Goal: Transaction & Acquisition: Download file/media

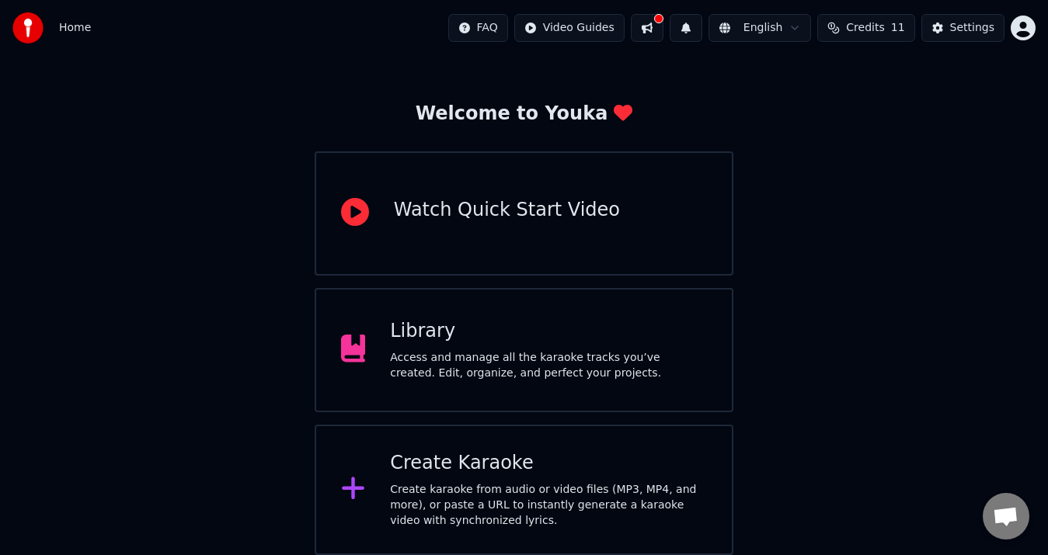
click at [559, 372] on div "Access and manage all the karaoke tracks you’ve created. Edit, organize, and pe…" at bounding box center [548, 365] width 317 height 31
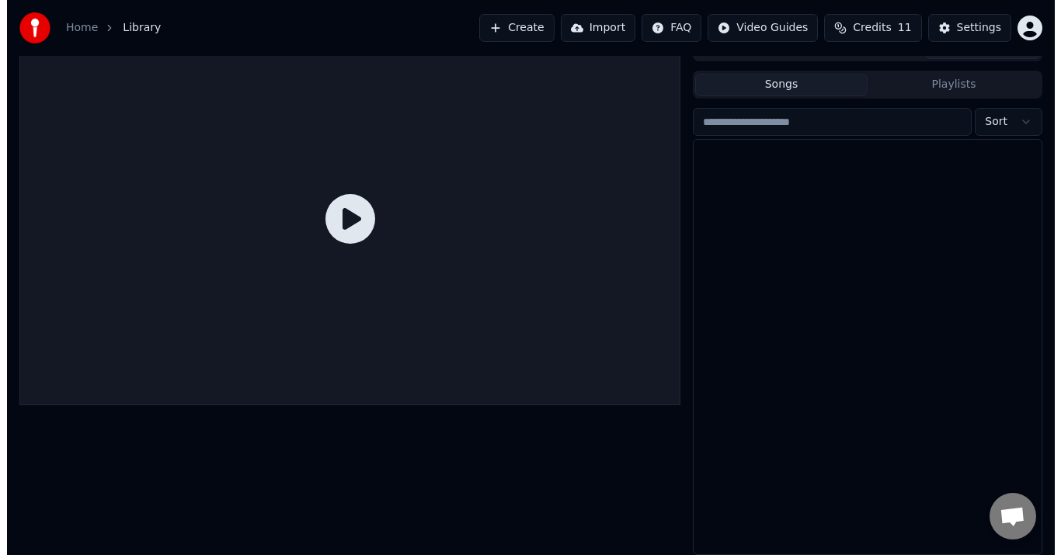
scroll to position [23, 0]
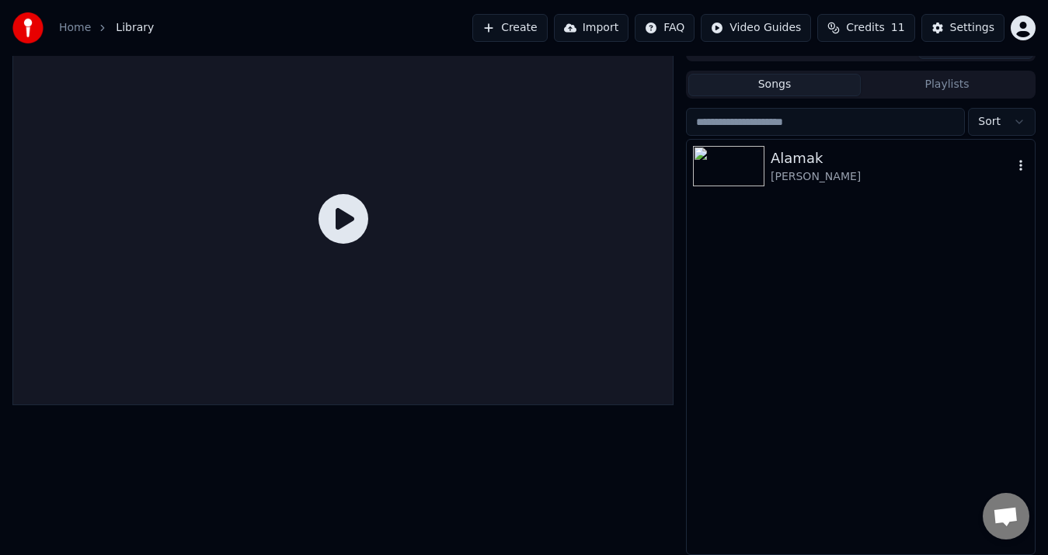
click at [781, 179] on div "[PERSON_NAME]" at bounding box center [892, 177] width 242 height 16
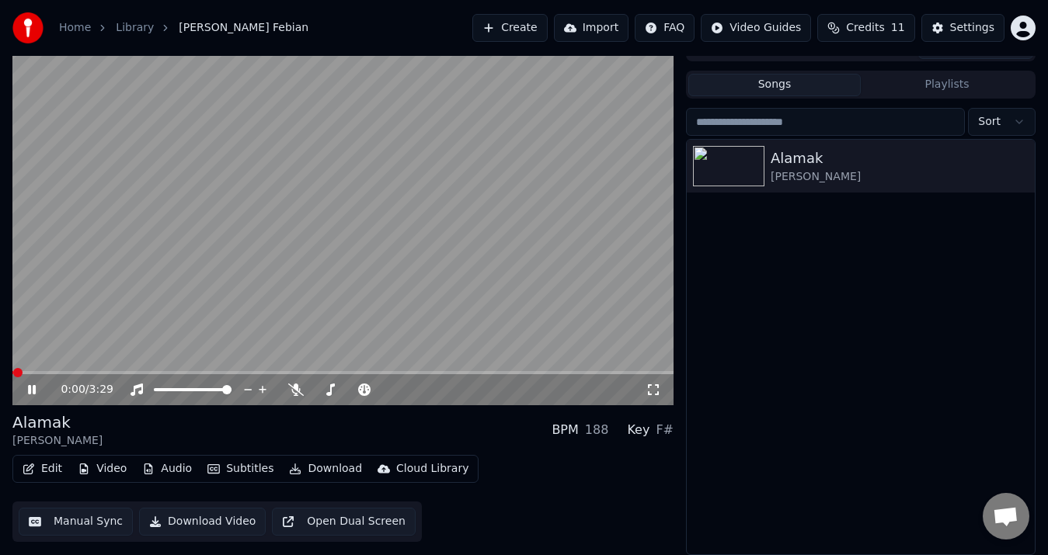
click at [91, 468] on button "Video" at bounding box center [101, 469] width 61 height 22
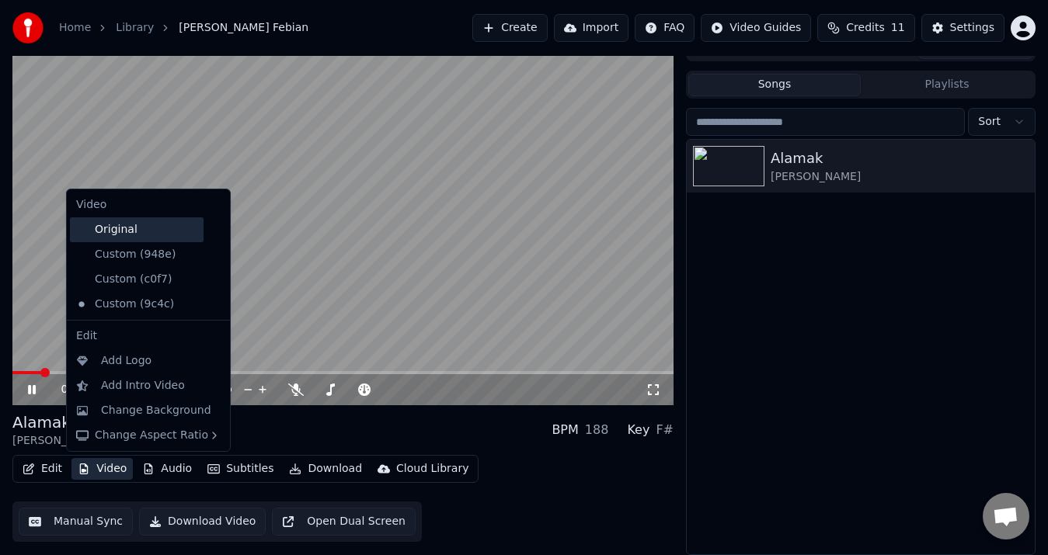
click at [136, 238] on div "Original" at bounding box center [137, 230] width 134 height 25
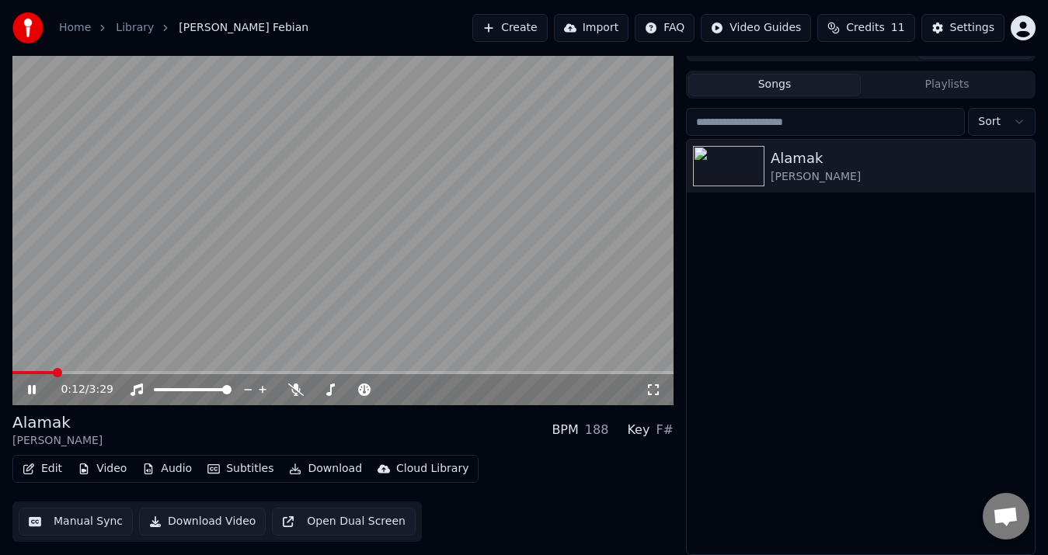
click at [35, 388] on icon at bounding box center [32, 389] width 8 height 9
click at [117, 473] on button "Video" at bounding box center [101, 469] width 61 height 22
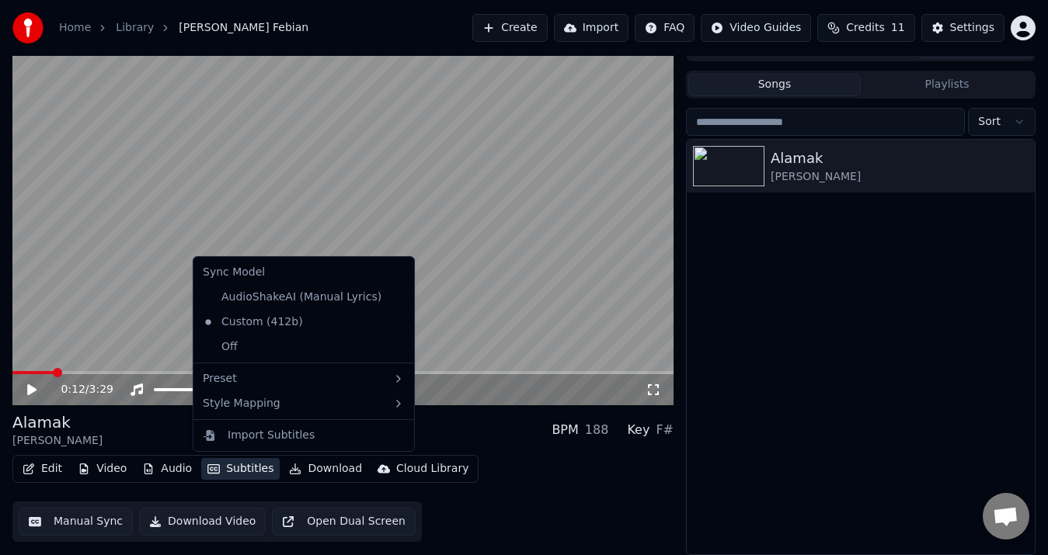
click at [100, 328] on video at bounding box center [342, 219] width 661 height 372
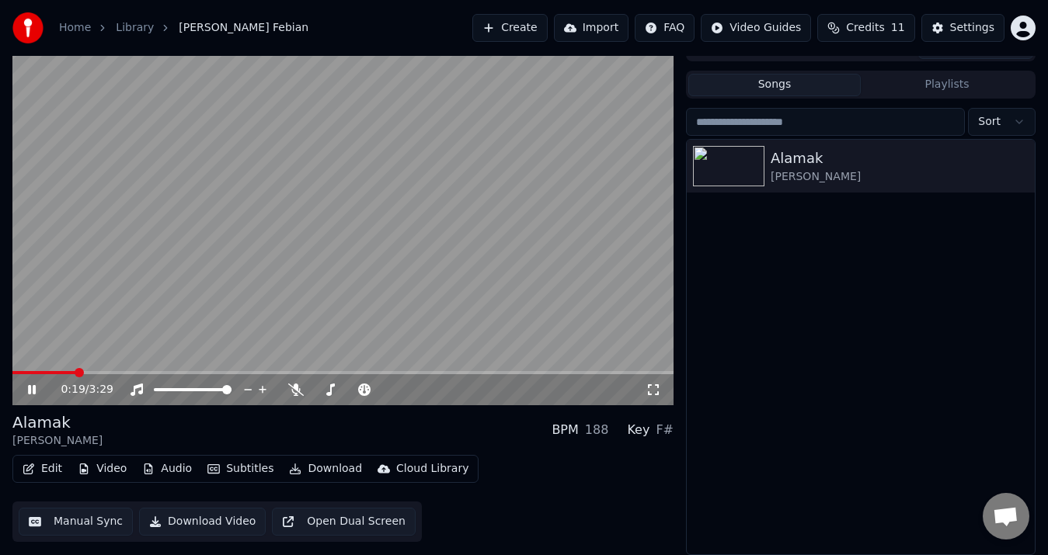
click at [33, 385] on icon at bounding box center [43, 390] width 36 height 12
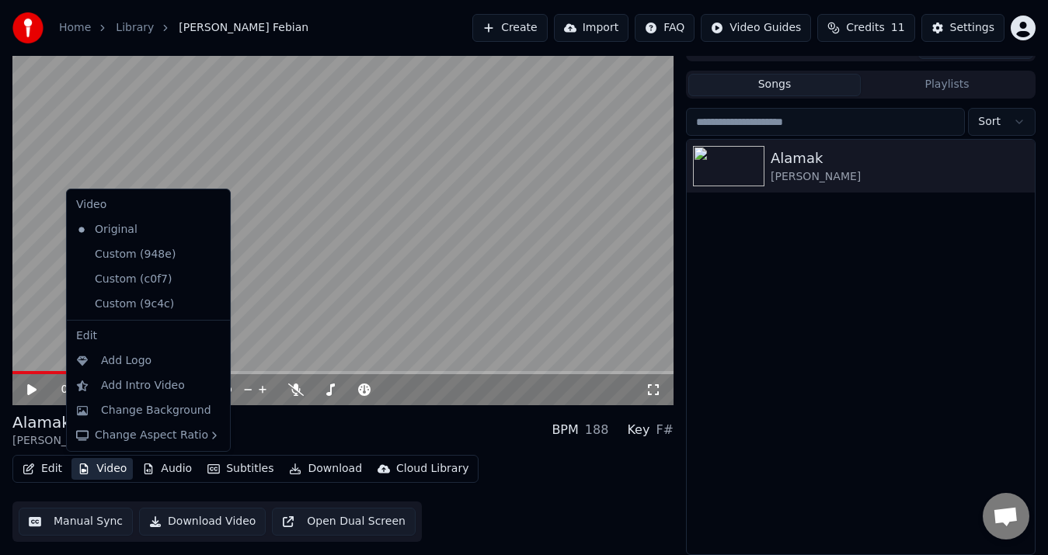
click at [119, 465] on button "Video" at bounding box center [101, 469] width 61 height 22
click at [143, 360] on div "Add Logo" at bounding box center [126, 361] width 50 height 16
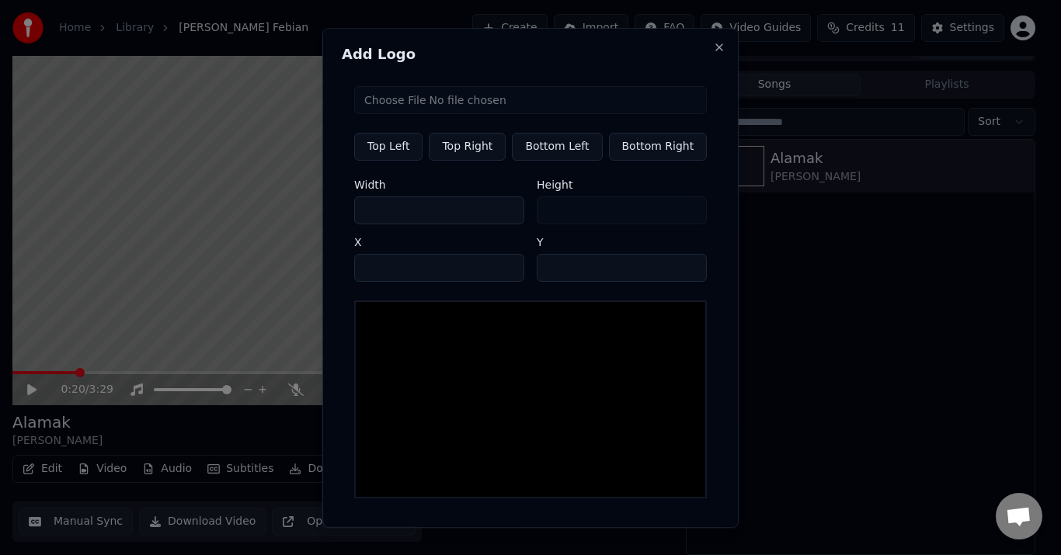
click at [423, 99] on input "file" at bounding box center [530, 100] width 353 height 28
type input "**********"
click at [437, 140] on button "Top Right" at bounding box center [467, 147] width 77 height 28
type input "****"
click at [586, 161] on div "Top Left Top Right Bottom Left Bottom Right Width *** Height *** X **** Y **" at bounding box center [531, 292] width 378 height 437
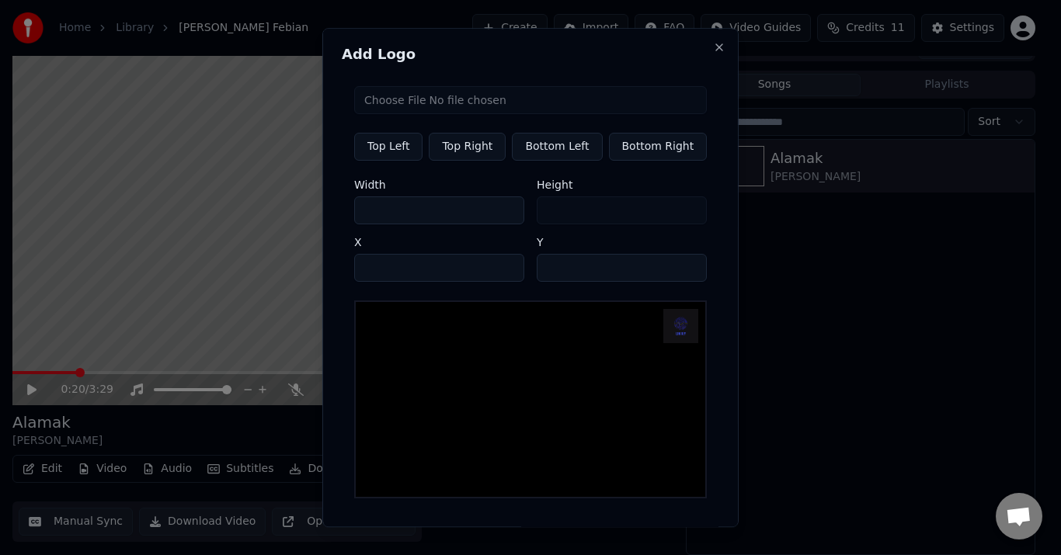
click at [663, 150] on button "Bottom Right" at bounding box center [657, 147] width 99 height 28
type input "***"
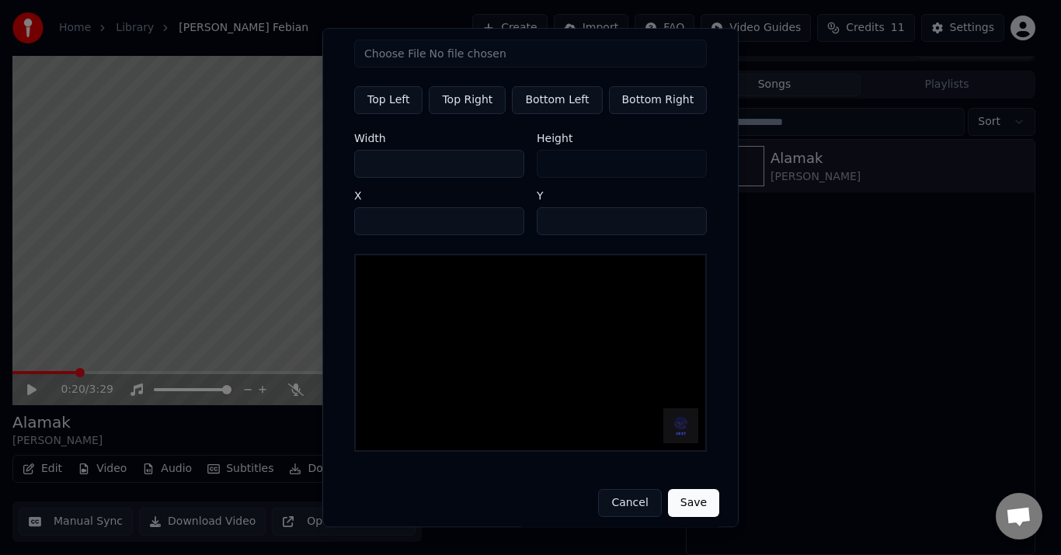
click at [677, 501] on button "Save" at bounding box center [693, 503] width 51 height 28
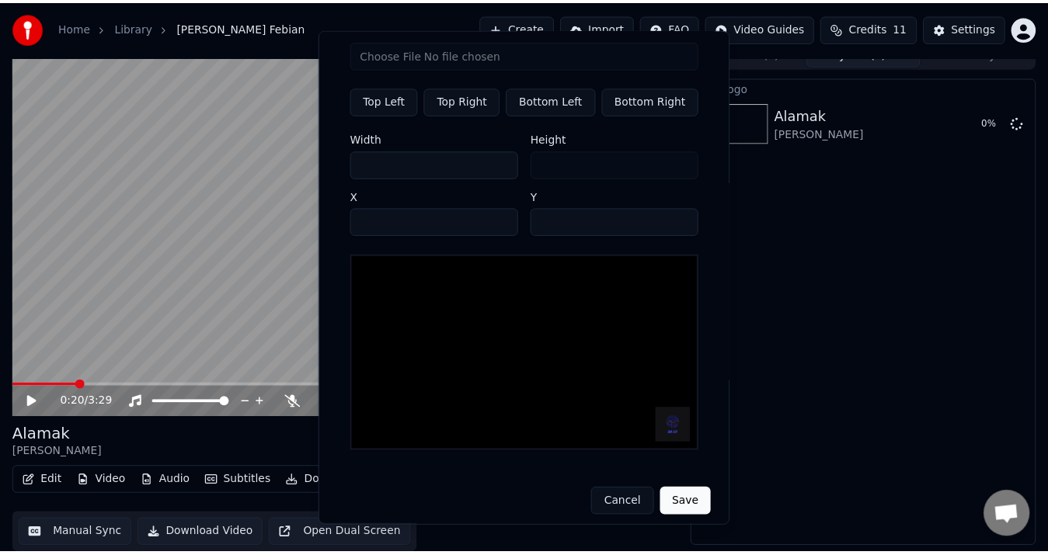
scroll to position [10, 0]
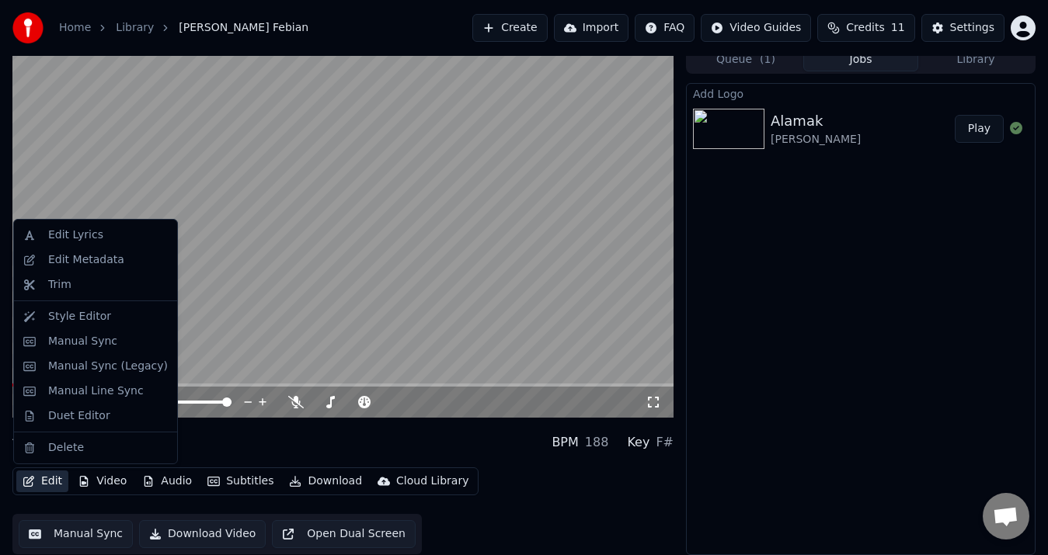
click at [53, 482] on button "Edit" at bounding box center [42, 482] width 52 height 22
click at [99, 321] on div "Style Editor" at bounding box center [79, 317] width 63 height 16
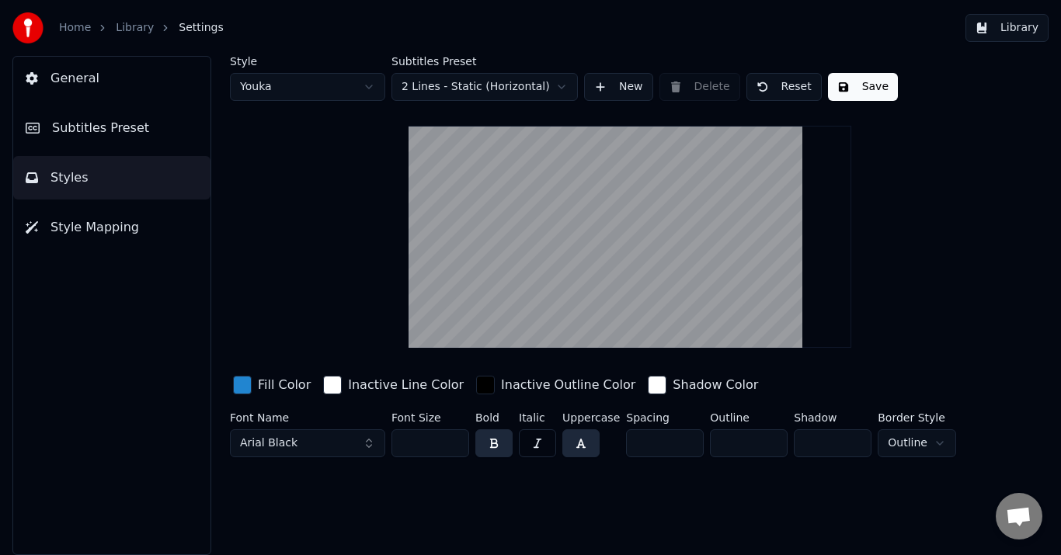
click at [129, 139] on button "Subtitles Preset" at bounding box center [111, 128] width 197 height 44
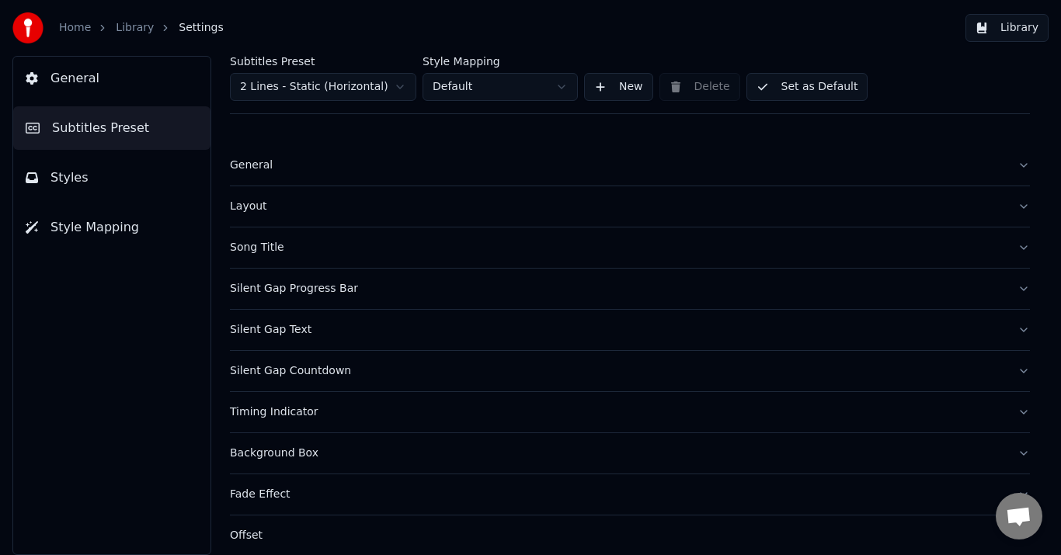
click at [479, 82] on html "Home Library Settings Library General Subtitles Preset Styles Style Mapping Sub…" at bounding box center [530, 277] width 1061 height 555
click at [628, 89] on button "New" at bounding box center [618, 87] width 69 height 28
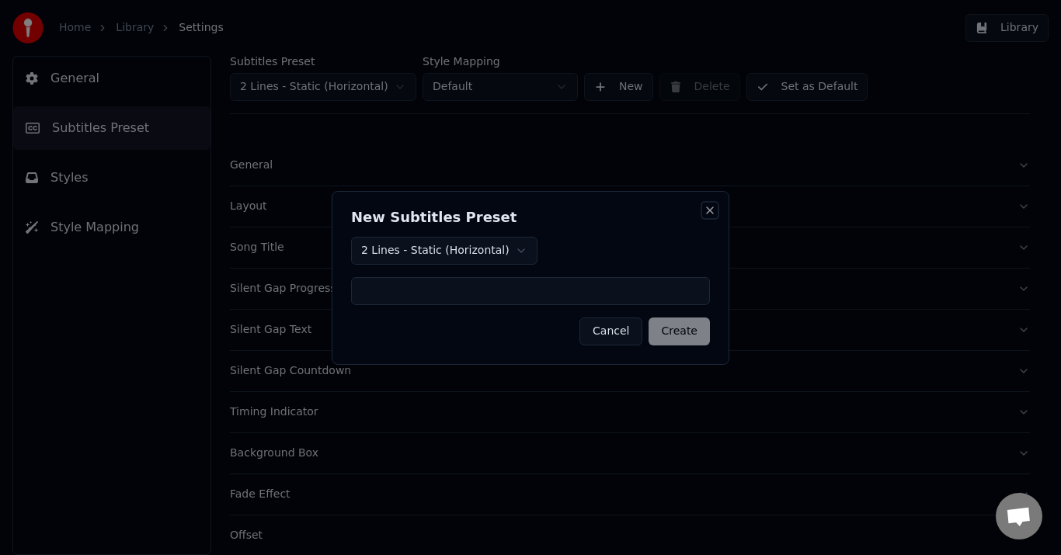
click at [709, 210] on button "Close" at bounding box center [710, 210] width 12 height 12
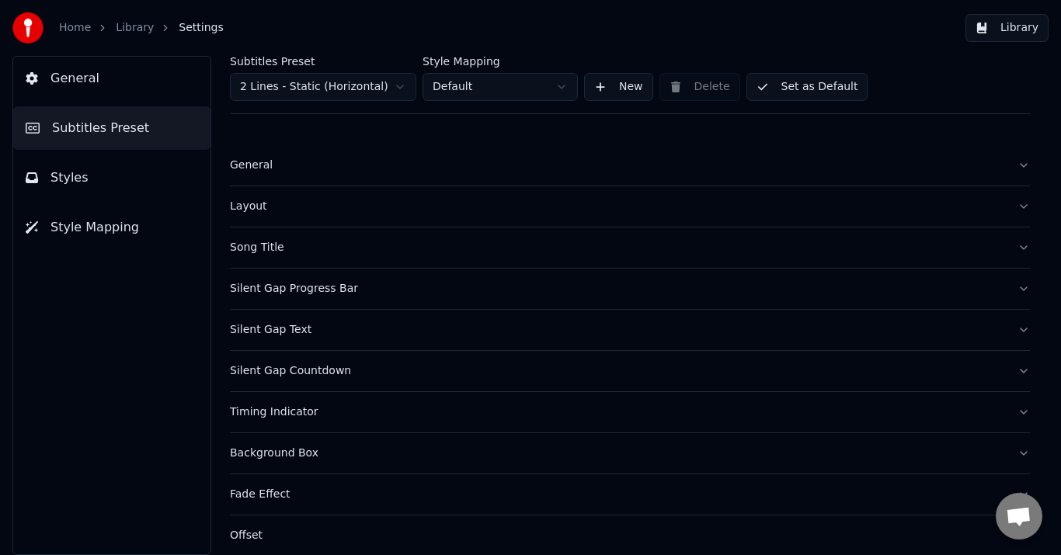
click at [625, 85] on button "New" at bounding box center [618, 87] width 69 height 28
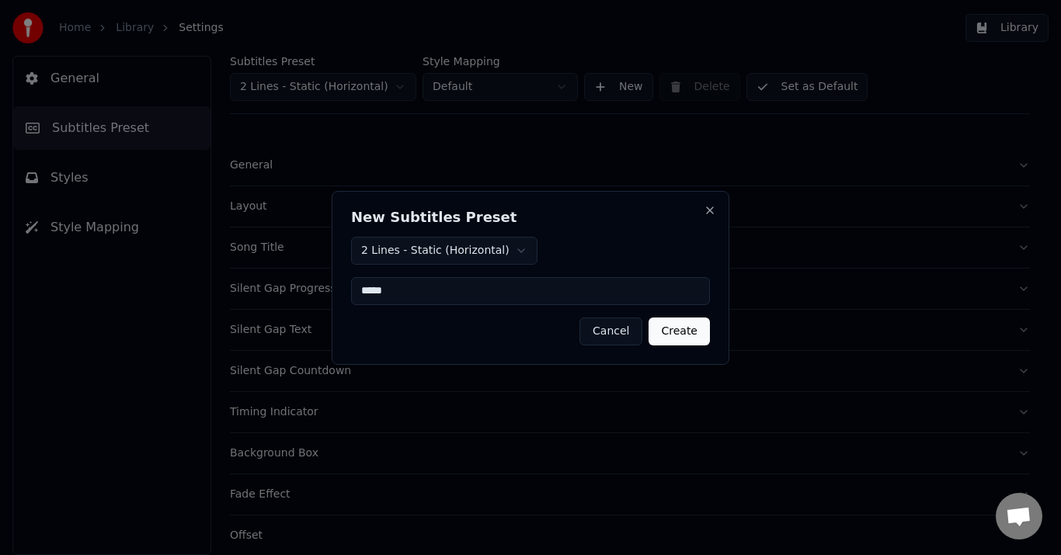
type input "*****"
click at [699, 333] on button "Create" at bounding box center [679, 332] width 61 height 28
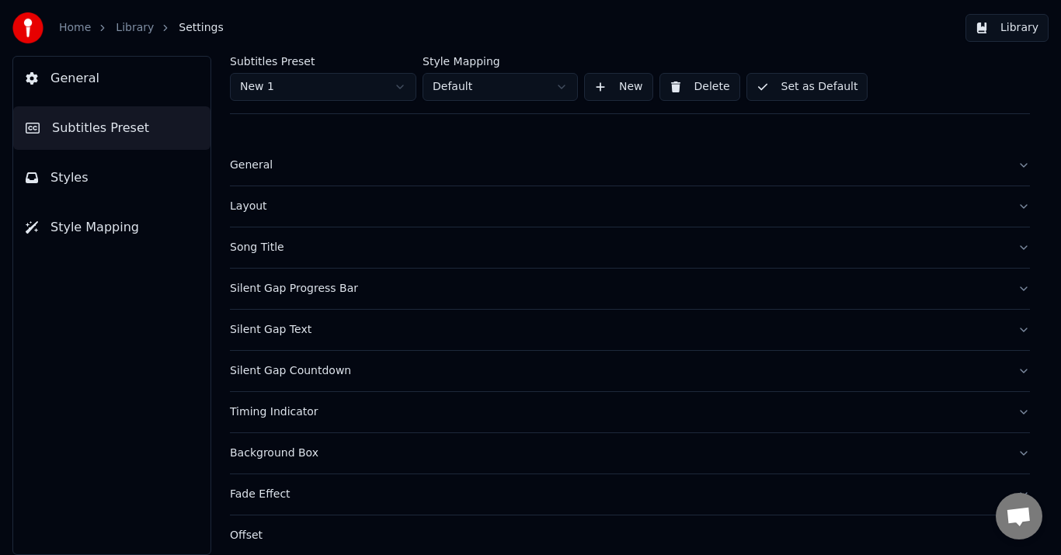
click at [621, 89] on button "New" at bounding box center [618, 87] width 69 height 28
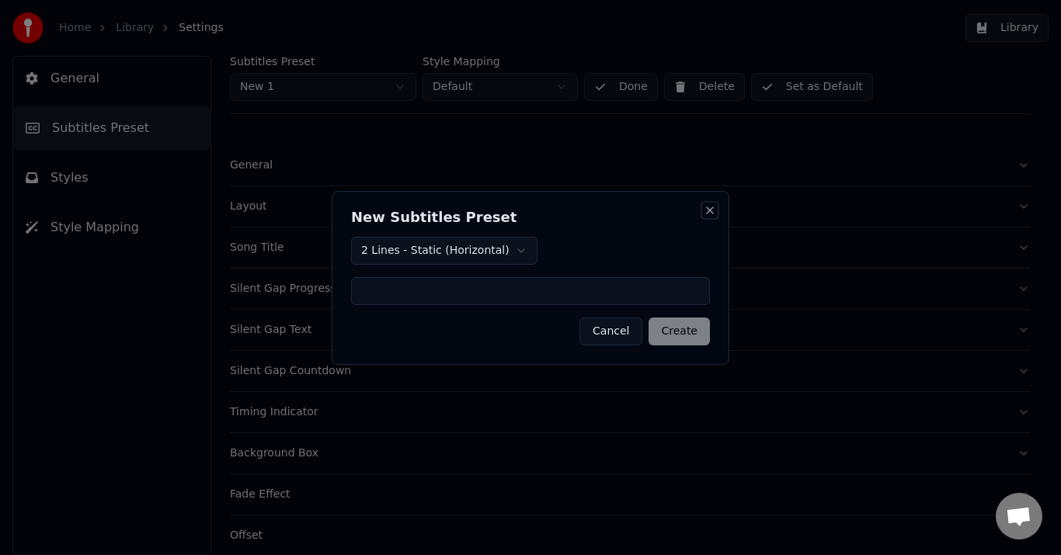
click at [711, 206] on button "Close" at bounding box center [710, 210] width 12 height 12
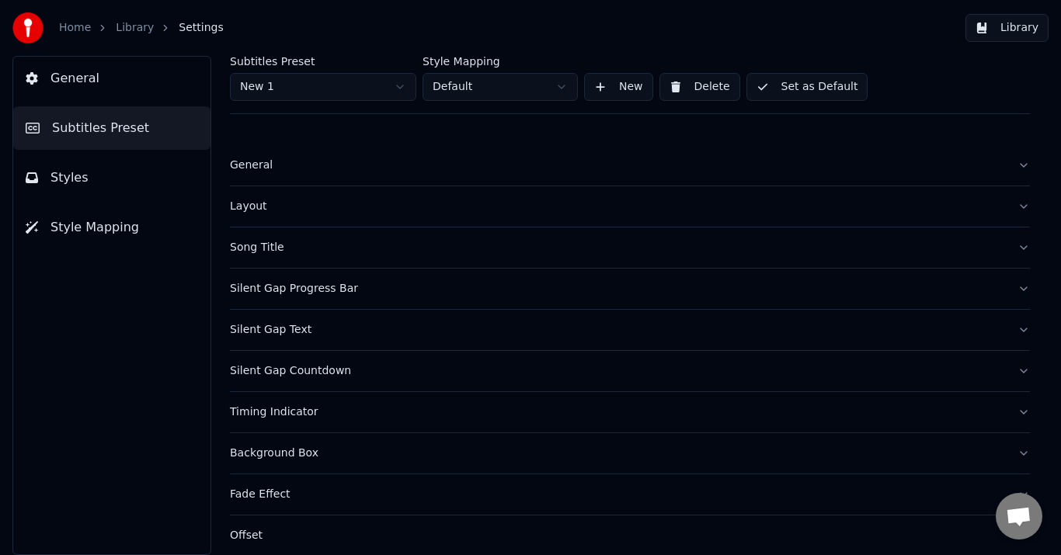
click at [525, 80] on html "Home Library Settings Library General Subtitles Preset Styles Style Mapping Sub…" at bounding box center [530, 277] width 1061 height 555
drag, startPoint x: 356, startPoint y: 155, endPoint x: 350, endPoint y: 145, distance: 11.5
click at [355, 151] on html "Home Library Settings Library General Subtitles Preset Styles Style Mapping Sub…" at bounding box center [530, 277] width 1061 height 555
click at [343, 87] on html "Home Library Settings Library General Subtitles Preset Styles Style Mapping Sub…" at bounding box center [530, 277] width 1061 height 555
click at [265, 168] on div "General" at bounding box center [617, 166] width 775 height 16
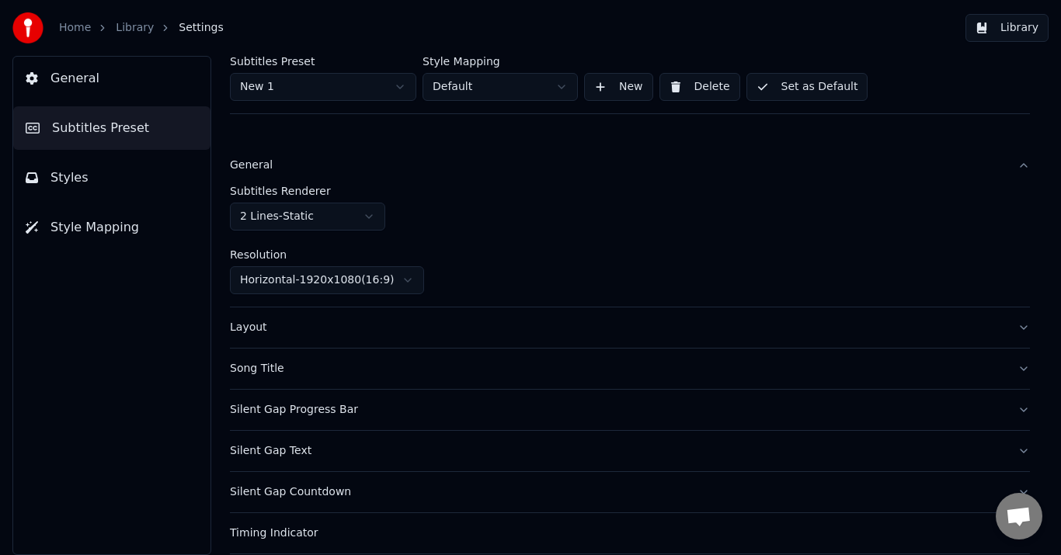
click at [376, 273] on html "Home Library Settings Library General Subtitles Preset Styles Style Mapping Sub…" at bounding box center [530, 277] width 1061 height 555
click at [527, 221] on html "Home Library Settings Library General Subtitles Preset Styles Style Mapping Sub…" at bounding box center [530, 277] width 1061 height 555
click at [134, 130] on span "Subtitles Preset" at bounding box center [100, 128] width 97 height 19
click at [139, 189] on button "Styles" at bounding box center [111, 178] width 197 height 44
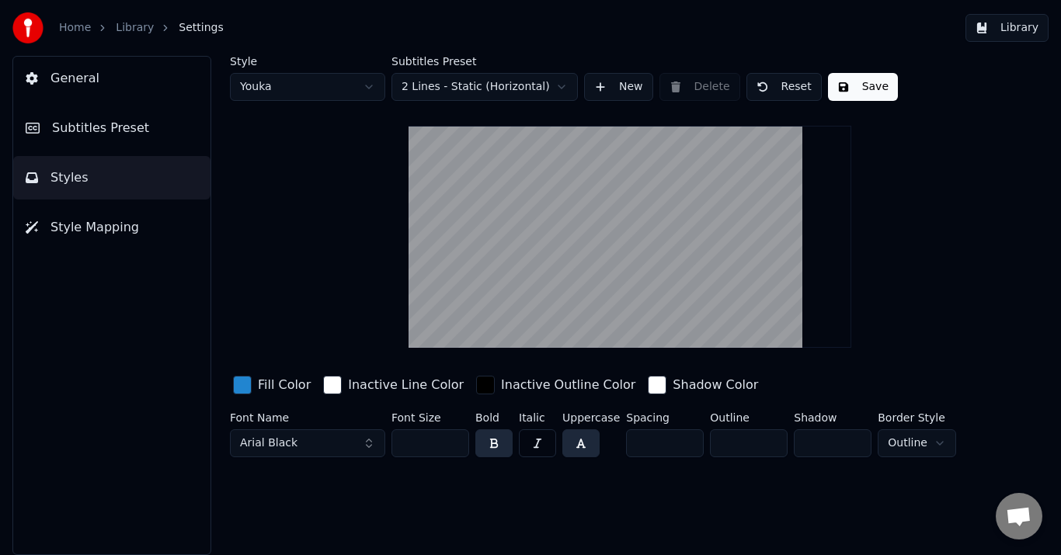
click at [133, 233] on button "Style Mapping" at bounding box center [111, 228] width 197 height 44
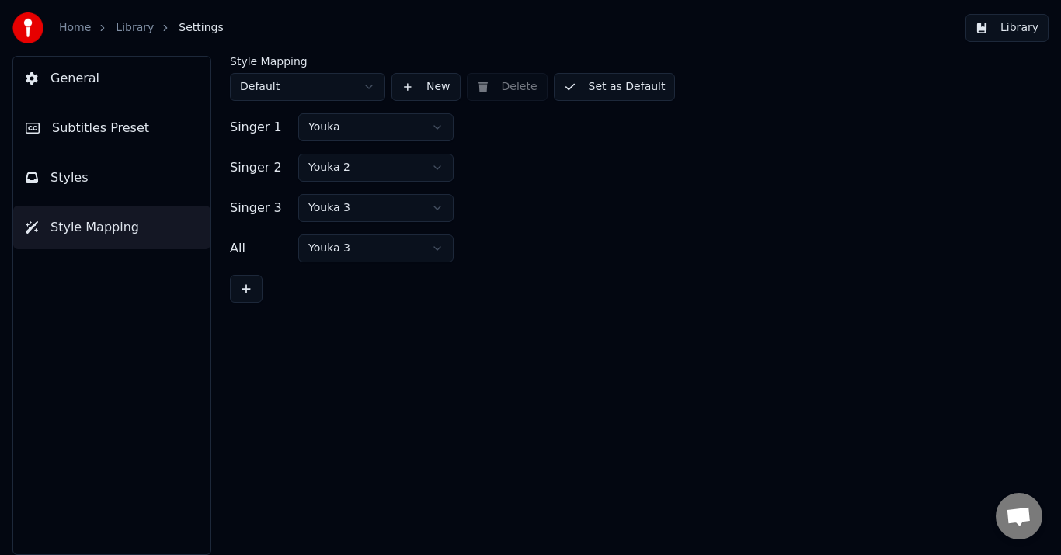
click at [244, 287] on button at bounding box center [246, 289] width 33 height 28
click at [417, 251] on button at bounding box center [413, 249] width 31 height 28
click at [101, 93] on button "General" at bounding box center [111, 79] width 197 height 44
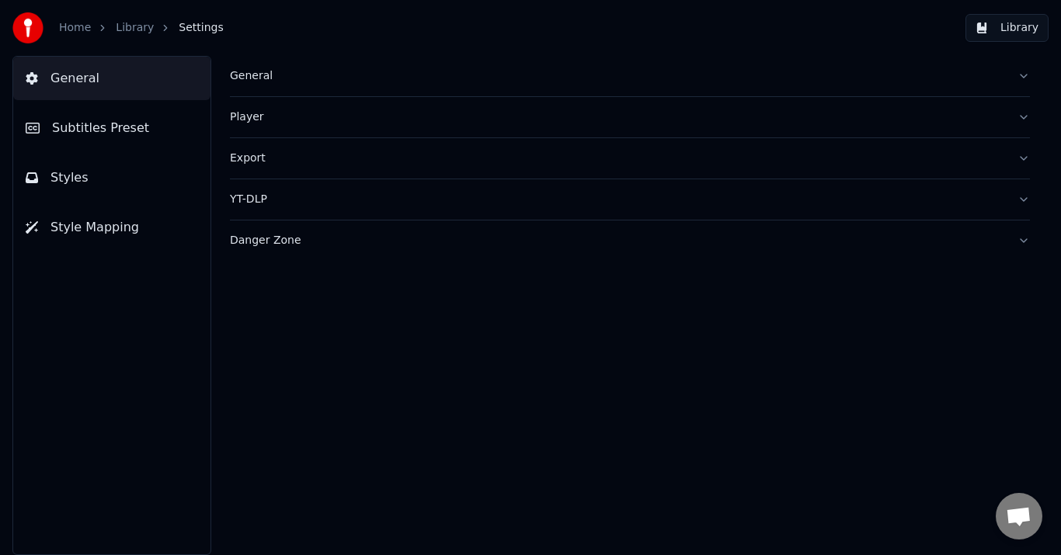
click at [125, 137] on span "Subtitles Preset" at bounding box center [100, 128] width 97 height 19
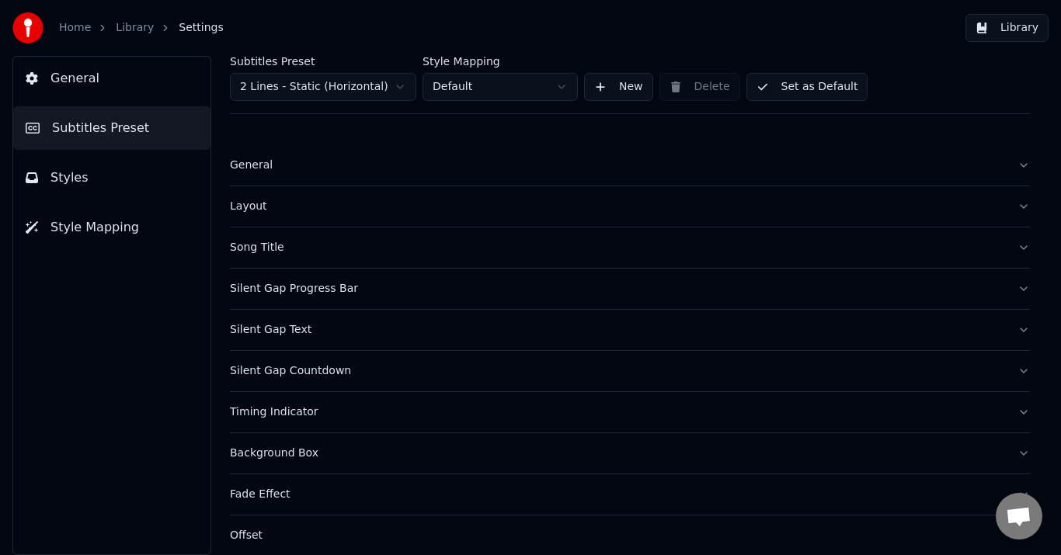
click at [256, 207] on div "Layout" at bounding box center [617, 207] width 775 height 16
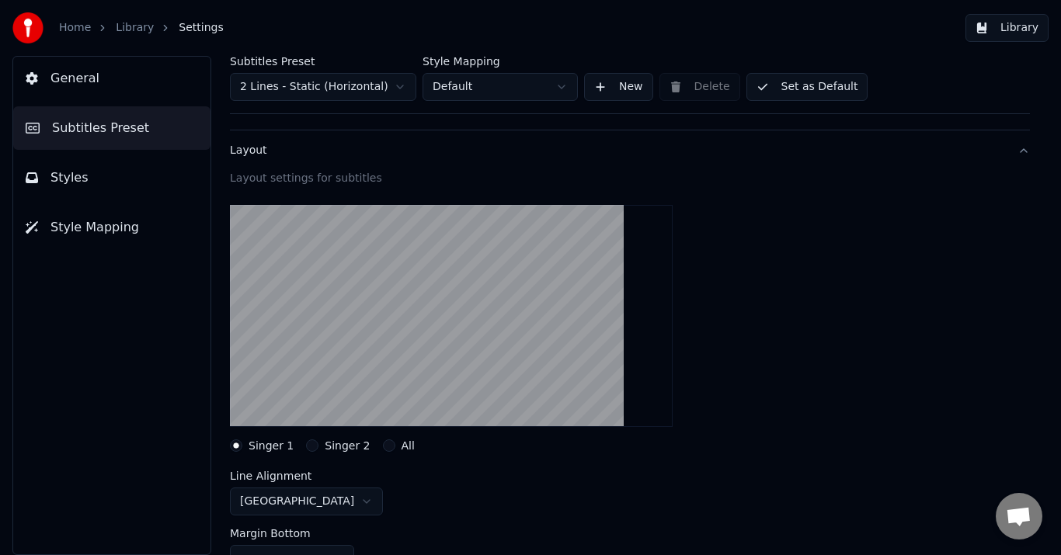
scroll to position [78, 0]
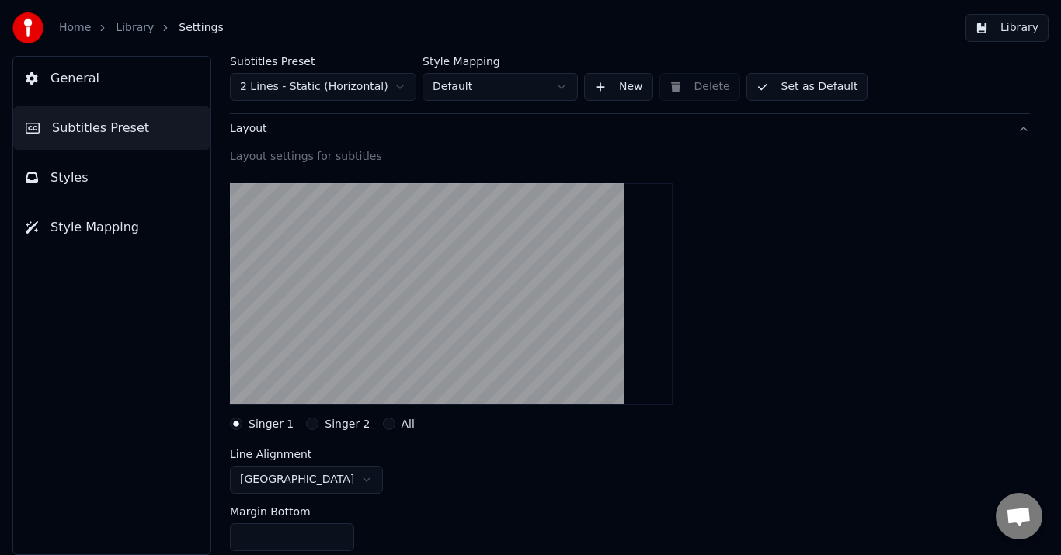
click at [266, 483] on html "Home Library Settings Library General Subtitles Preset Styles Style Mapping Sub…" at bounding box center [530, 277] width 1061 height 555
click at [244, 141] on button "Layout" at bounding box center [630, 129] width 800 height 40
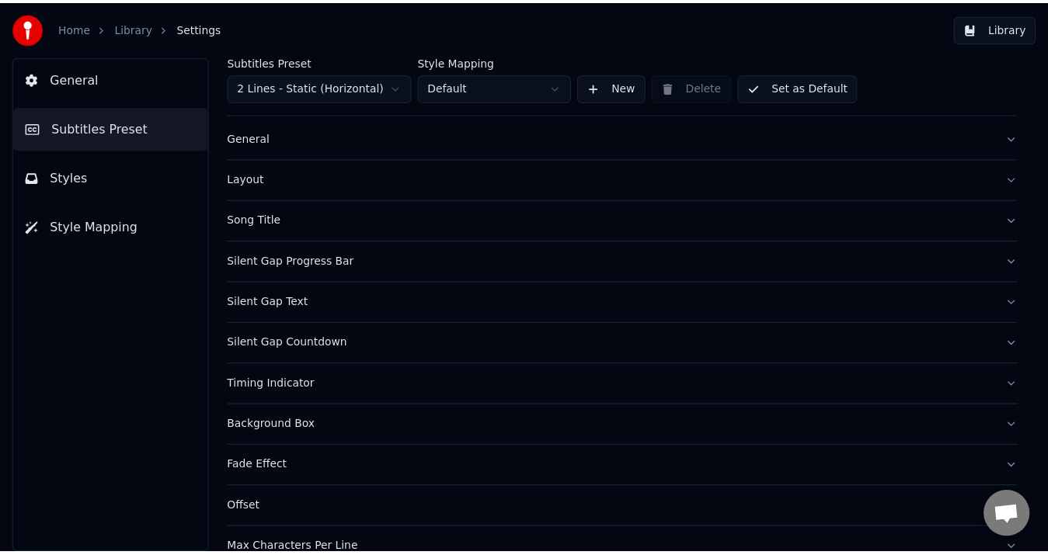
scroll to position [0, 0]
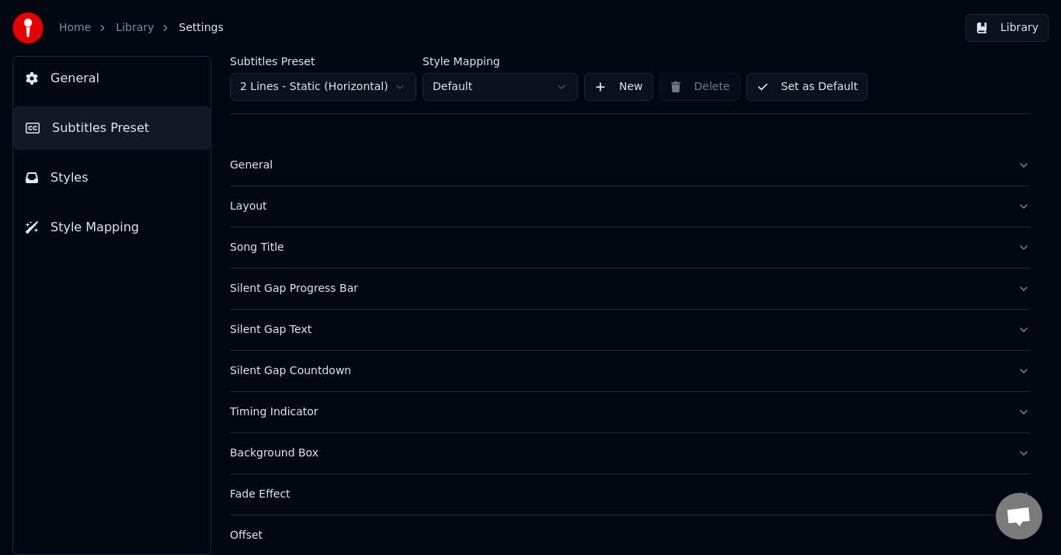
click at [286, 96] on html "Home Library Settings Library General Subtitles Preset Styles Style Mapping Sub…" at bounding box center [530, 277] width 1061 height 555
click at [810, 86] on button "Set as Default" at bounding box center [808, 87] width 122 height 28
click at [785, 84] on button "Done" at bounding box center [784, 87] width 74 height 28
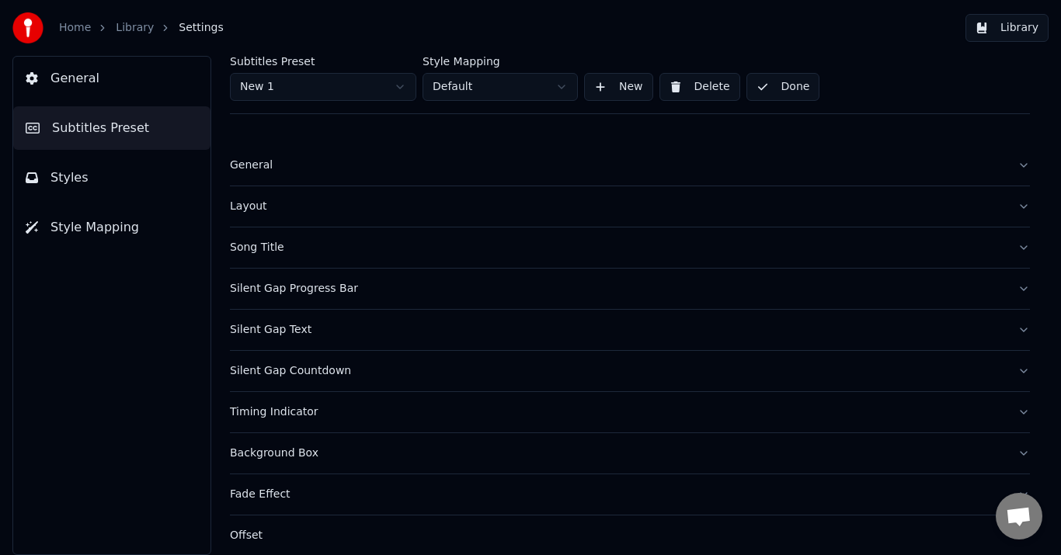
click at [785, 84] on button "Done" at bounding box center [784, 87] width 74 height 28
click at [1020, 28] on button "Library" at bounding box center [1007, 28] width 83 height 28
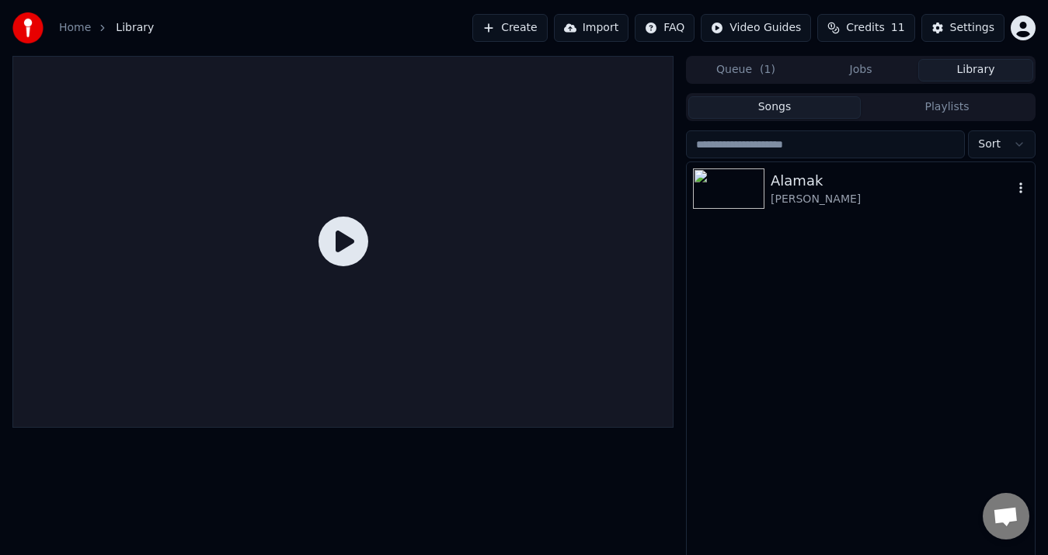
click at [842, 201] on div "[PERSON_NAME]" at bounding box center [892, 200] width 242 height 16
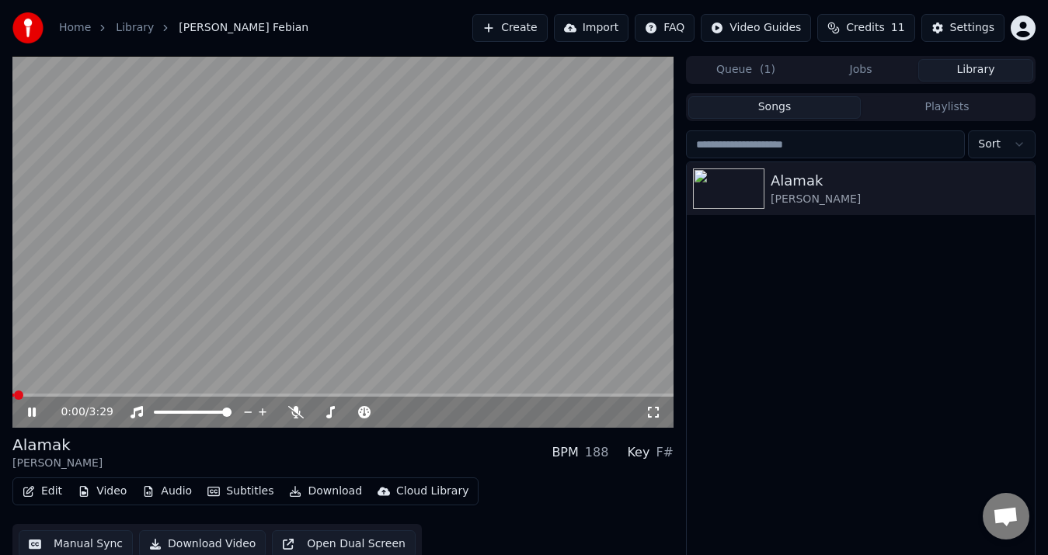
click at [23, 392] on span at bounding box center [18, 395] width 9 height 9
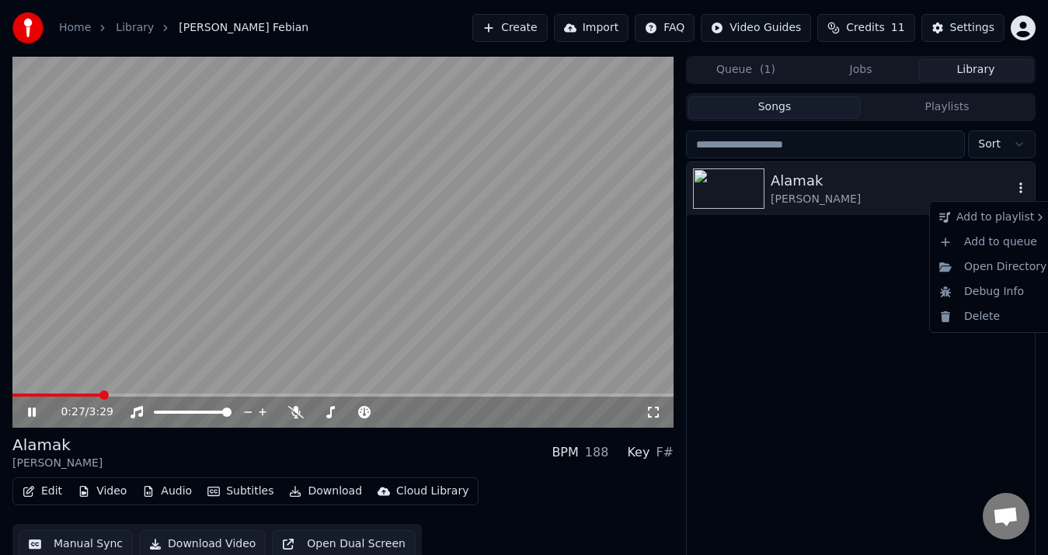
click at [1023, 191] on icon "button" at bounding box center [1021, 188] width 16 height 12
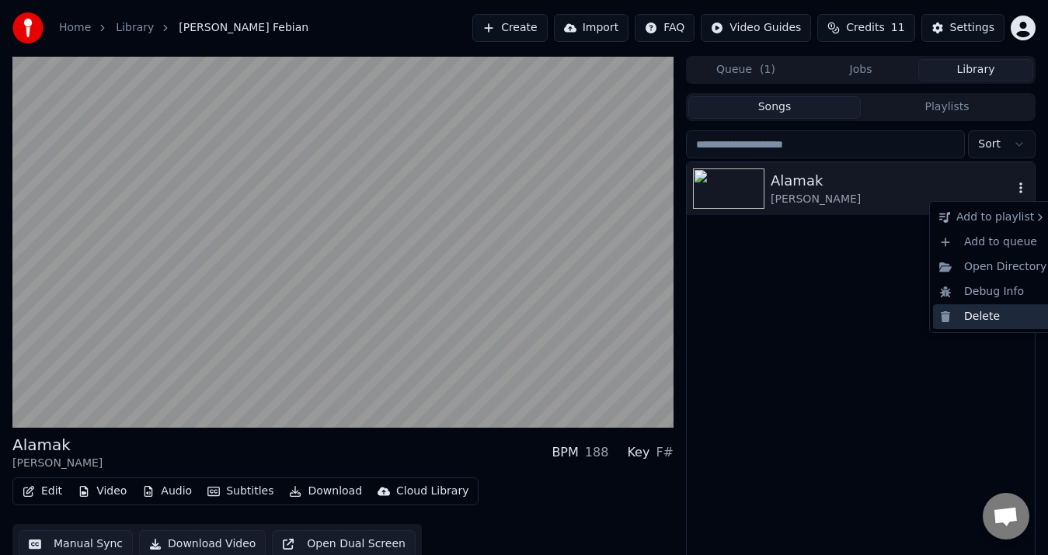
click at [1004, 312] on div "Delete" at bounding box center [993, 317] width 120 height 25
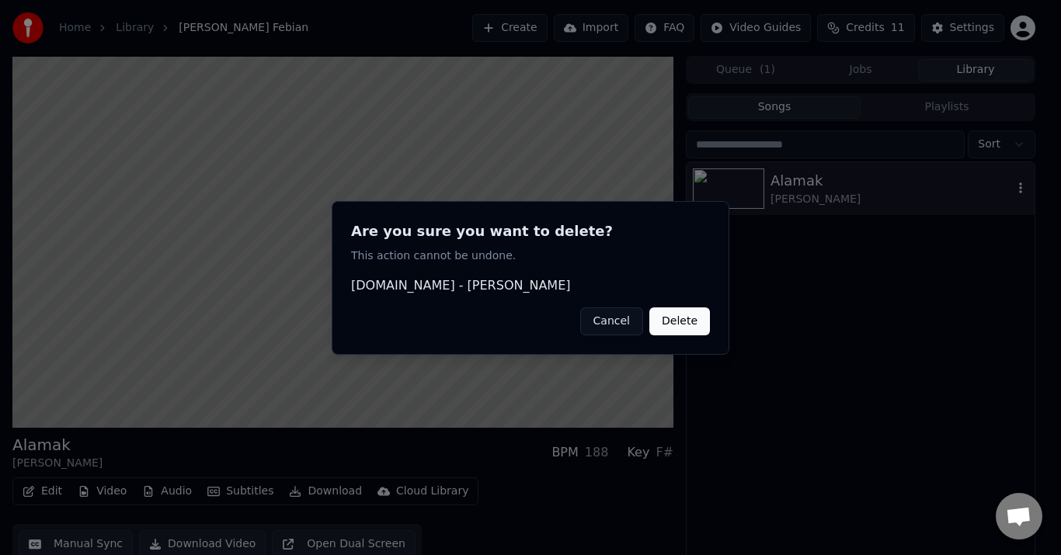
click at [670, 317] on button "Delete" at bounding box center [679, 321] width 61 height 28
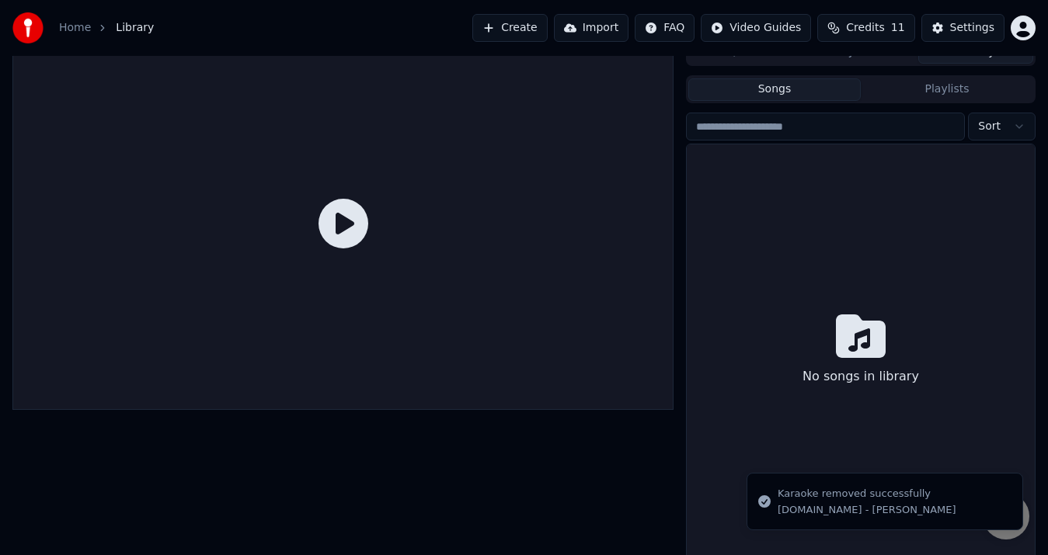
scroll to position [23, 0]
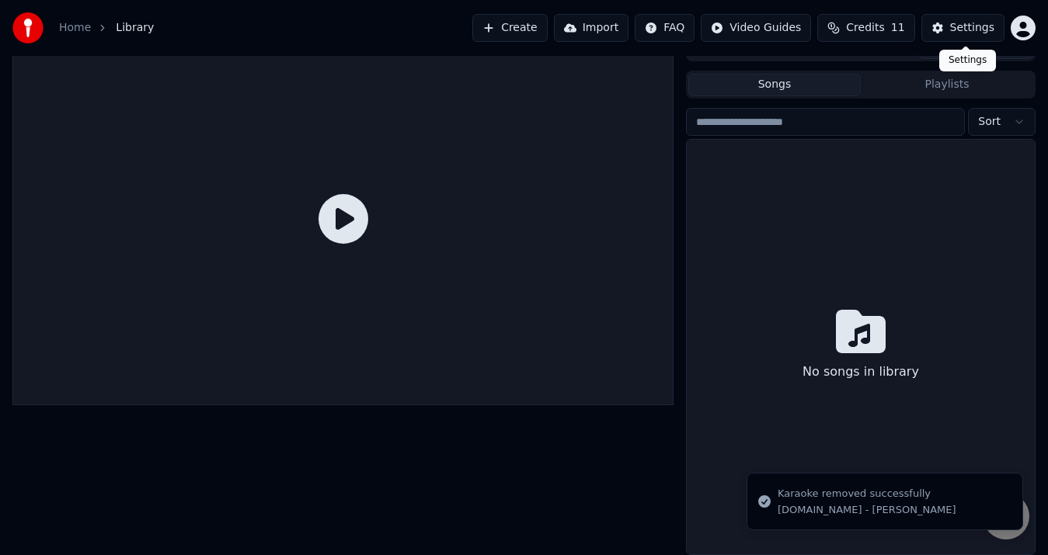
click at [973, 29] on div "Settings" at bounding box center [972, 28] width 44 height 16
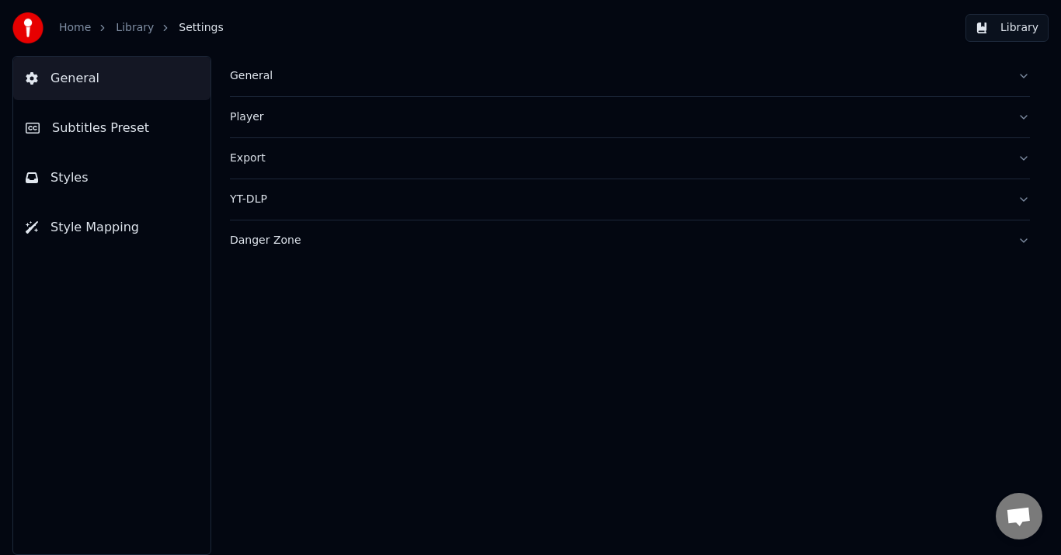
click at [168, 127] on button "Subtitles Preset" at bounding box center [111, 128] width 197 height 44
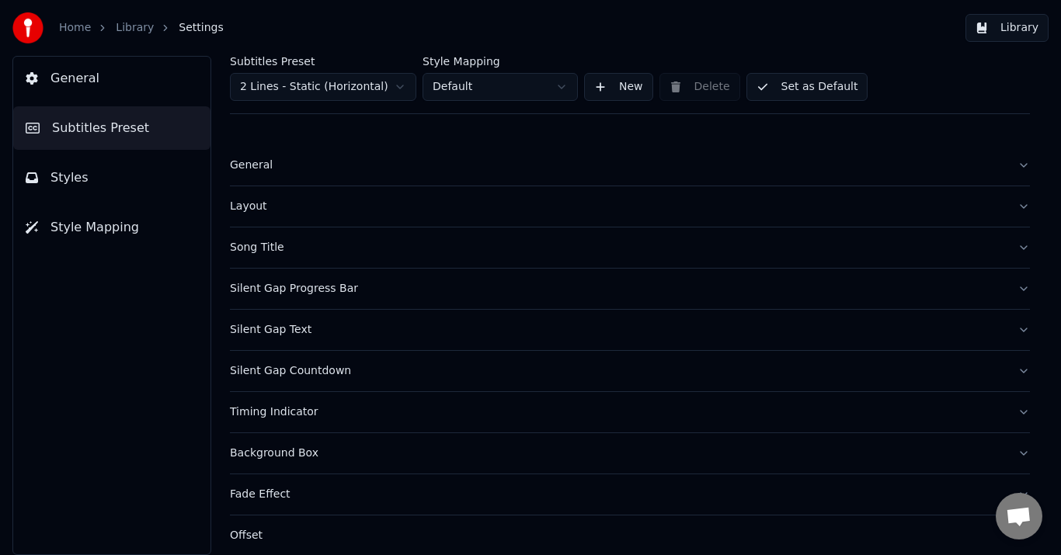
click at [231, 171] on div "General" at bounding box center [617, 166] width 775 height 16
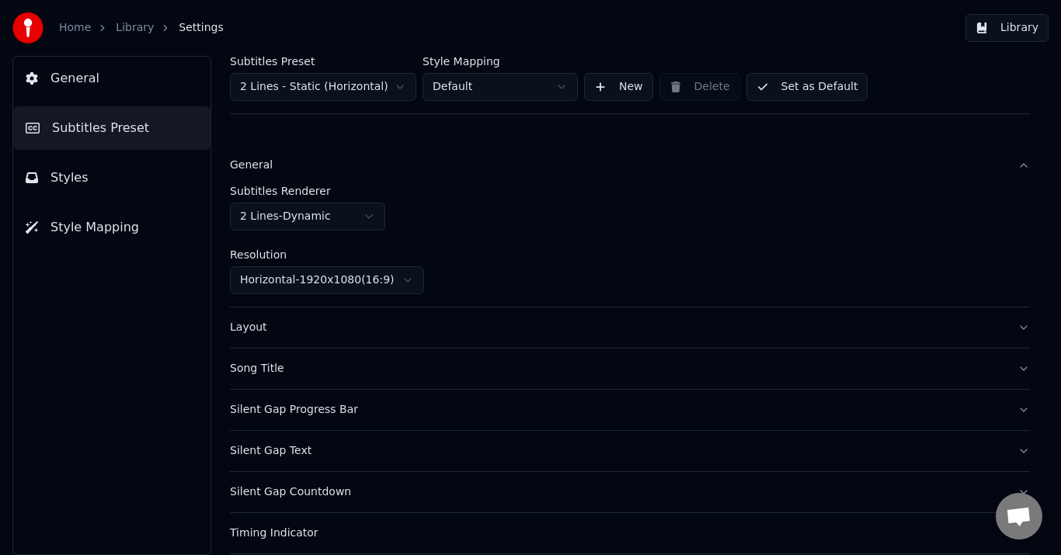
click at [256, 168] on div "General" at bounding box center [617, 166] width 775 height 16
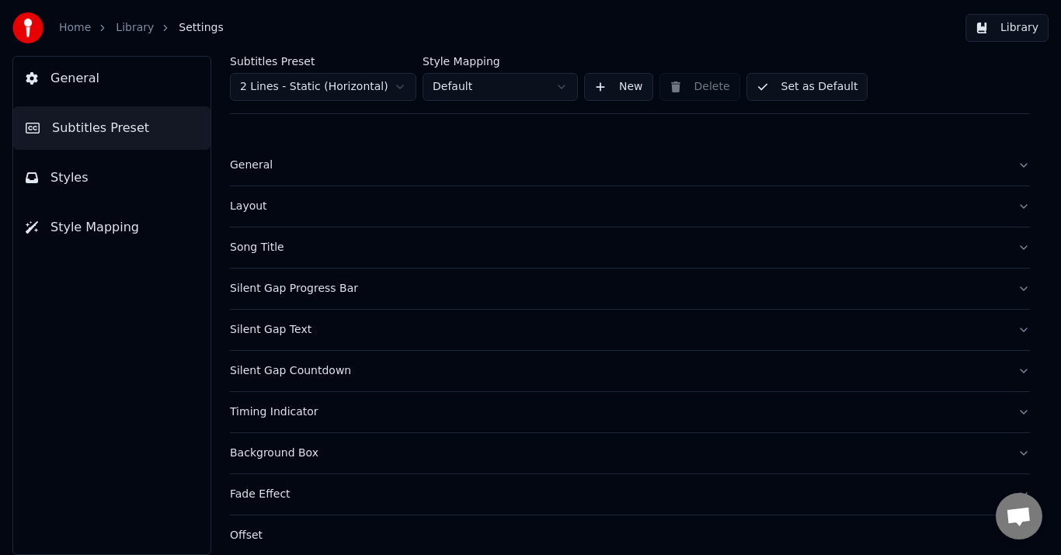
click at [259, 259] on button "Song Title" at bounding box center [630, 248] width 800 height 40
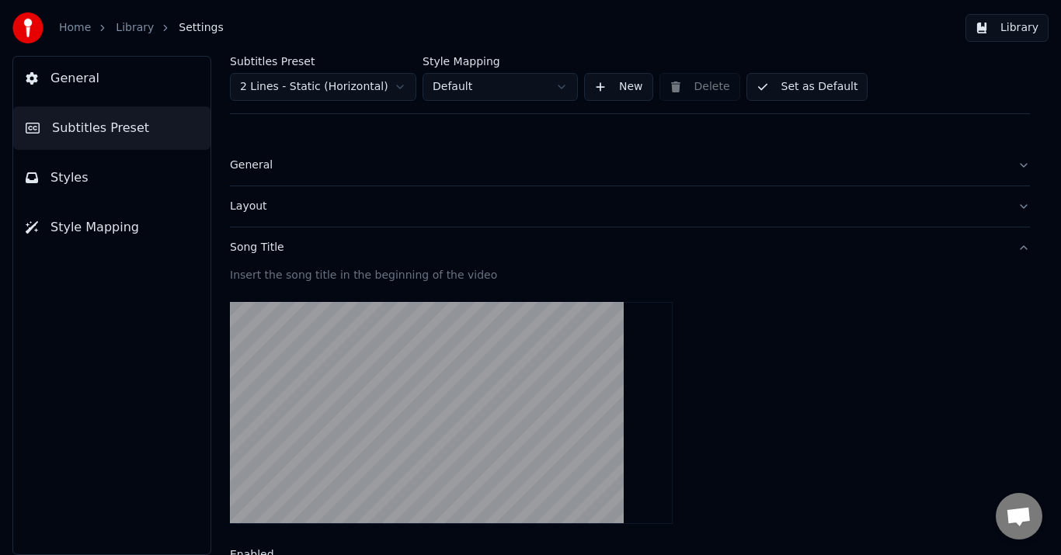
click at [262, 246] on div "Song Title" at bounding box center [617, 248] width 775 height 16
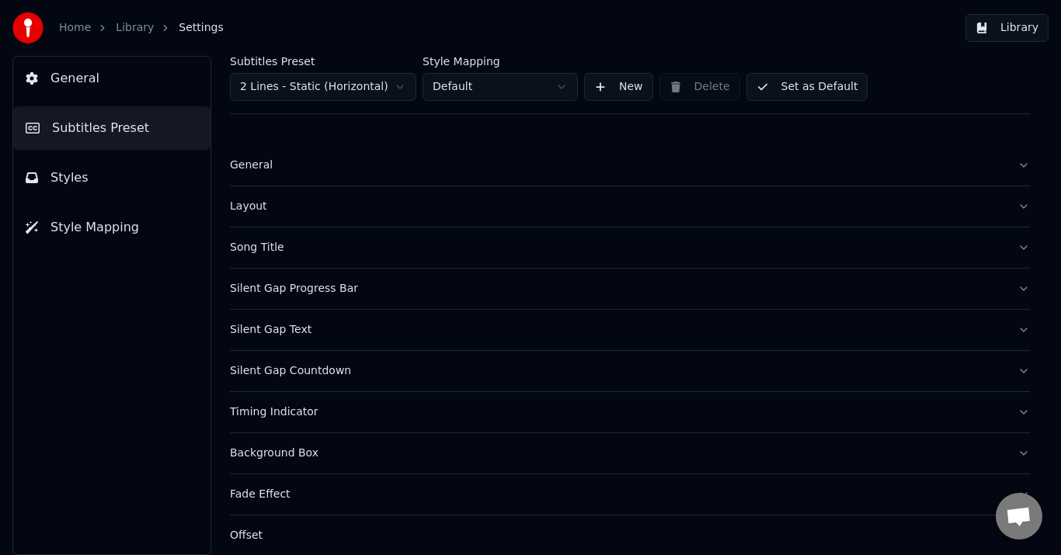
click at [103, 92] on button "General" at bounding box center [111, 79] width 197 height 44
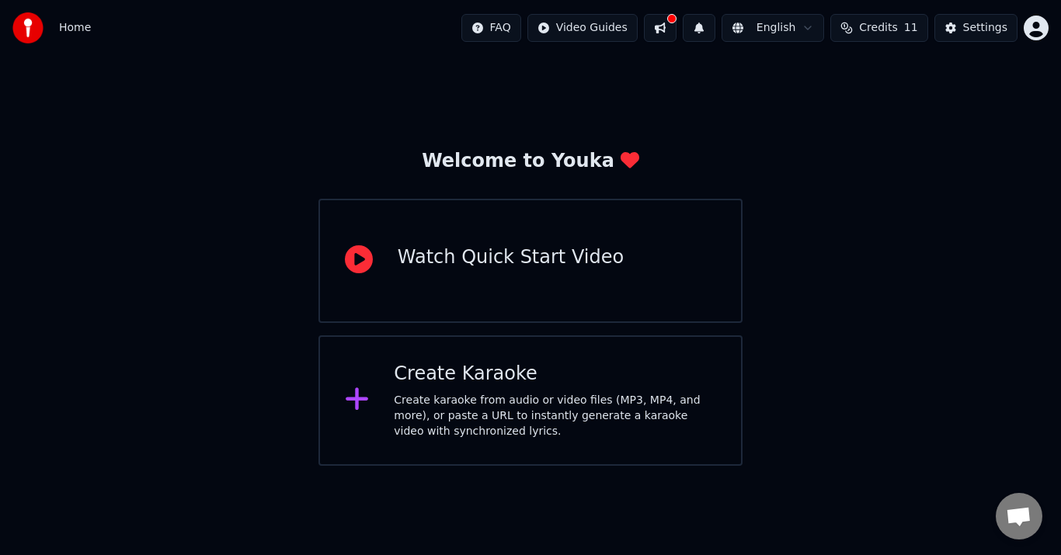
click at [479, 412] on div "Create karaoke from audio or video files (MP3, MP4, and more), or paste a URL t…" at bounding box center [555, 416] width 322 height 47
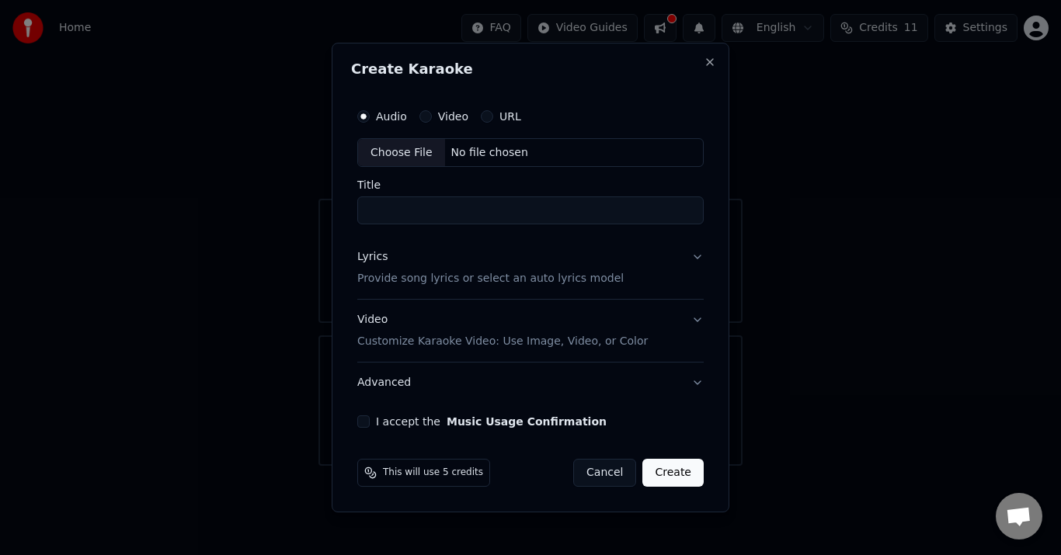
click at [419, 284] on p "Provide song lyrics or select an auto lyrics model" at bounding box center [490, 280] width 266 height 16
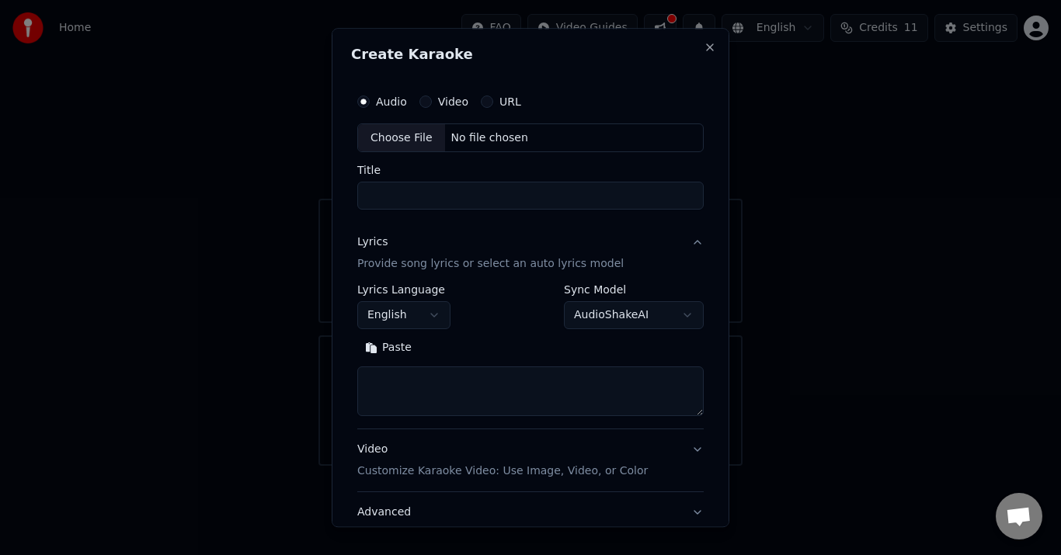
click at [382, 344] on button "Paste" at bounding box center [388, 348] width 62 height 25
click at [430, 350] on button "Expand" at bounding box center [455, 348] width 73 height 25
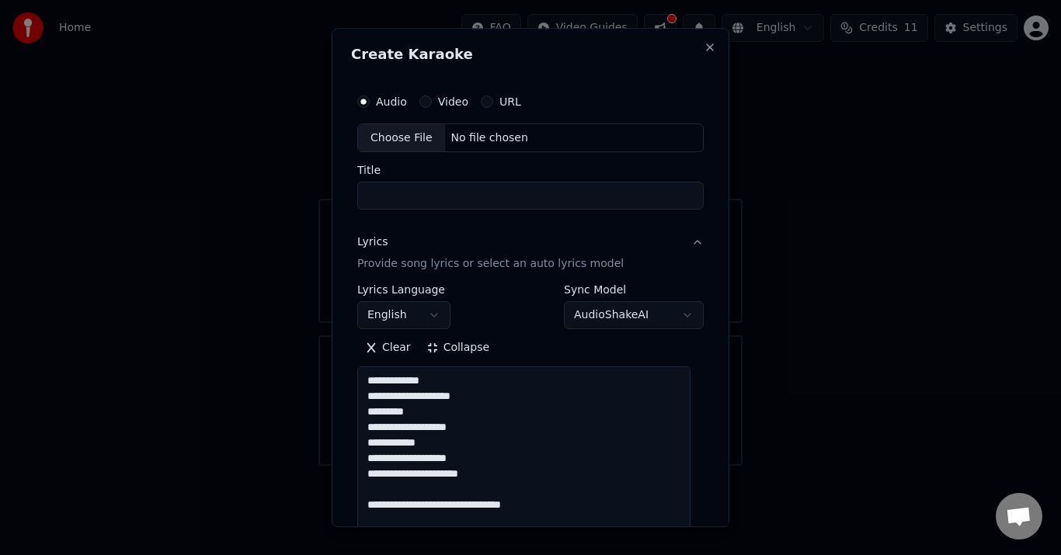
click at [402, 134] on div "Choose File" at bounding box center [401, 138] width 87 height 28
type textarea "**********"
type input "**********"
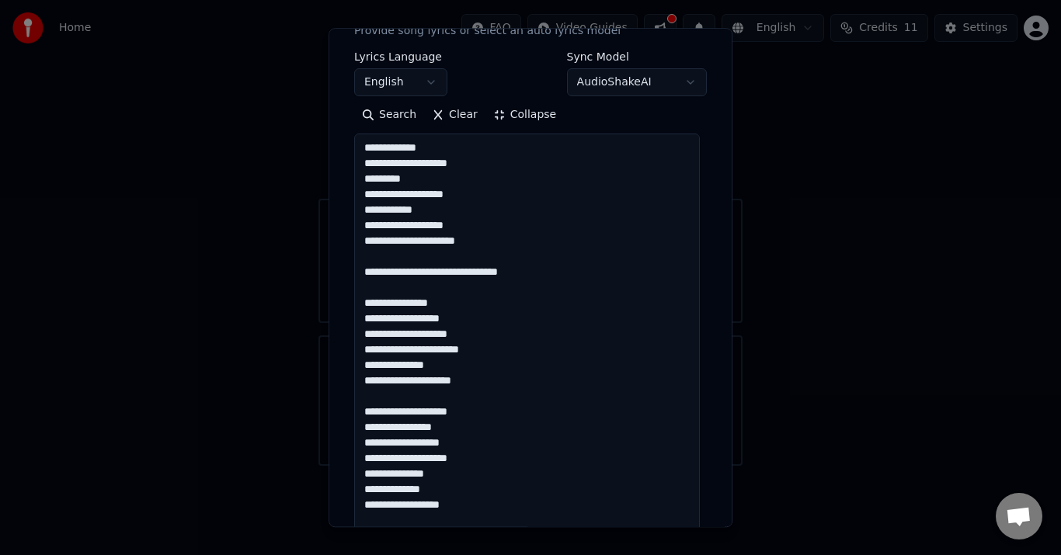
scroll to position [78, 0]
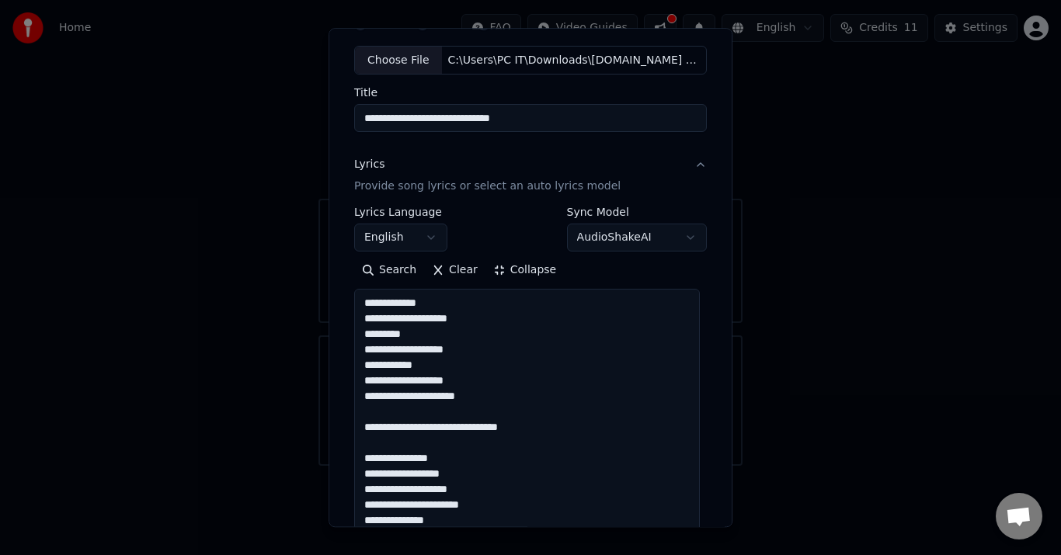
click at [491, 273] on button "Collapse" at bounding box center [525, 271] width 79 height 25
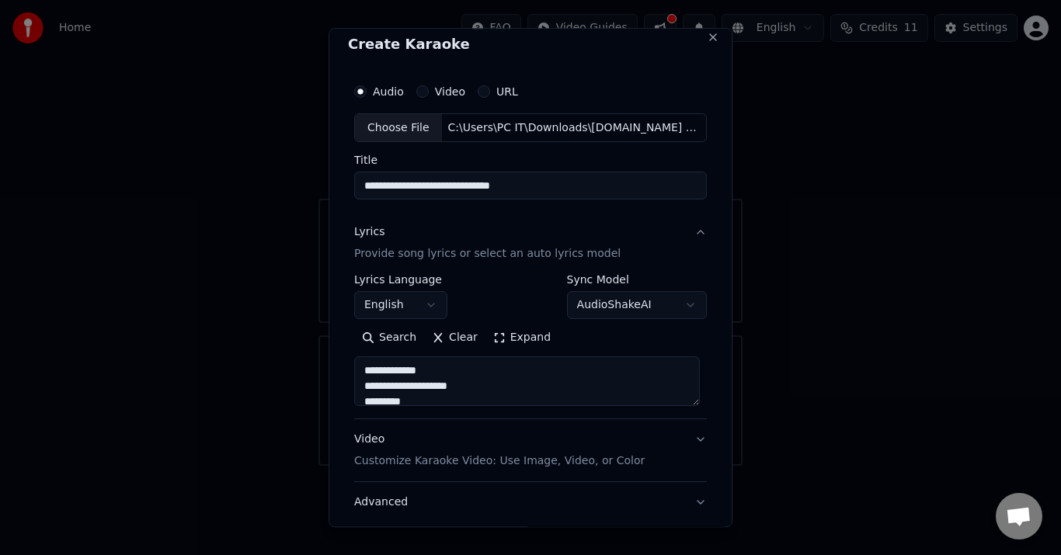
scroll to position [115, 0]
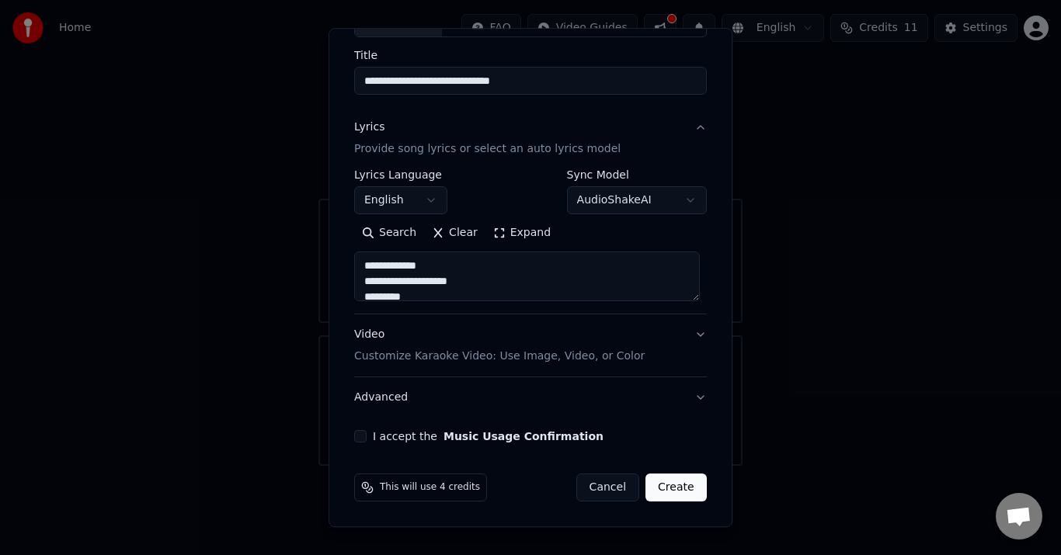
click at [674, 339] on button "Video Customize Karaoke Video: Use Image, Video, or Color" at bounding box center [530, 346] width 353 height 62
type textarea "**********"
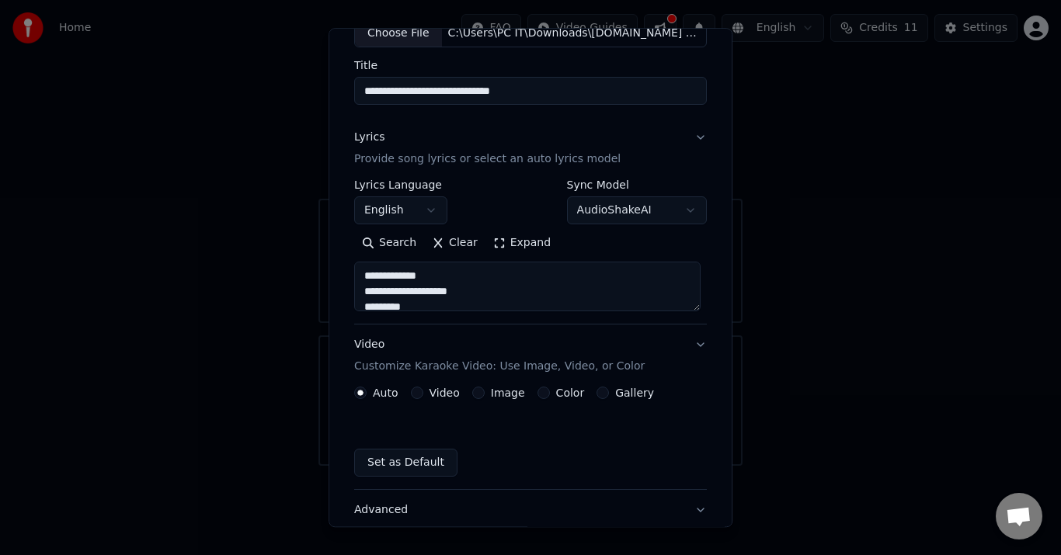
scroll to position [0, 0]
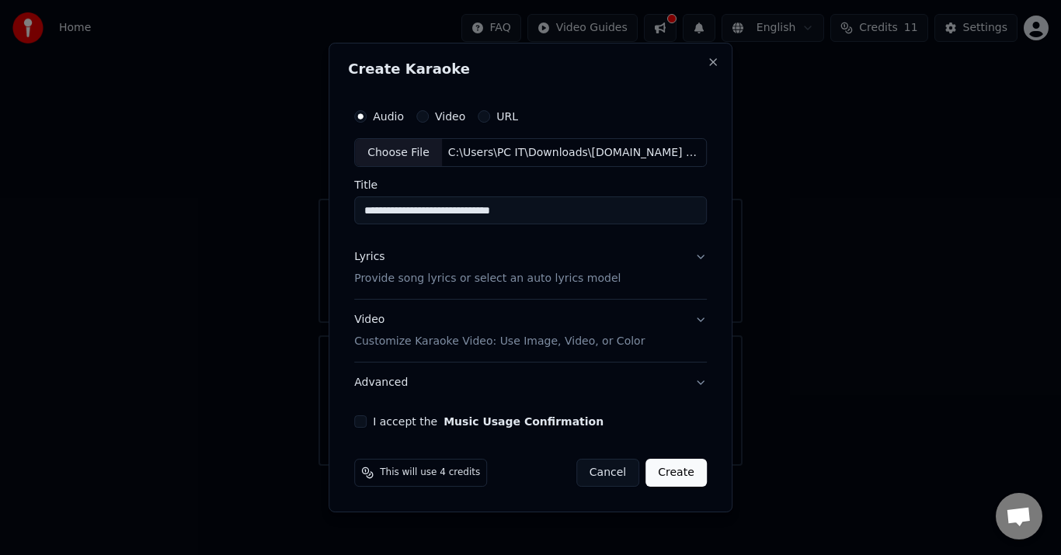
click at [509, 345] on p "Customize Karaoke Video: Use Image, Video, or Color" at bounding box center [499, 342] width 291 height 16
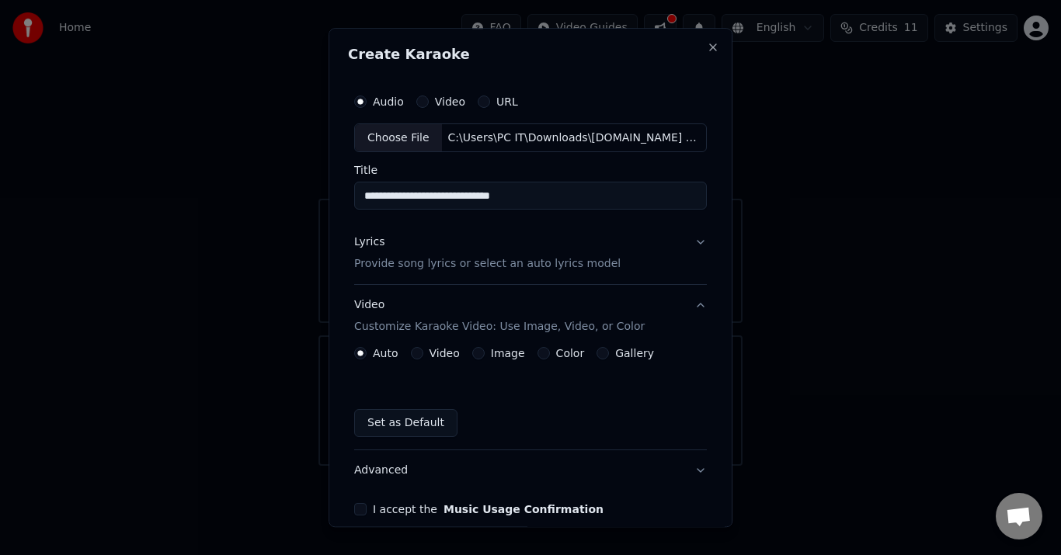
click at [472, 350] on button "Image" at bounding box center [478, 354] width 12 height 12
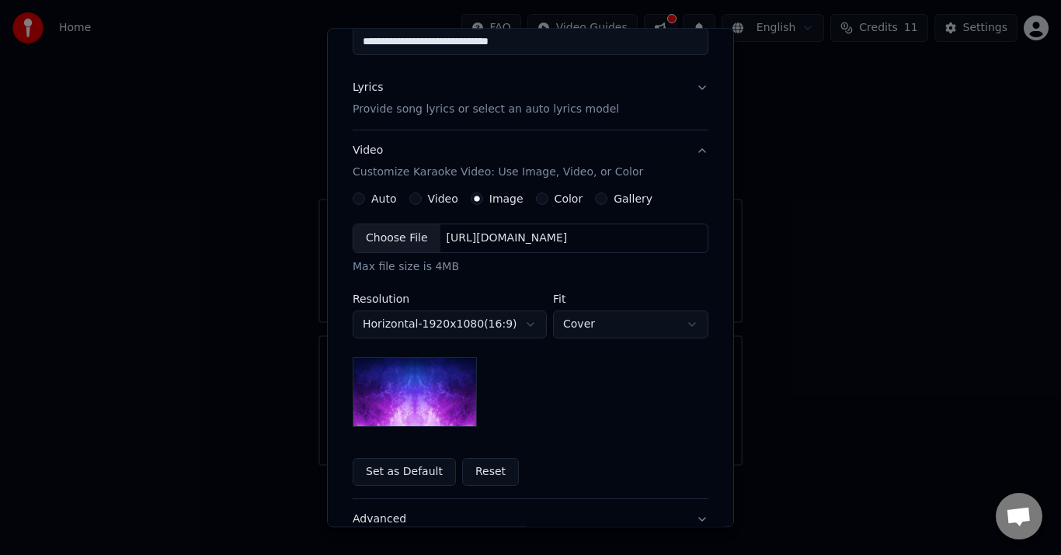
scroll to position [155, 0]
click at [393, 240] on div "Choose File" at bounding box center [396, 239] width 87 height 28
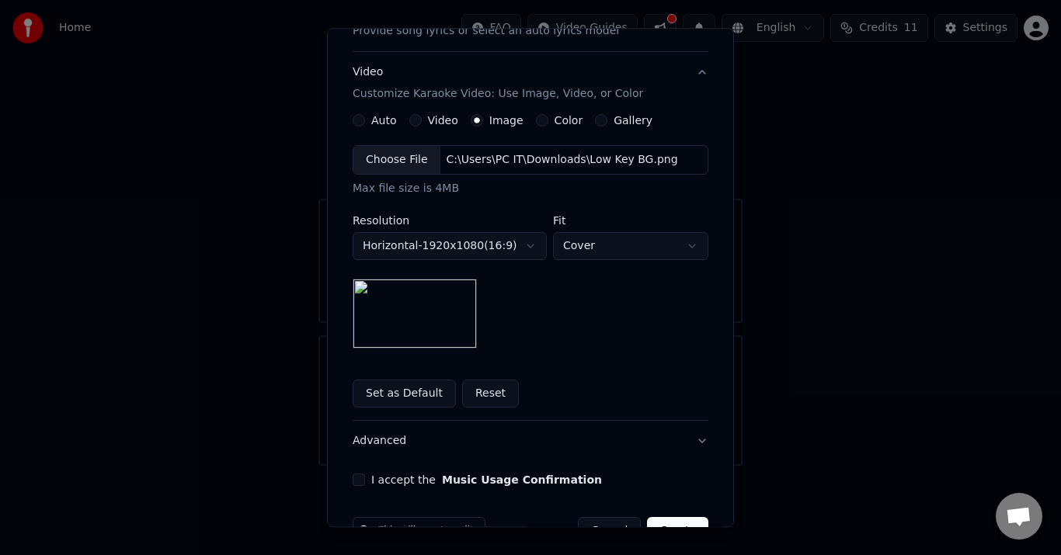
scroll to position [277, 0]
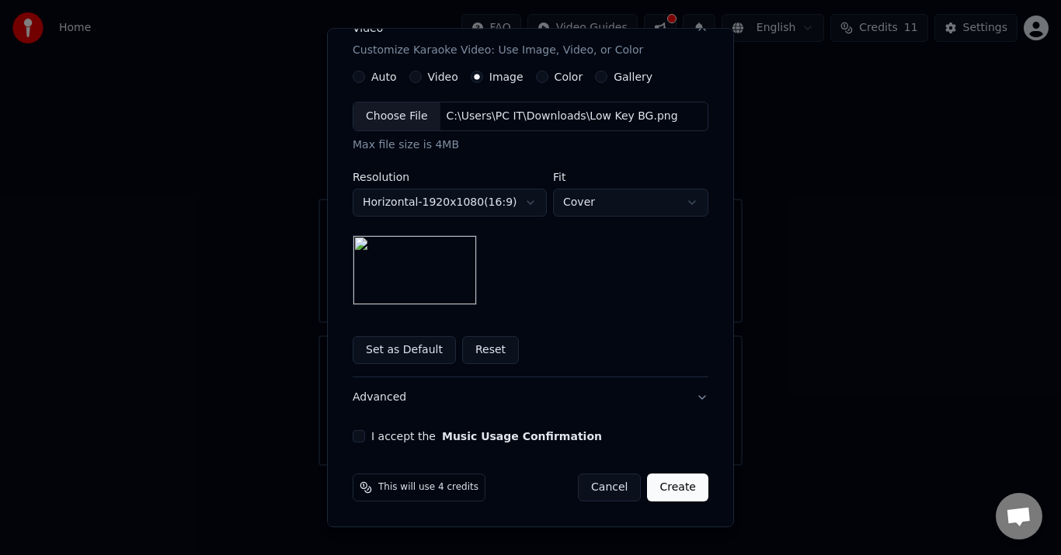
click at [398, 400] on button "Advanced" at bounding box center [531, 398] width 356 height 40
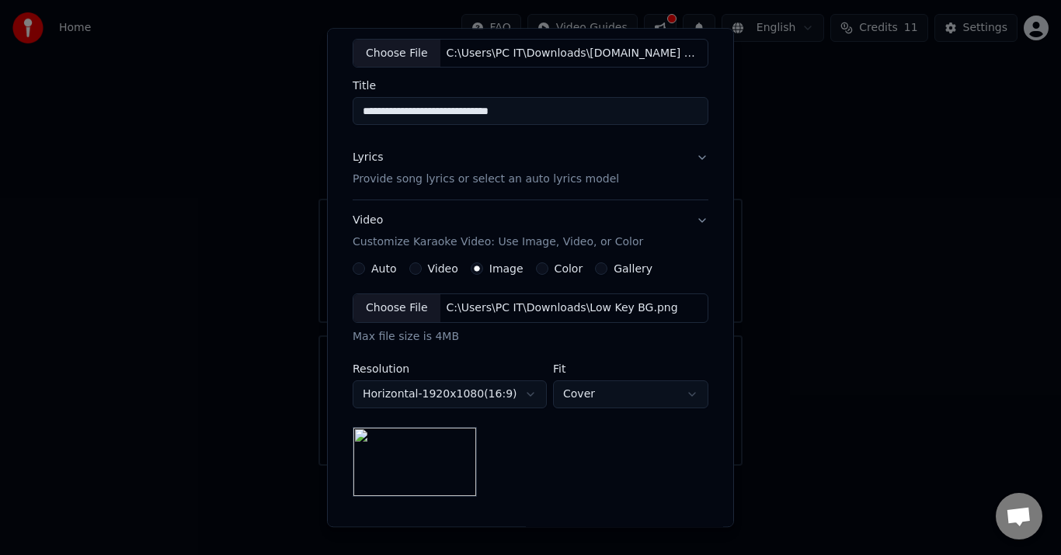
scroll to position [28, 0]
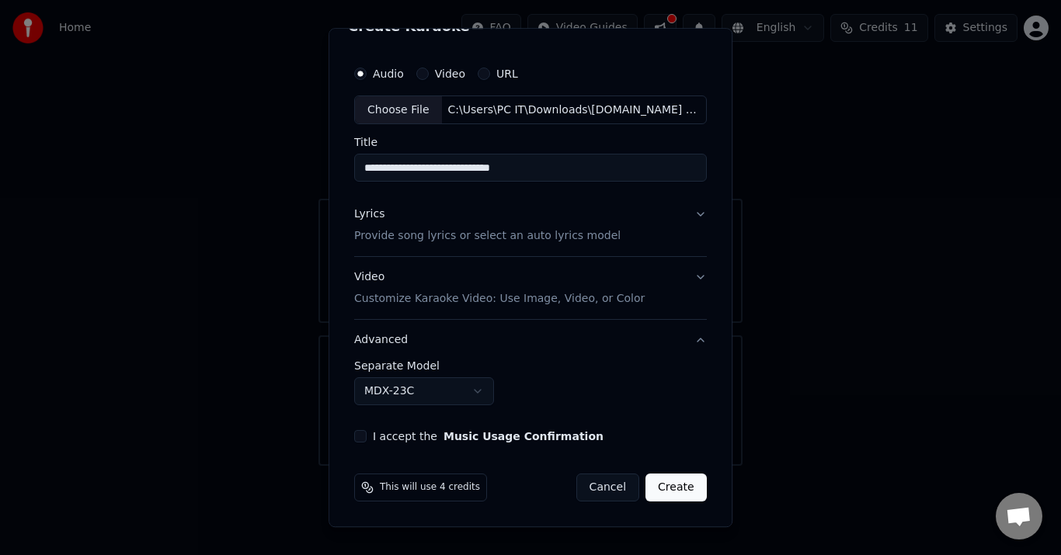
click at [388, 341] on button "Advanced" at bounding box center [530, 341] width 353 height 40
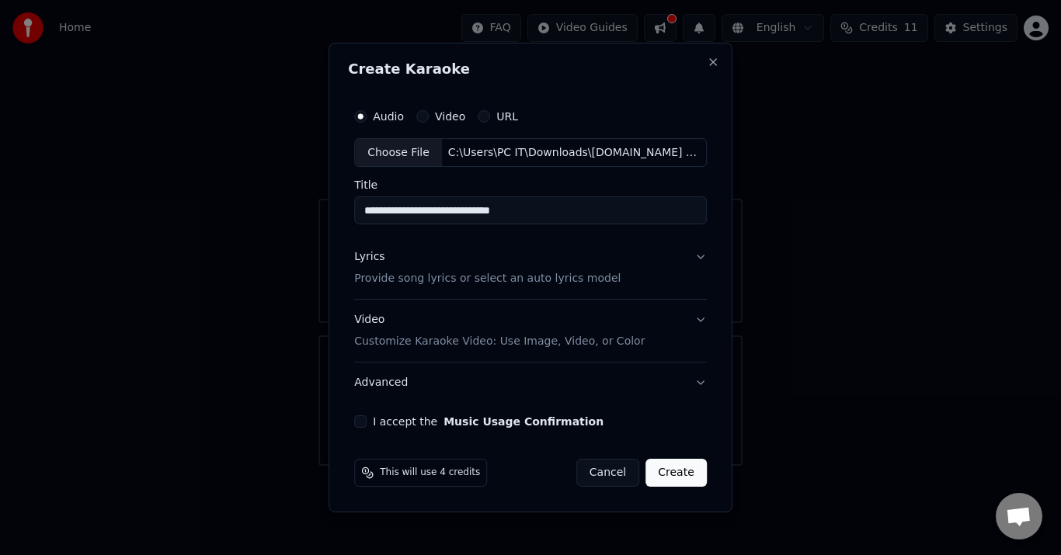
click at [387, 386] on button "Advanced" at bounding box center [530, 383] width 353 height 40
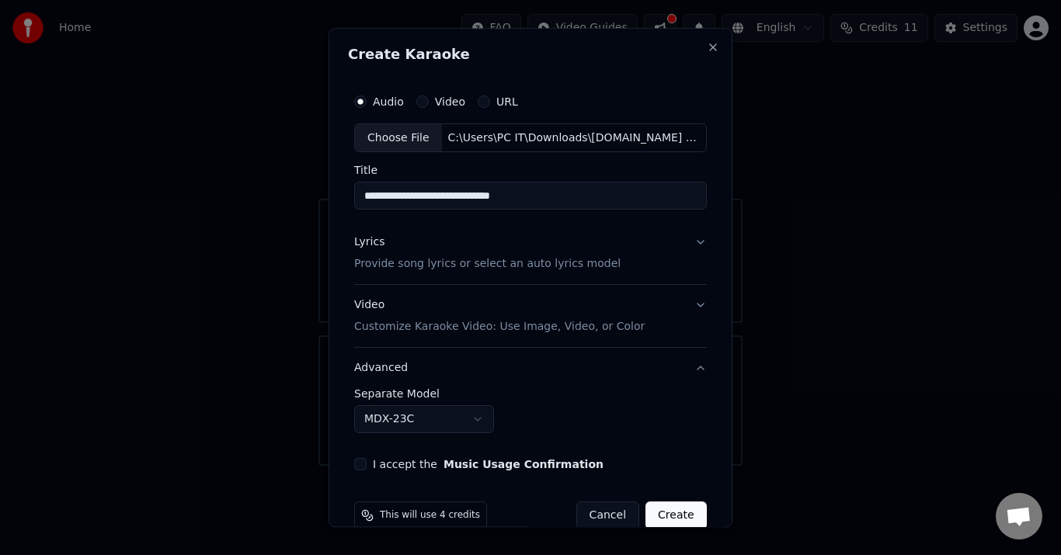
click at [388, 374] on button "Advanced" at bounding box center [530, 369] width 353 height 40
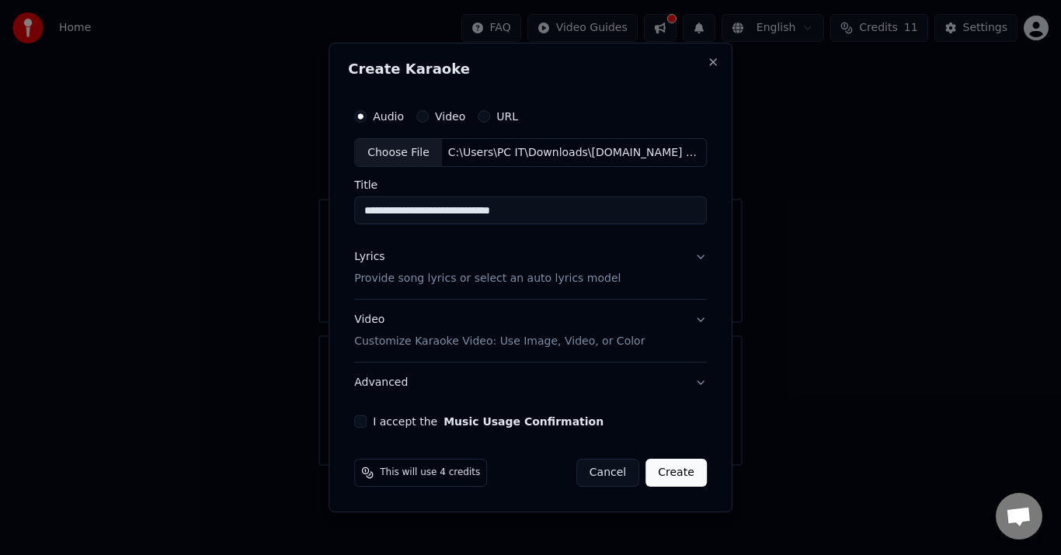
click at [360, 427] on button "I accept the Music Usage Confirmation" at bounding box center [360, 422] width 12 height 12
click at [695, 473] on button "Create" at bounding box center [676, 473] width 61 height 28
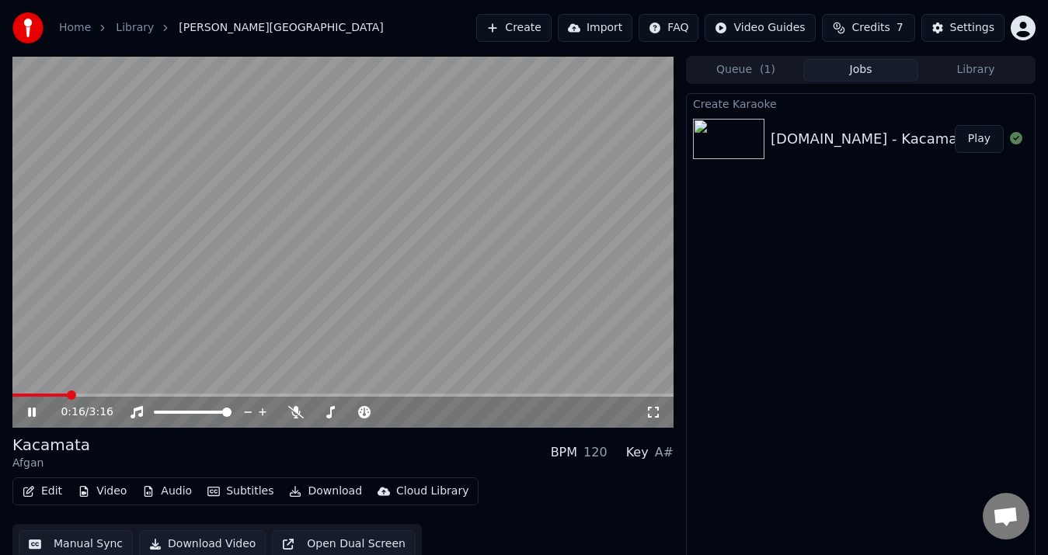
click at [33, 415] on icon at bounding box center [43, 412] width 36 height 12
click at [51, 492] on button "Edit" at bounding box center [42, 492] width 52 height 22
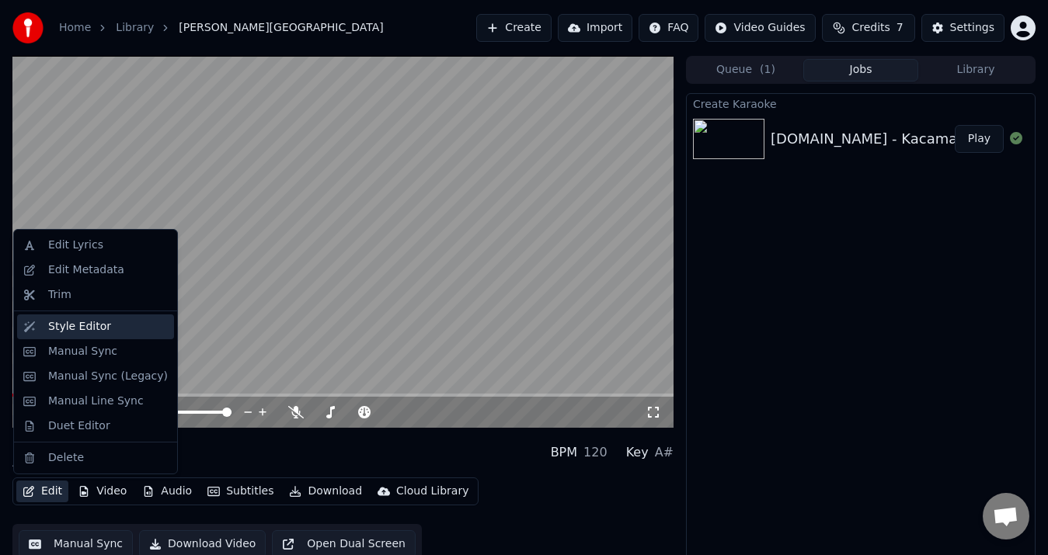
click at [119, 338] on div "Style Editor" at bounding box center [95, 327] width 157 height 25
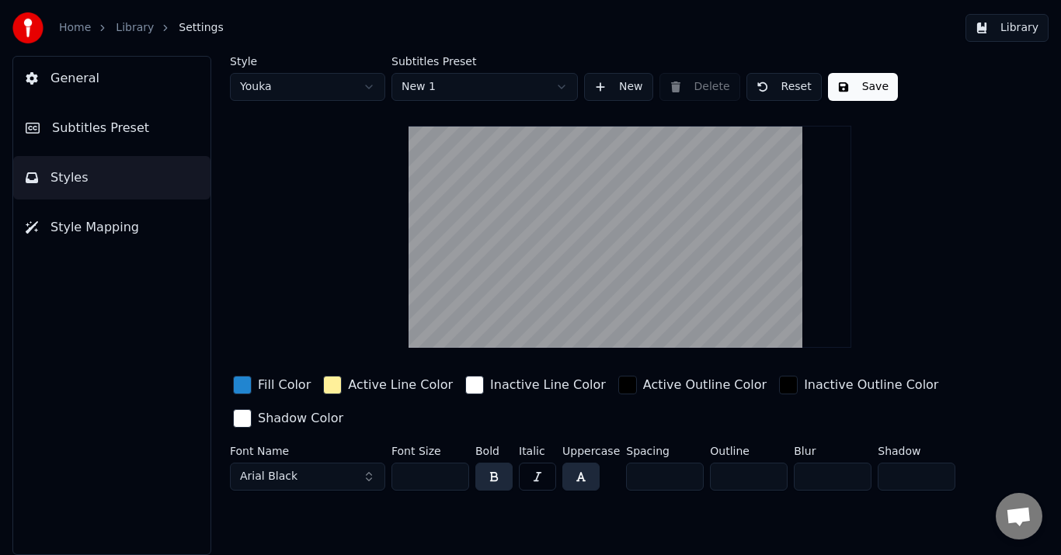
click at [92, 124] on span "Subtitles Preset" at bounding box center [100, 128] width 97 height 19
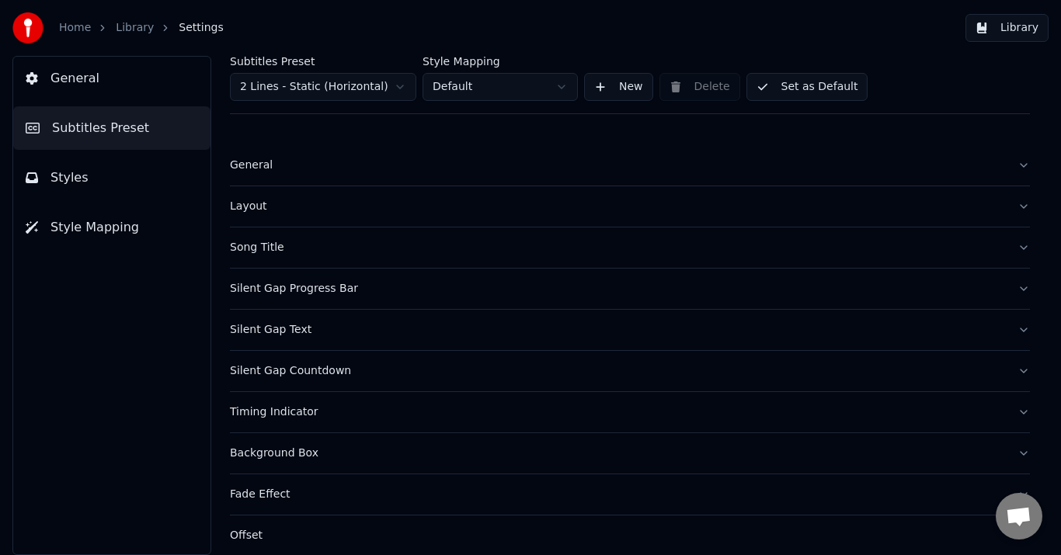
click at [261, 257] on button "Song Title" at bounding box center [630, 248] width 800 height 40
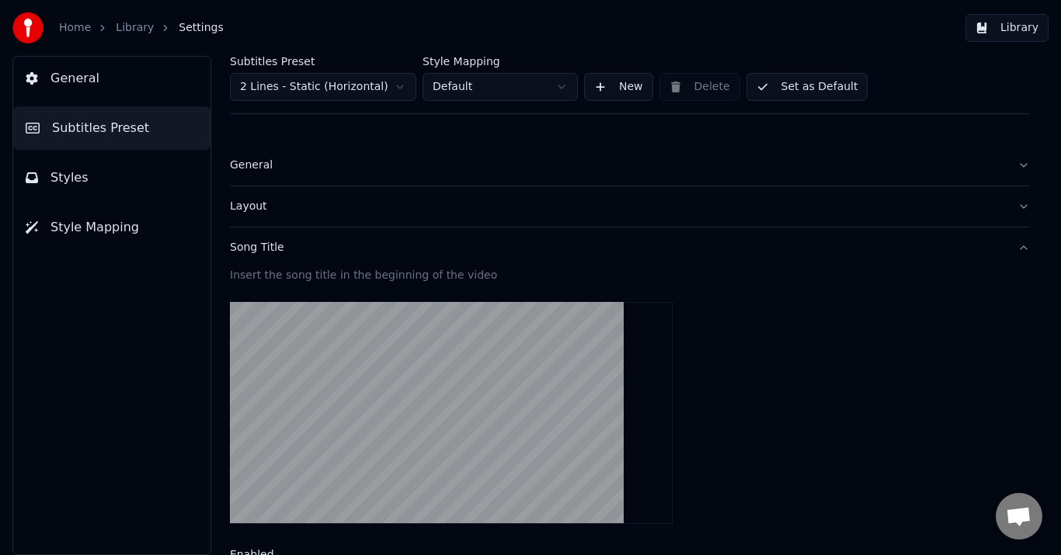
click at [252, 250] on div "Song Title" at bounding box center [617, 248] width 775 height 16
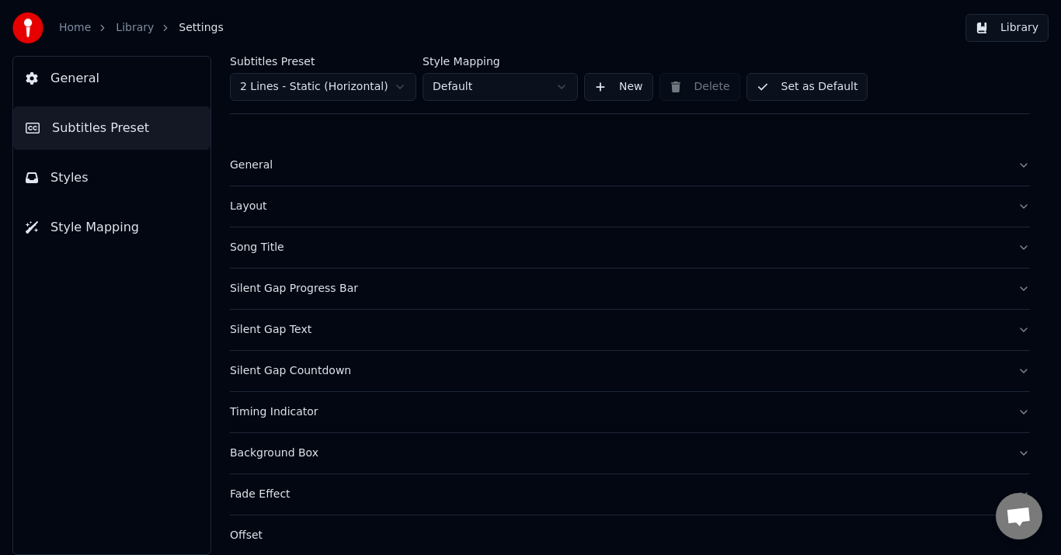
click at [287, 406] on div "Timing Indicator" at bounding box center [617, 413] width 775 height 16
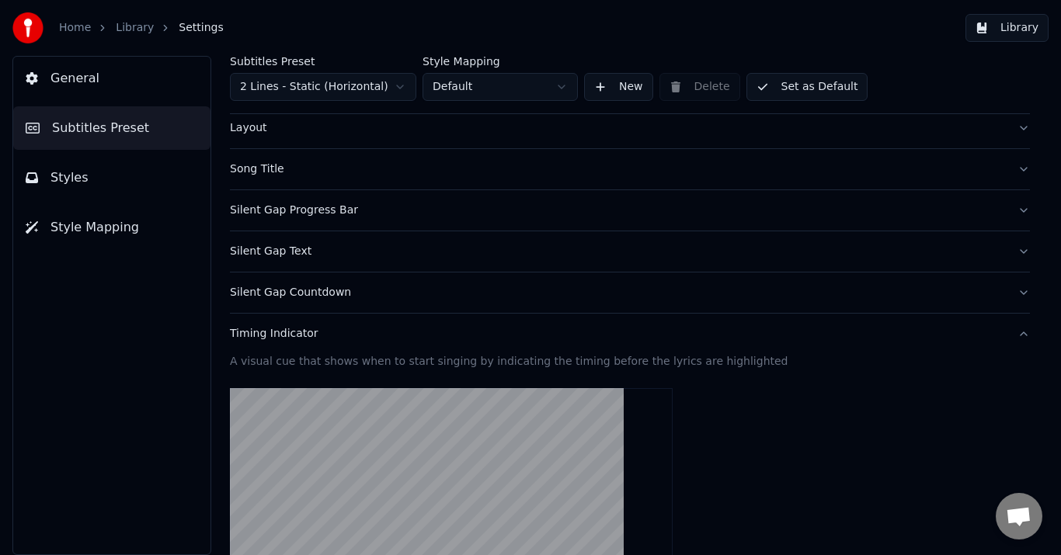
scroll to position [78, 0]
click at [286, 344] on button "Timing Indicator" at bounding box center [630, 335] width 800 height 40
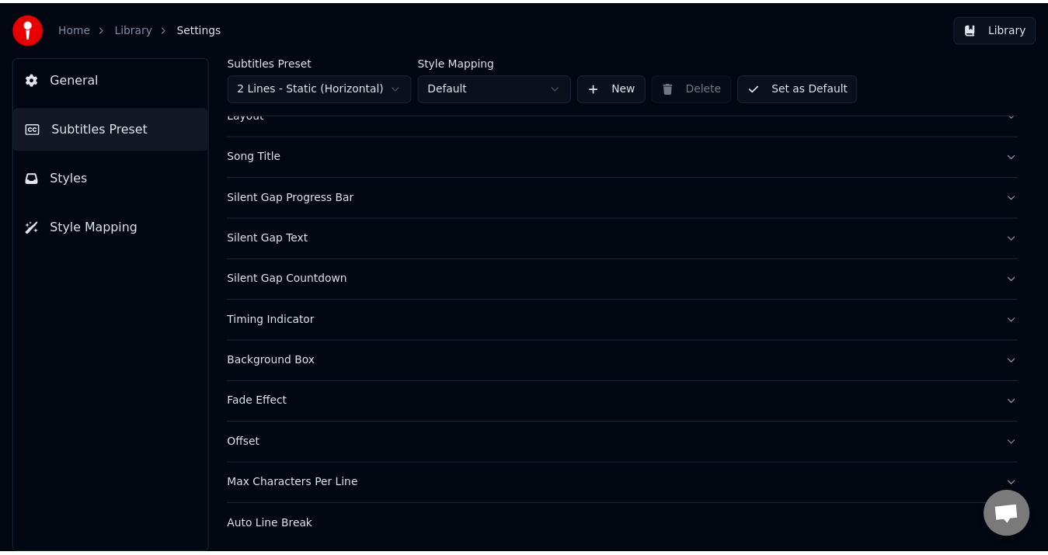
scroll to position [96, 0]
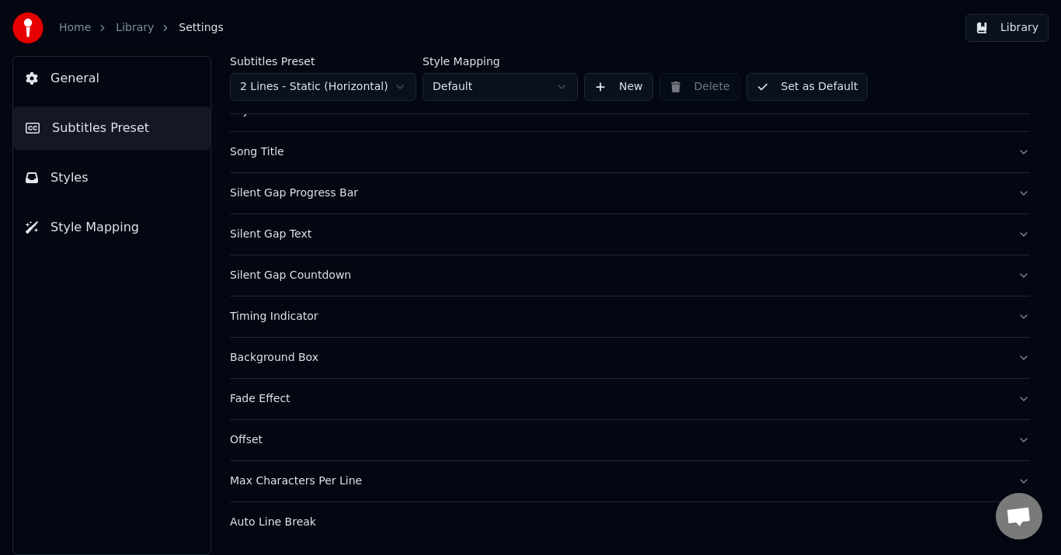
click at [1022, 514] on span "Open chat" at bounding box center [1019, 518] width 26 height 22
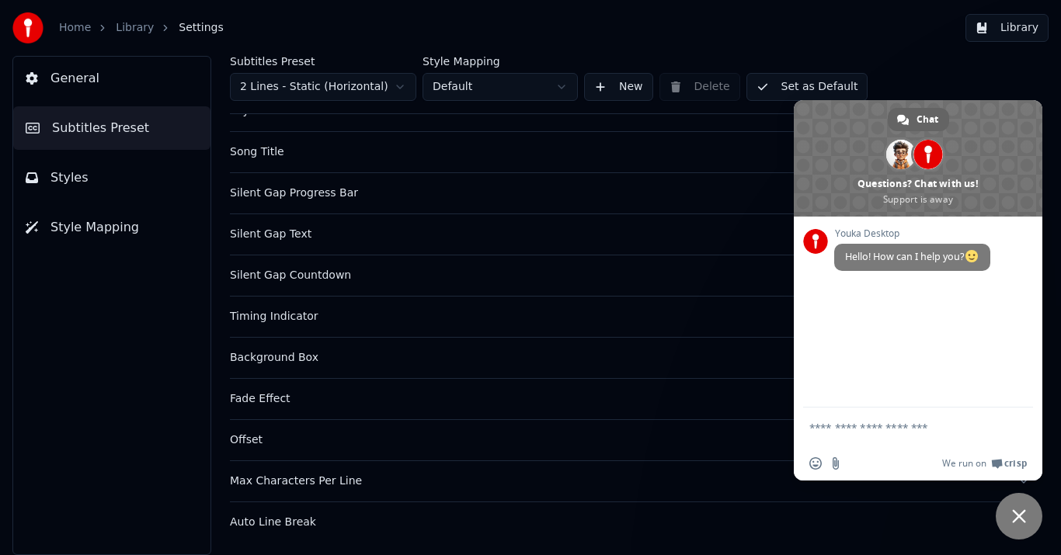
click at [76, 331] on div "General Subtitles Preset Styles Style Mapping" at bounding box center [111, 306] width 199 height 500
click at [1031, 112] on span at bounding box center [918, 158] width 249 height 117
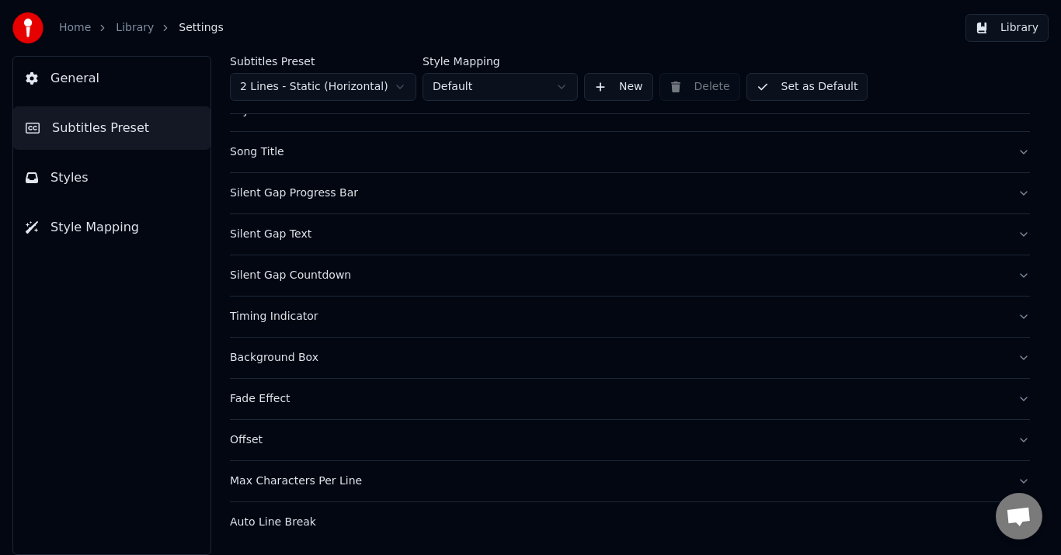
click at [141, 30] on link "Library" at bounding box center [135, 28] width 38 height 16
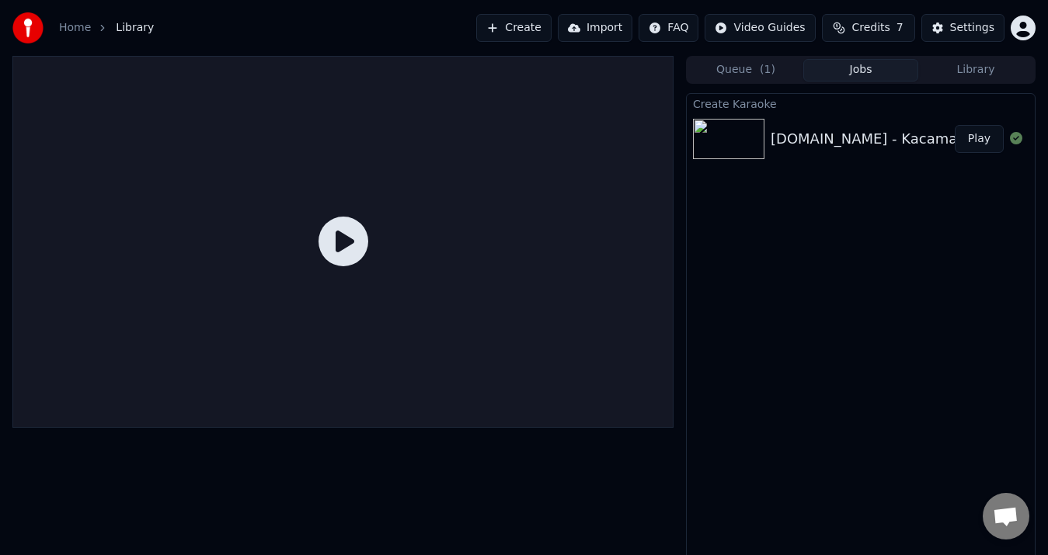
click at [897, 141] on div "SpotiDown.App - Kacamata - Afgan" at bounding box center [898, 139] width 255 height 22
click at [347, 243] on icon at bounding box center [344, 242] width 50 height 50
click at [992, 138] on button "Play" at bounding box center [979, 139] width 49 height 28
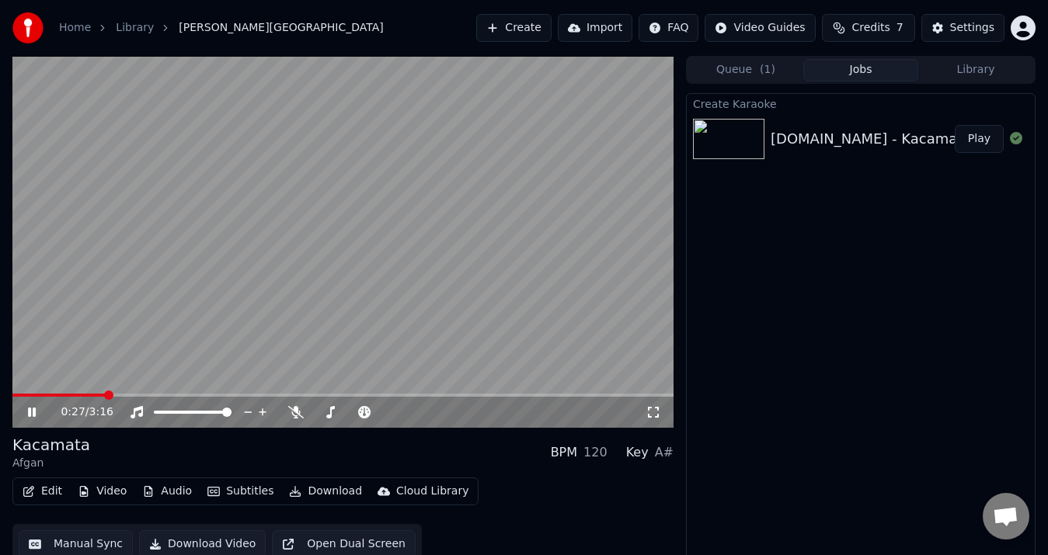
click at [30, 414] on icon at bounding box center [32, 412] width 8 height 9
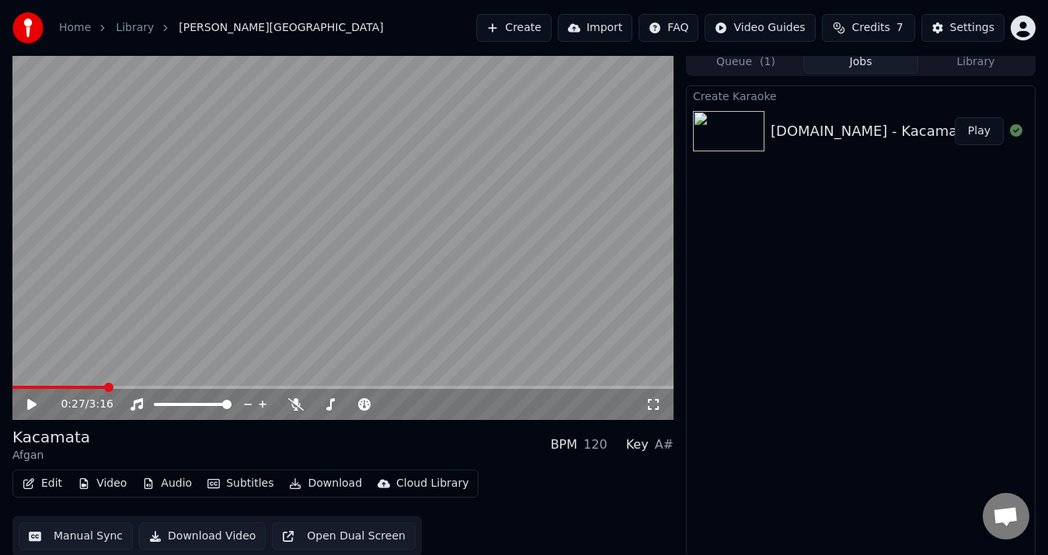
scroll to position [10, 0]
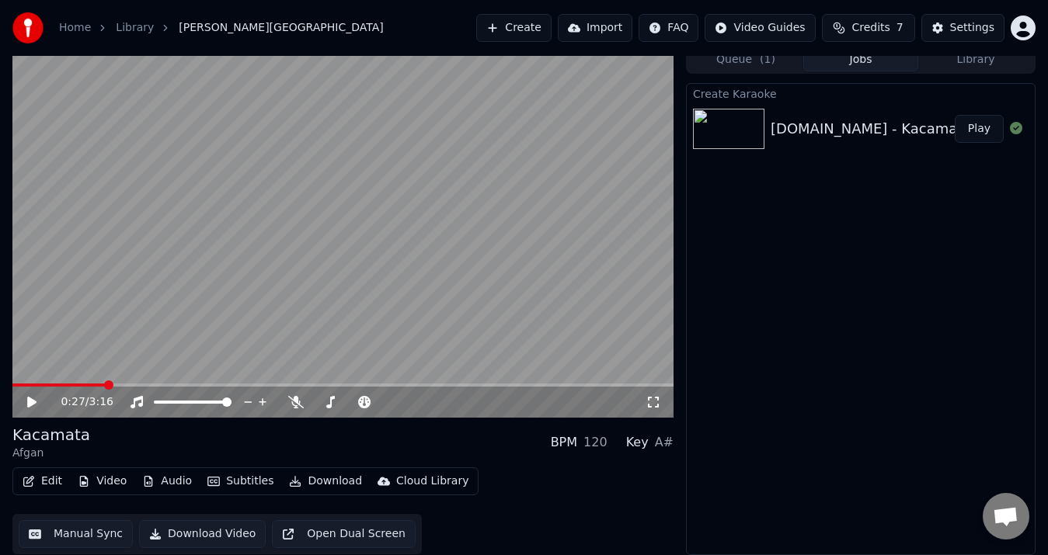
click at [85, 539] on button "Manual Sync" at bounding box center [76, 534] width 114 height 28
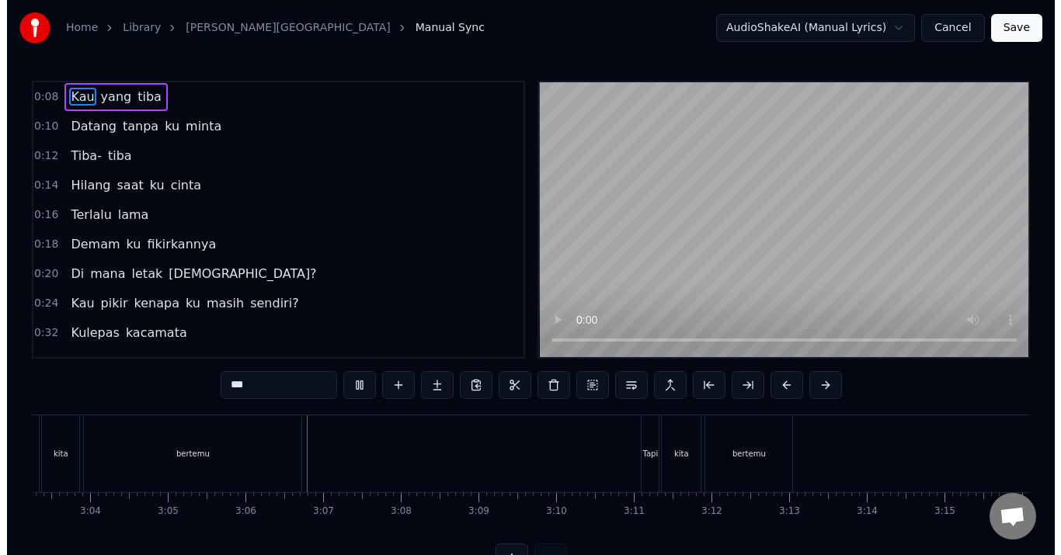
scroll to position [0, 14267]
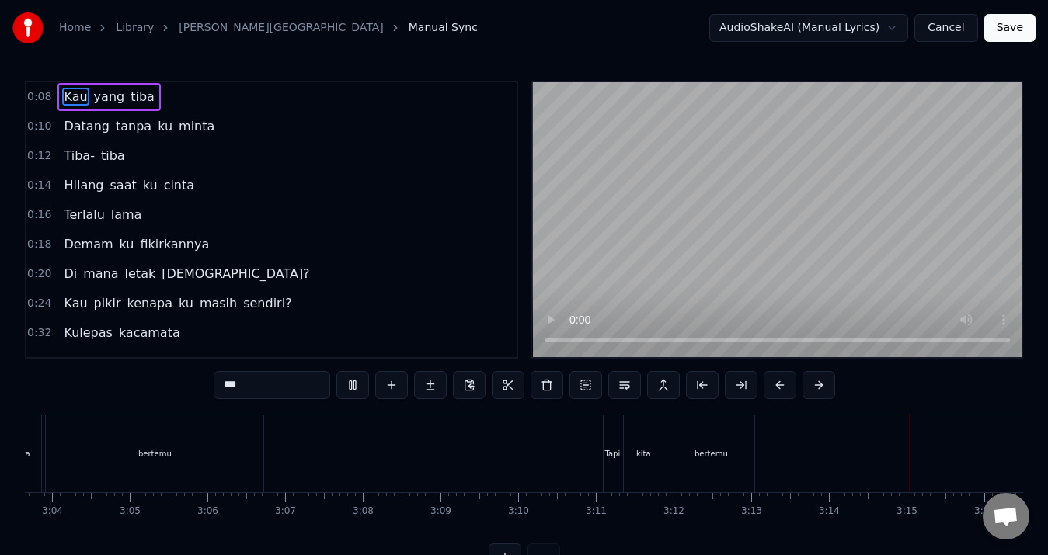
click at [1015, 30] on button "Save" at bounding box center [1009, 28] width 51 height 28
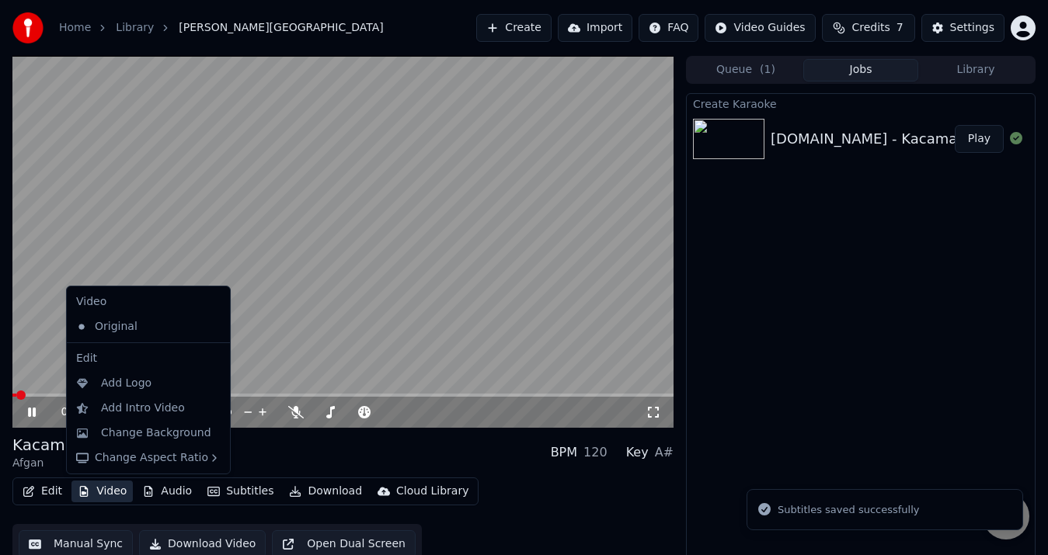
click at [108, 488] on button "Video" at bounding box center [101, 492] width 61 height 22
click at [611, 501] on div "Edit Video Audio Subtitles Download Cloud Library Manual Sync Download Video Op…" at bounding box center [342, 521] width 661 height 87
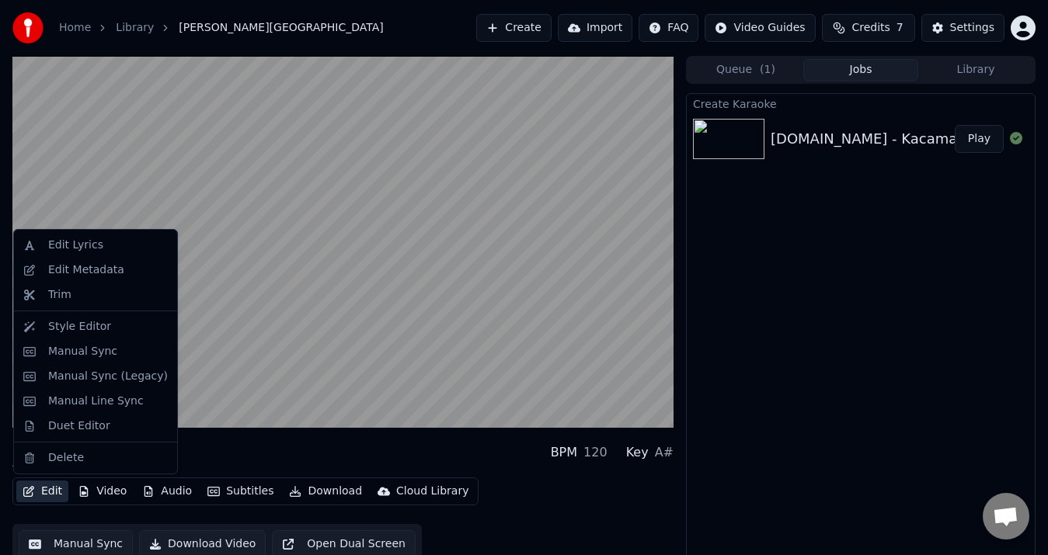
click at [54, 490] on button "Edit" at bounding box center [42, 492] width 52 height 22
click at [112, 333] on div "Style Editor" at bounding box center [108, 327] width 120 height 16
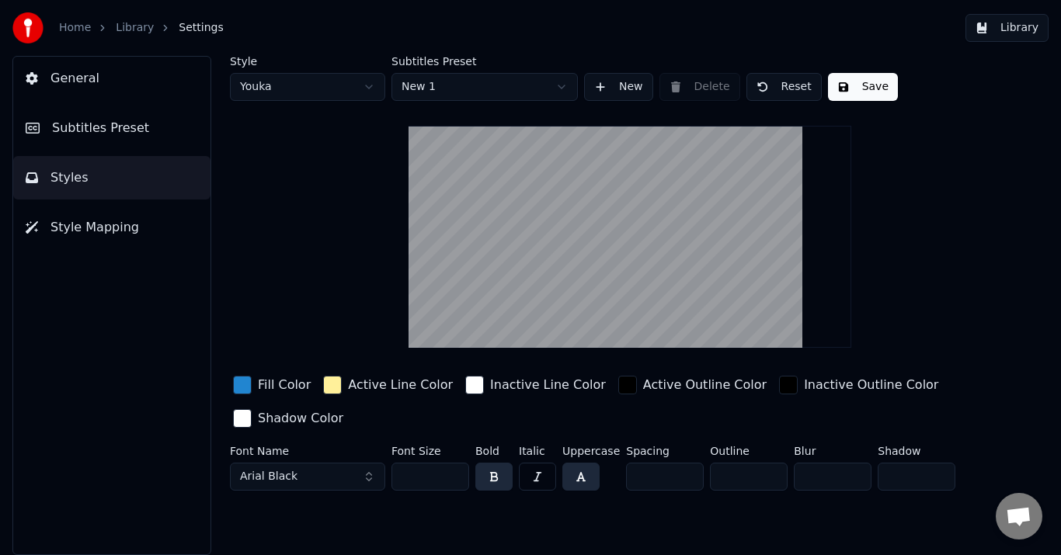
click at [126, 139] on button "Subtitles Preset" at bounding box center [111, 128] width 197 height 44
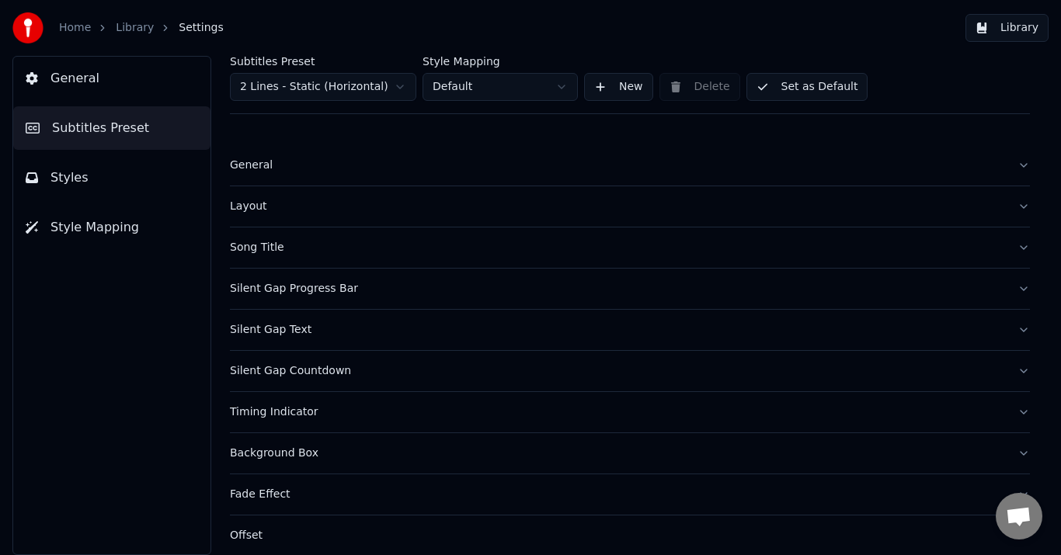
click at [288, 419] on div "Timing Indicator" at bounding box center [617, 413] width 775 height 16
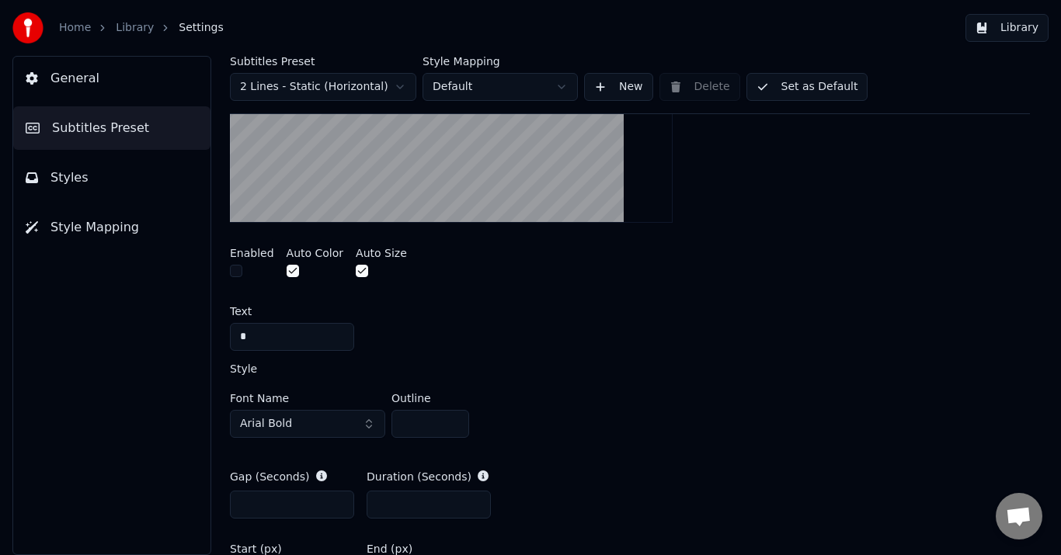
scroll to position [388, 0]
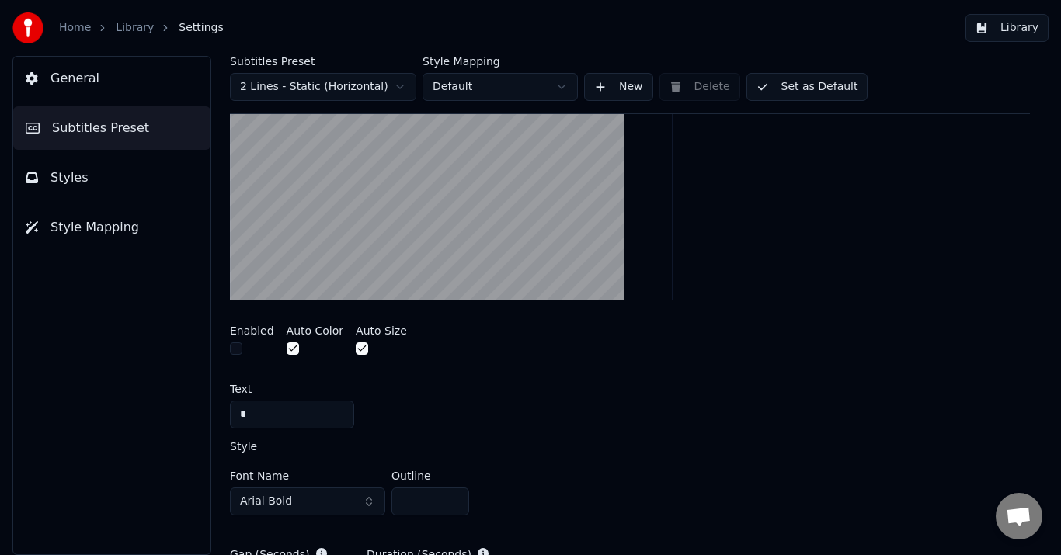
click at [239, 350] on button "button" at bounding box center [236, 349] width 12 height 12
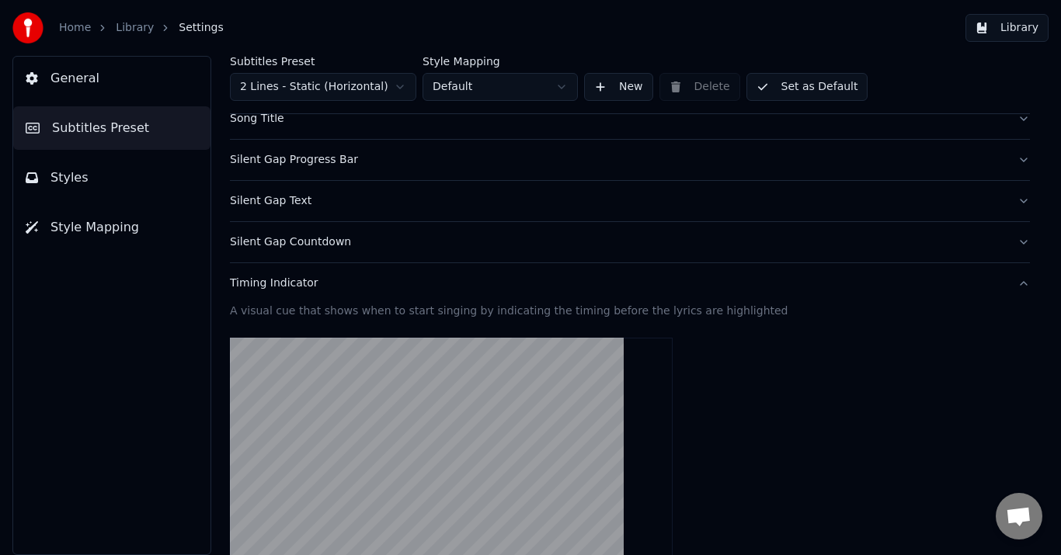
scroll to position [78, 0]
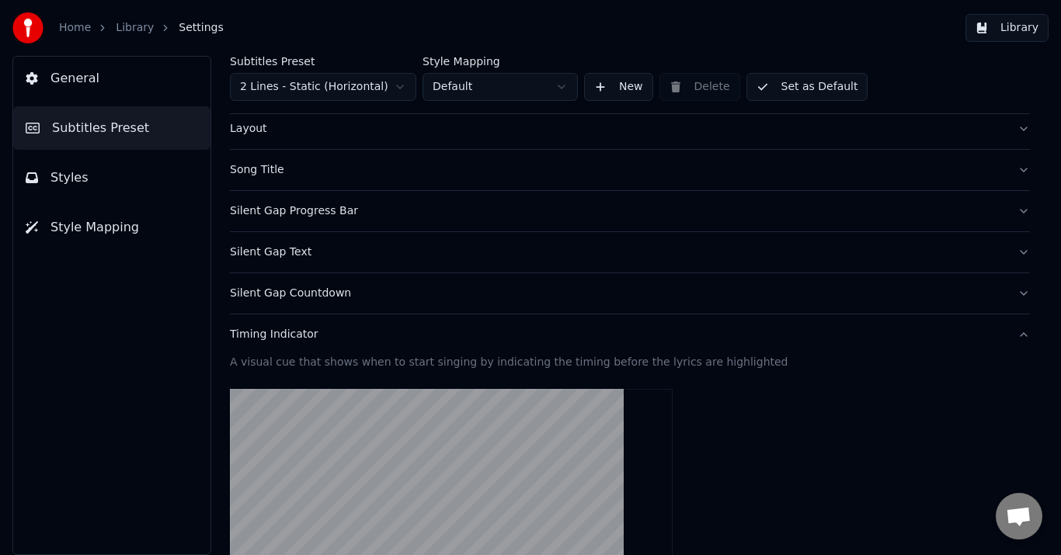
click at [307, 328] on div "Timing Indicator" at bounding box center [617, 335] width 775 height 16
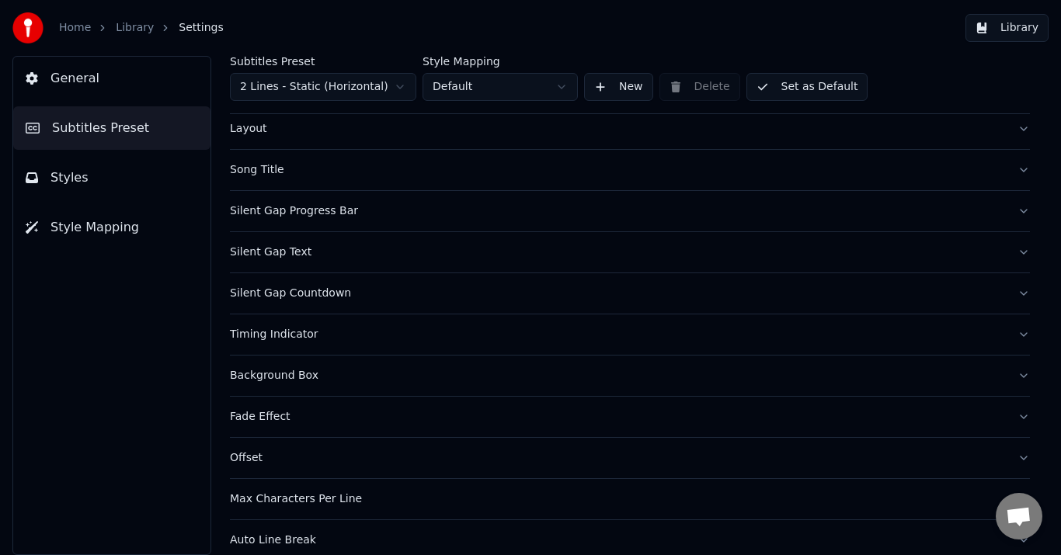
click at [266, 184] on button "Song Title" at bounding box center [630, 170] width 800 height 40
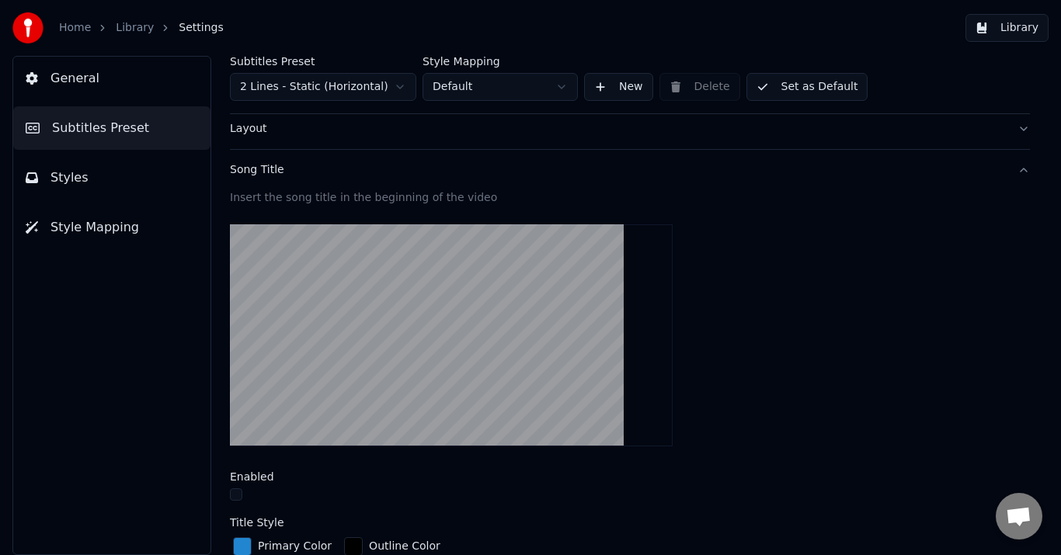
click at [239, 489] on button "button" at bounding box center [236, 495] width 12 height 12
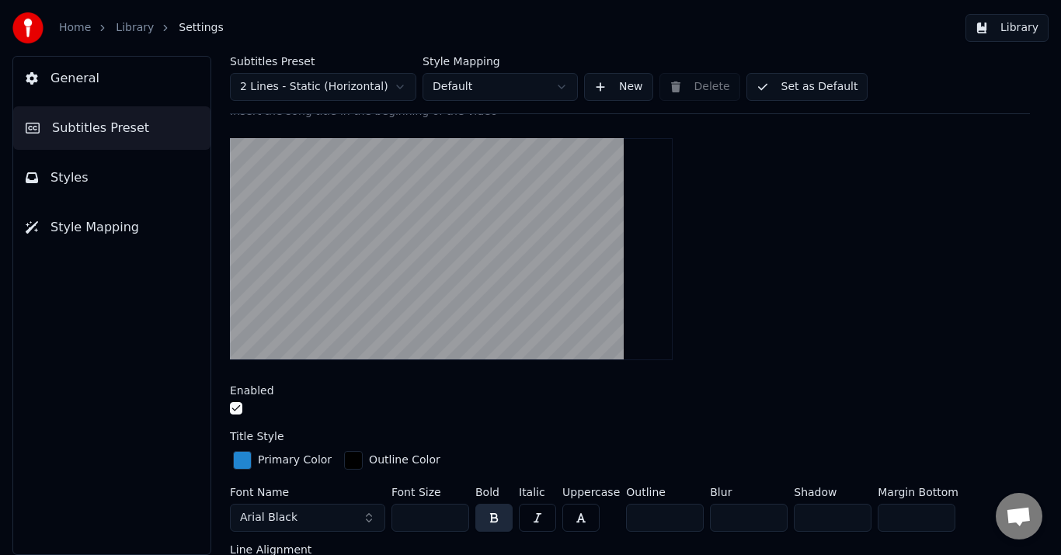
scroll to position [0, 0]
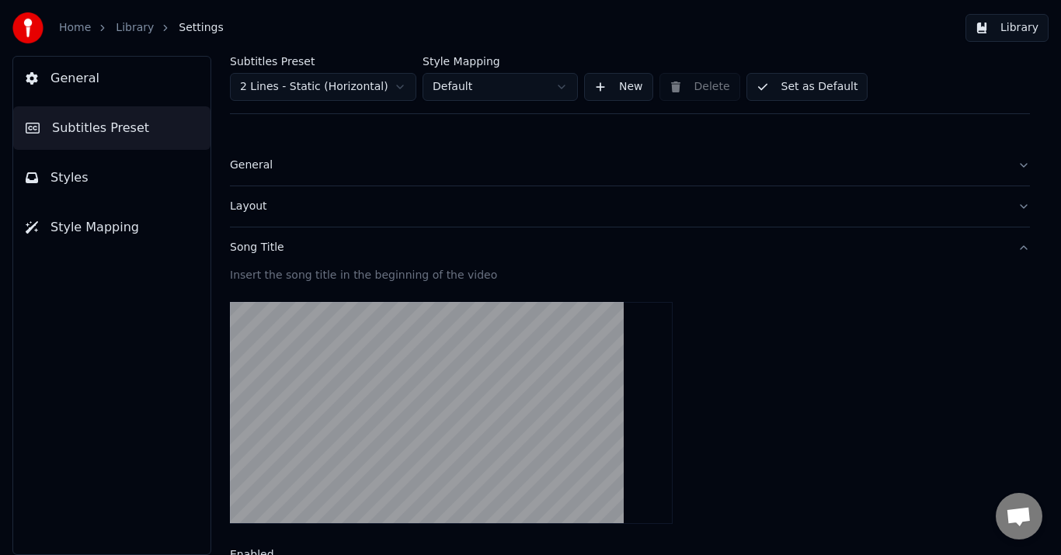
click at [252, 245] on div "Song Title" at bounding box center [617, 248] width 775 height 16
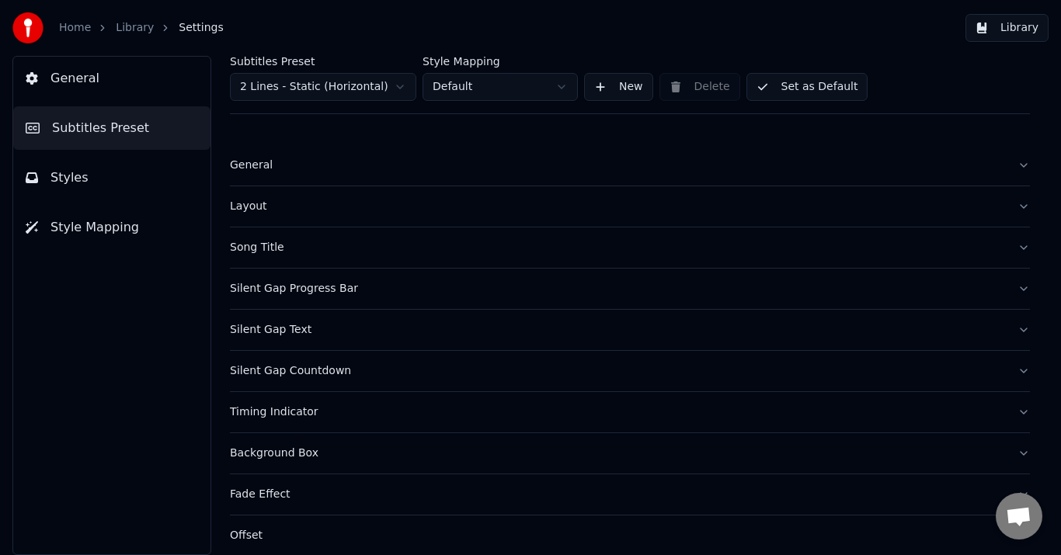
click at [252, 245] on div "Song Title" at bounding box center [617, 248] width 775 height 16
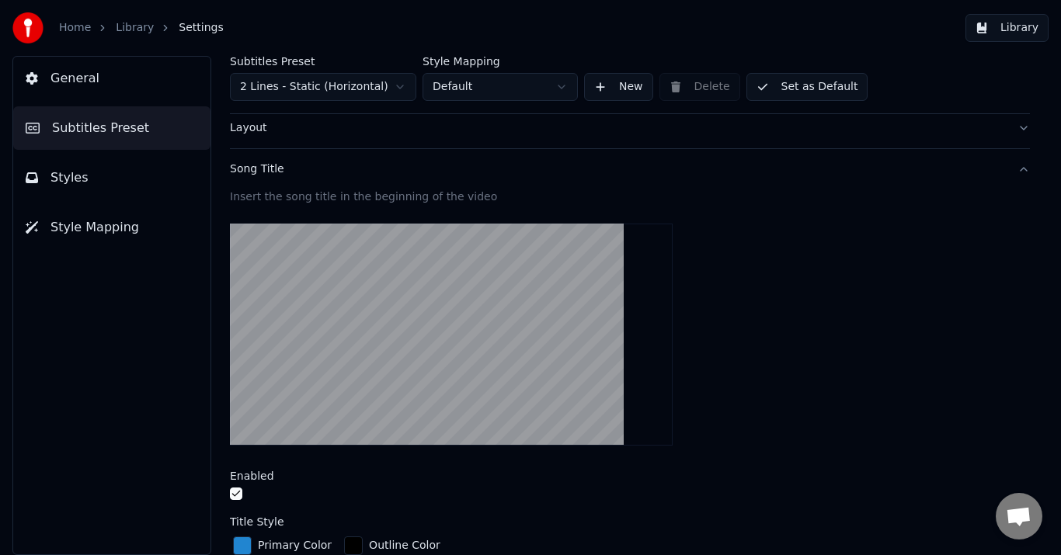
scroll to position [78, 0]
click at [259, 183] on button "Song Title" at bounding box center [630, 170] width 800 height 40
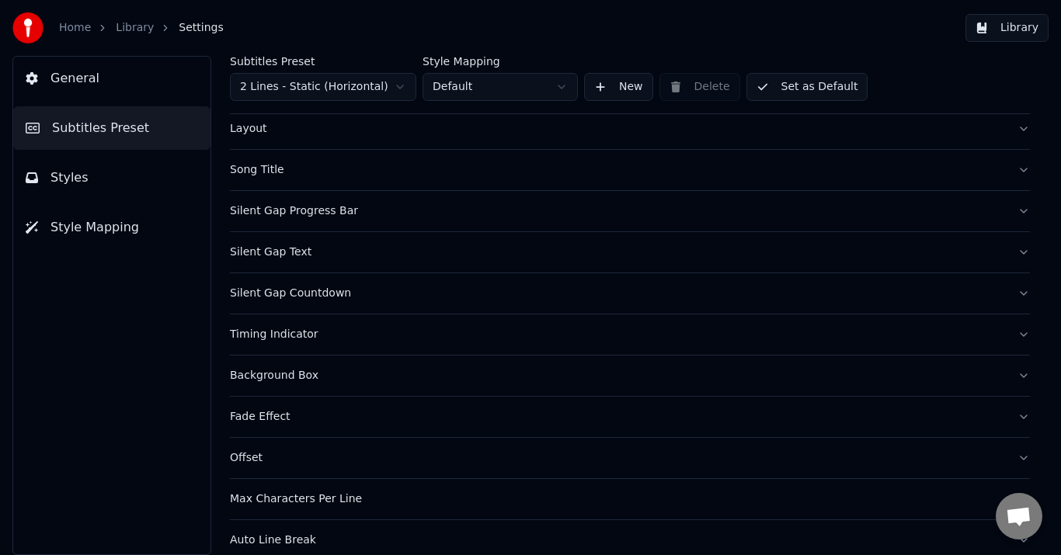
click at [789, 82] on button "Set as Default" at bounding box center [808, 87] width 122 height 28
click at [781, 89] on button "Done" at bounding box center [784, 87] width 74 height 28
click at [246, 129] on div "Layout" at bounding box center [617, 129] width 775 height 16
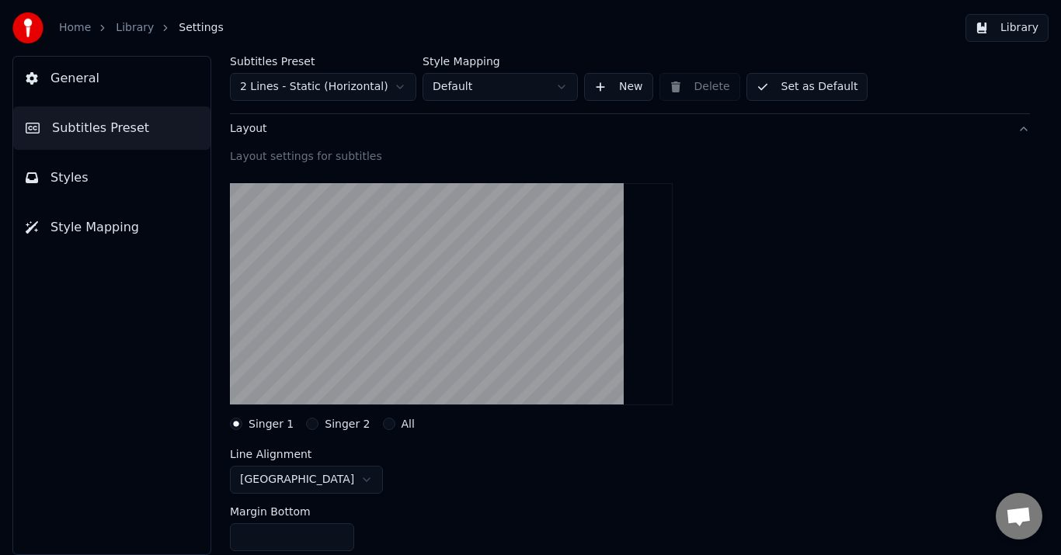
click at [256, 126] on div "Layout" at bounding box center [617, 129] width 775 height 16
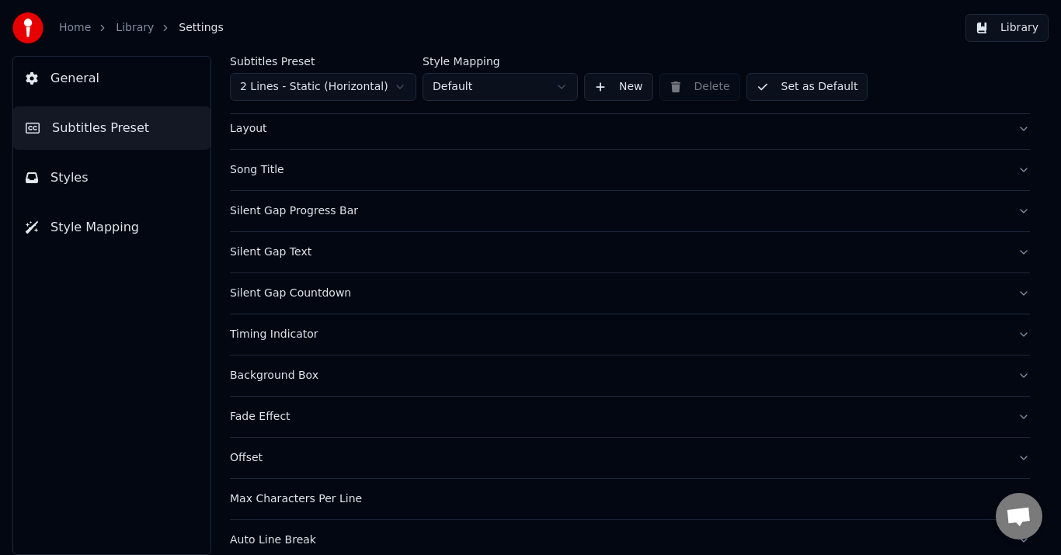
click at [823, 83] on button "Set as Default" at bounding box center [808, 87] width 122 height 28
click at [788, 91] on button "Done" at bounding box center [784, 87] width 74 height 28
click at [191, 29] on span "Settings" at bounding box center [201, 28] width 44 height 16
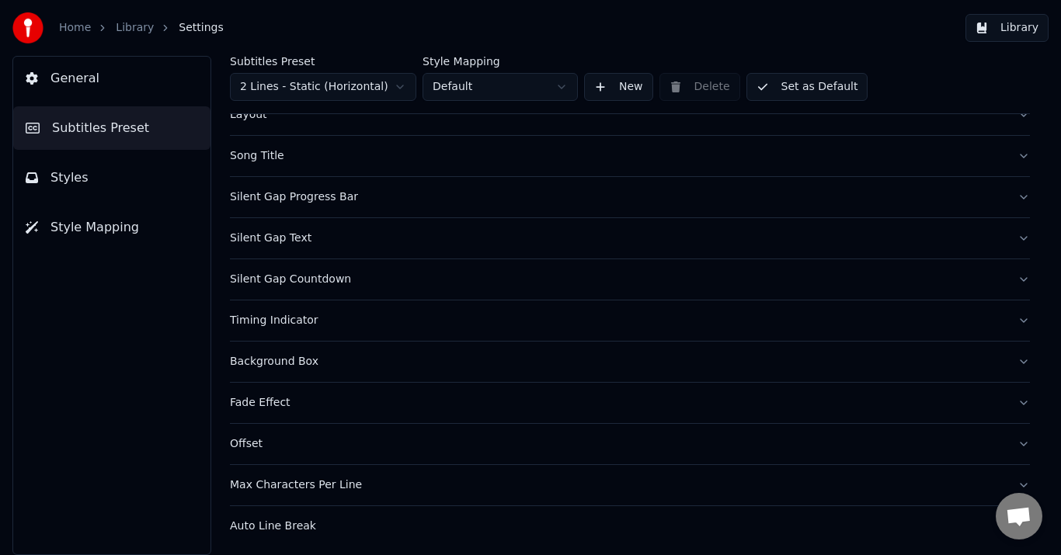
scroll to position [96, 0]
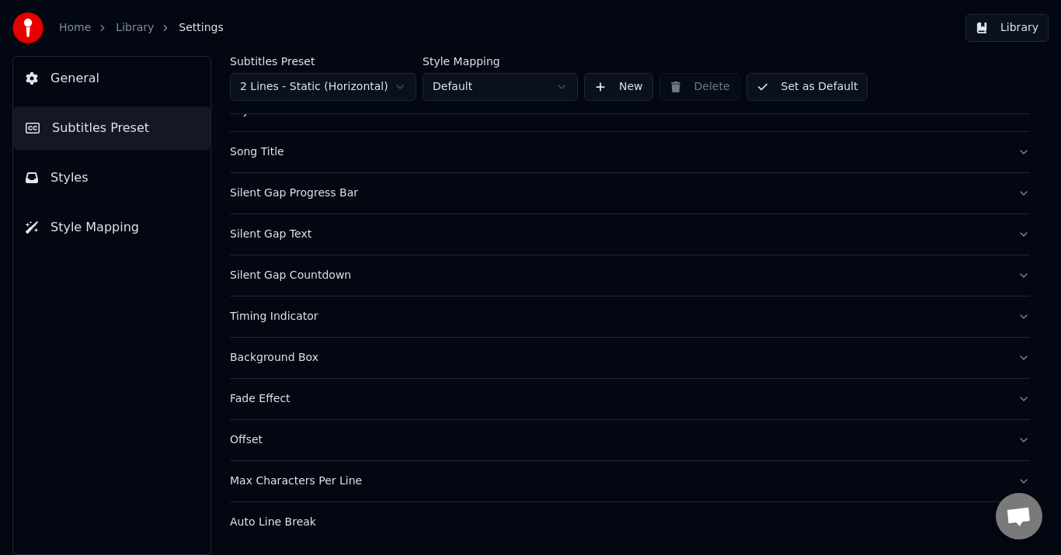
click at [1018, 26] on button "Library" at bounding box center [1007, 28] width 83 height 28
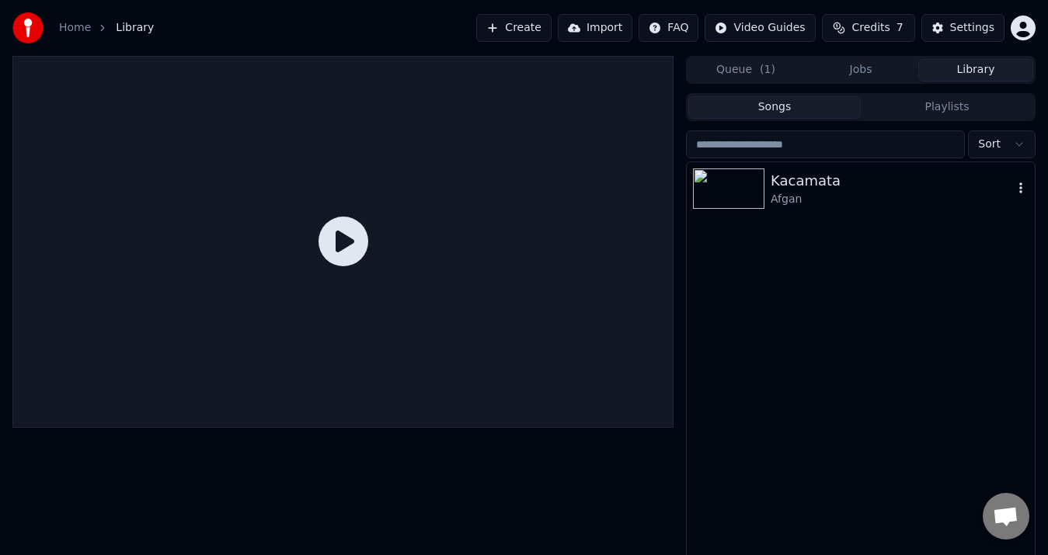
click at [1022, 190] on icon "button" at bounding box center [1021, 188] width 16 height 12
click at [757, 330] on div "Kacamata Afgan" at bounding box center [861, 369] width 348 height 415
click at [345, 240] on icon at bounding box center [344, 242] width 50 height 50
click at [780, 204] on div "Afgan" at bounding box center [892, 200] width 242 height 16
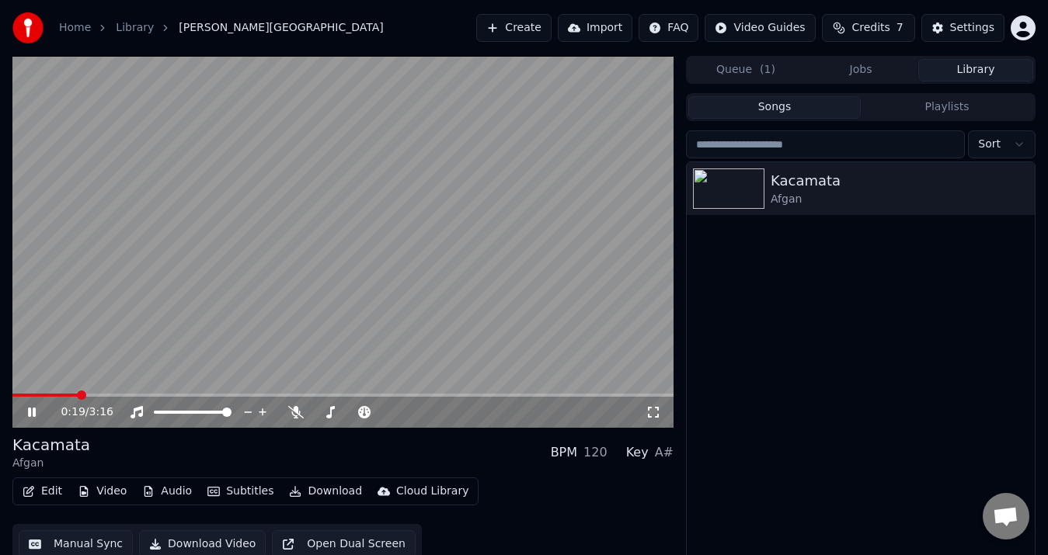
click at [37, 414] on icon at bounding box center [43, 412] width 36 height 12
click at [34, 407] on icon at bounding box center [43, 412] width 36 height 12
click at [31, 412] on icon at bounding box center [32, 412] width 8 height 9
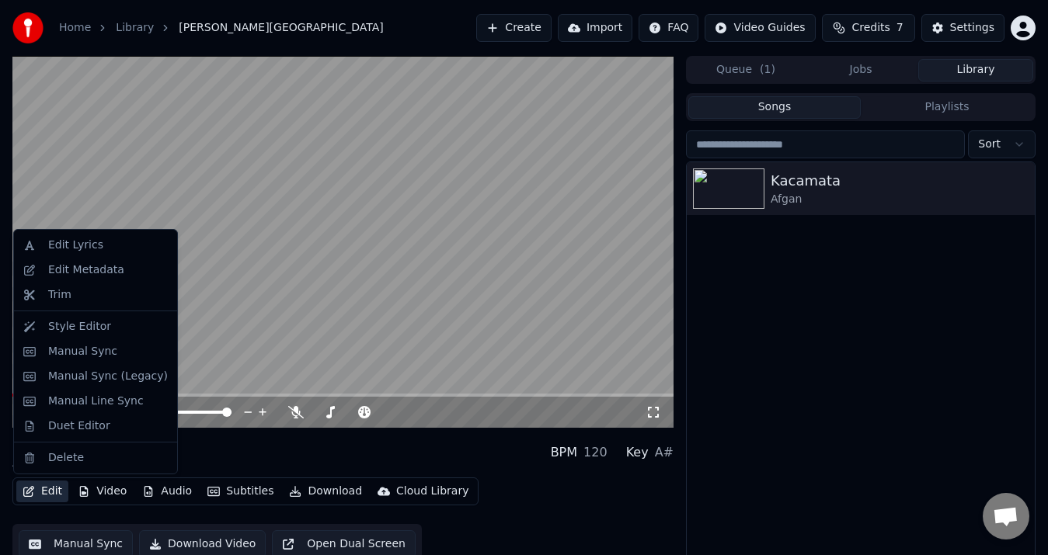
click at [47, 493] on button "Edit" at bounding box center [42, 492] width 52 height 22
click at [63, 337] on div "Style Editor" at bounding box center [95, 327] width 157 height 25
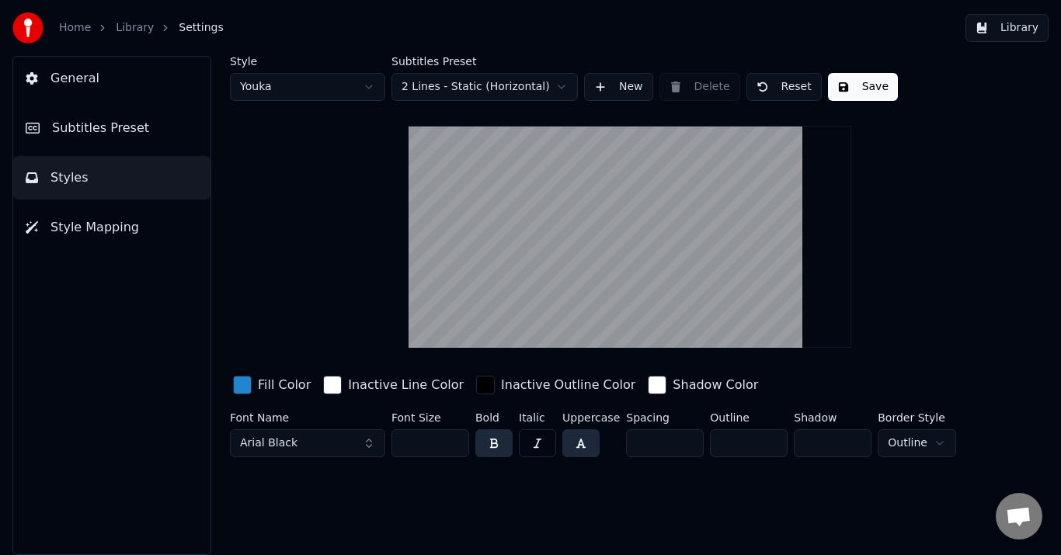
click at [327, 445] on button "Arial Black" at bounding box center [307, 444] width 155 height 28
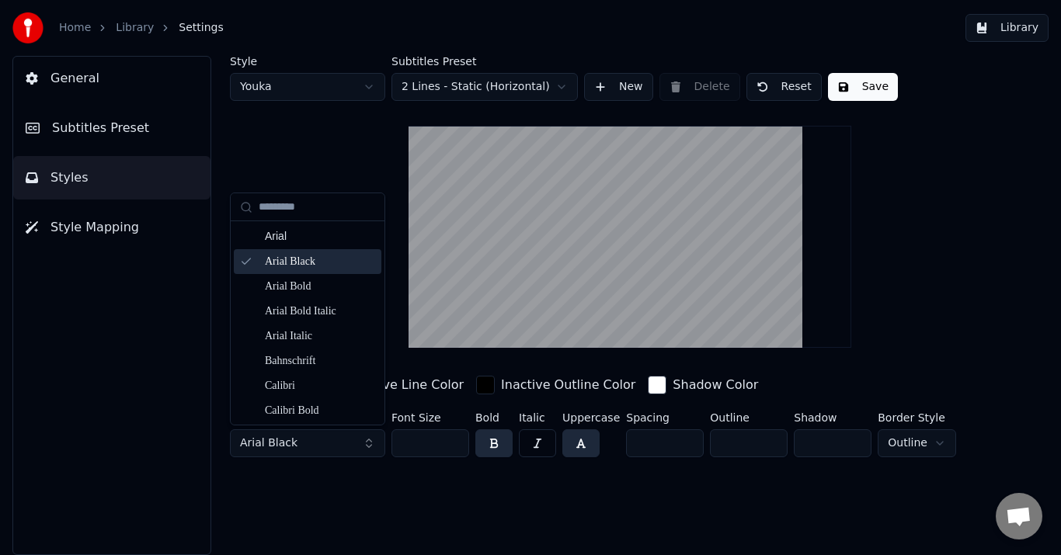
click at [308, 268] on div "Arial Black" at bounding box center [320, 262] width 110 height 16
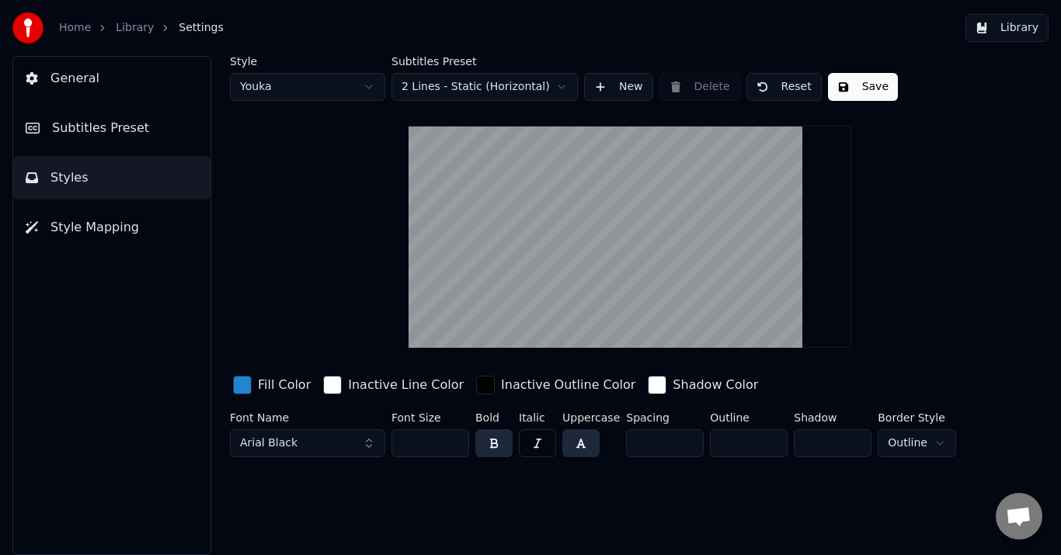
click at [848, 90] on button "Save" at bounding box center [863, 87] width 70 height 28
click at [855, 85] on button "Save" at bounding box center [863, 87] width 70 height 28
click at [855, 85] on button "Done" at bounding box center [864, 87] width 72 height 28
click at [102, 131] on span "Subtitles Preset" at bounding box center [100, 128] width 97 height 19
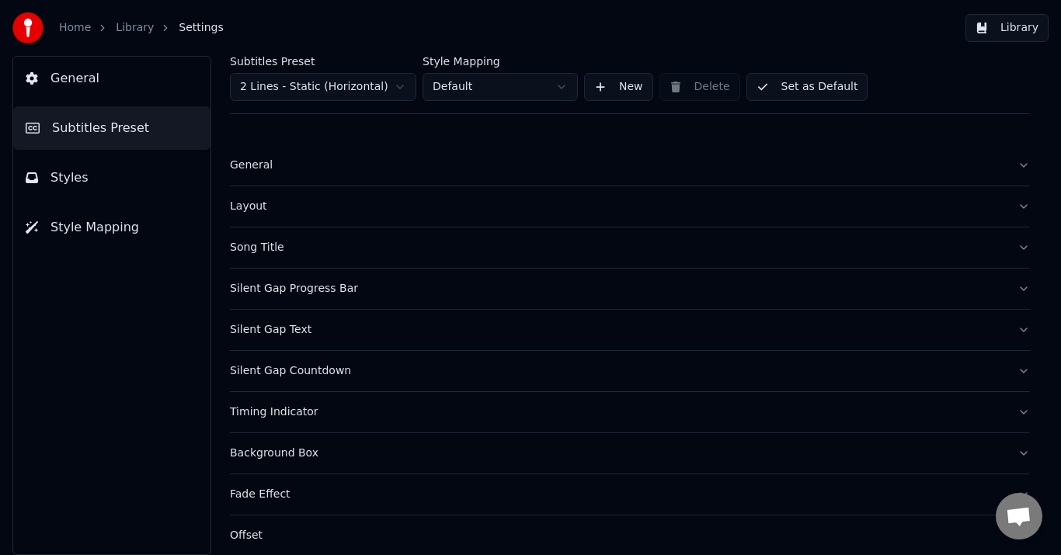
click at [261, 249] on div "Song Title" at bounding box center [617, 248] width 775 height 16
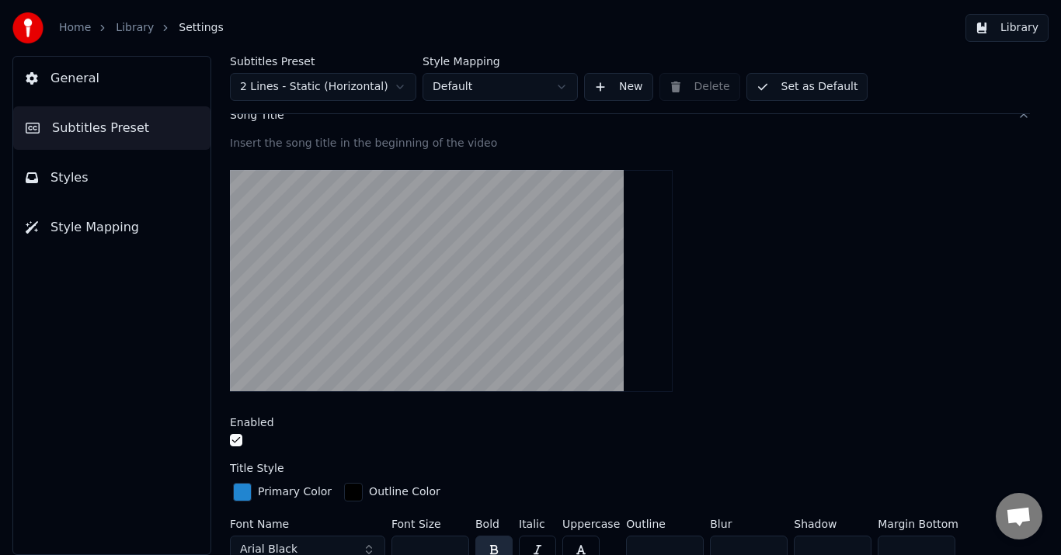
scroll to position [155, 0]
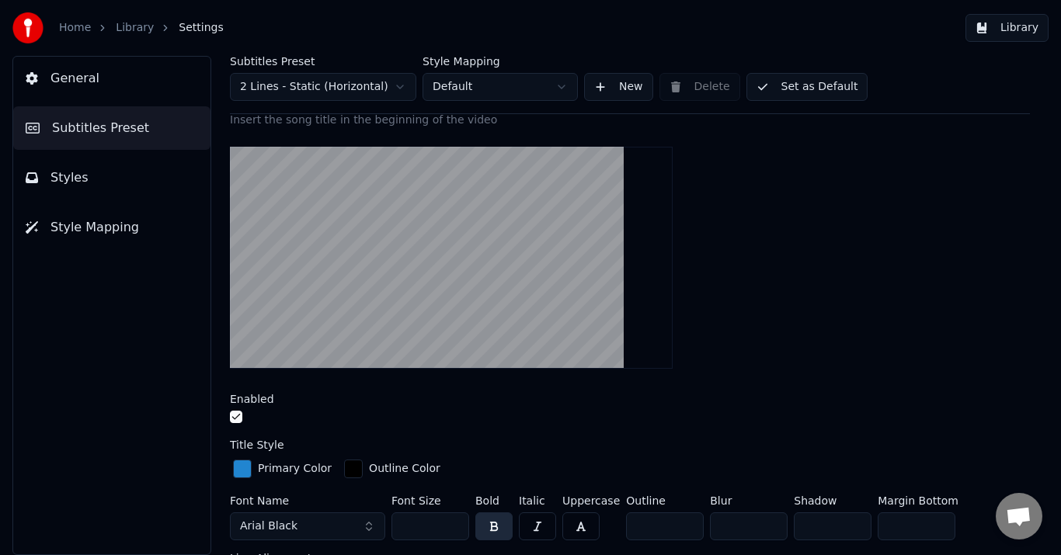
click at [235, 416] on button "button" at bounding box center [236, 417] width 12 height 12
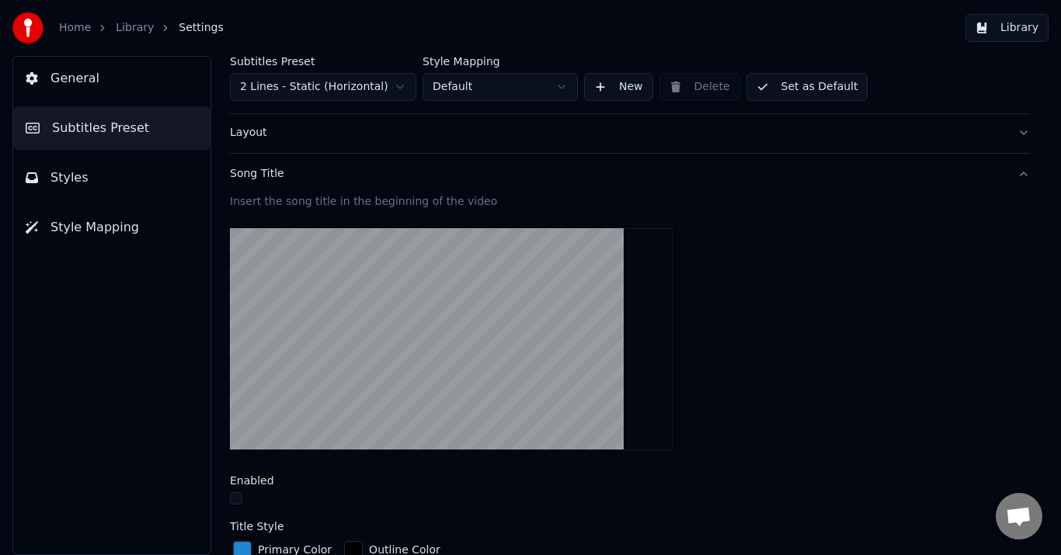
scroll to position [0, 0]
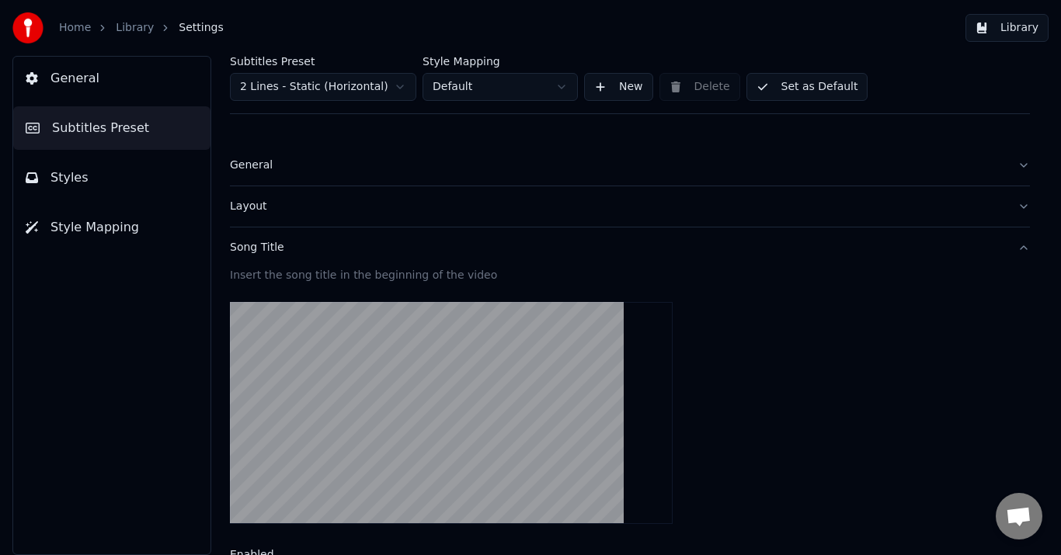
click at [258, 253] on div "Song Title" at bounding box center [617, 248] width 775 height 16
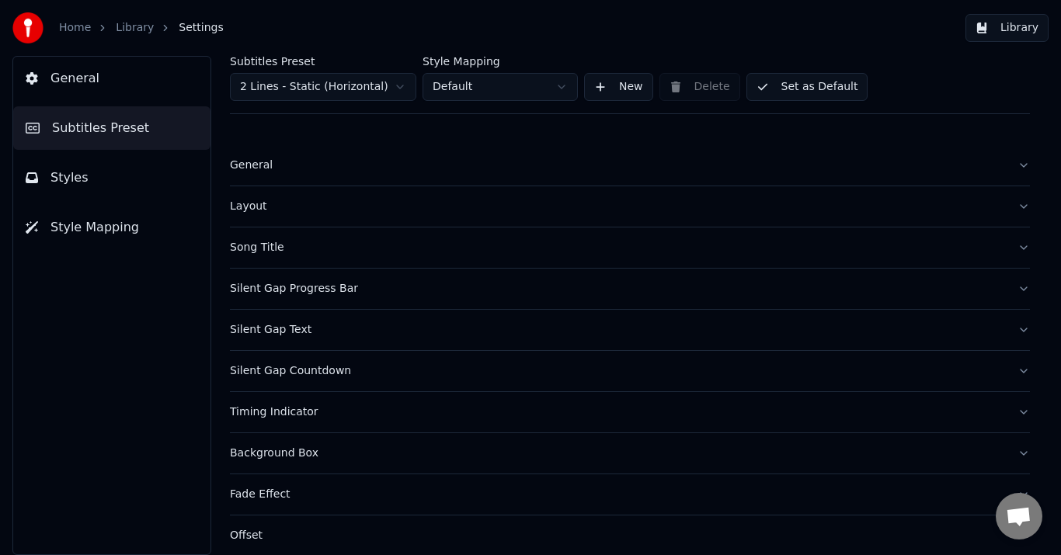
click at [795, 81] on button "Set as Default" at bounding box center [808, 87] width 122 height 28
click at [291, 423] on button "Timing Indicator" at bounding box center [630, 412] width 800 height 40
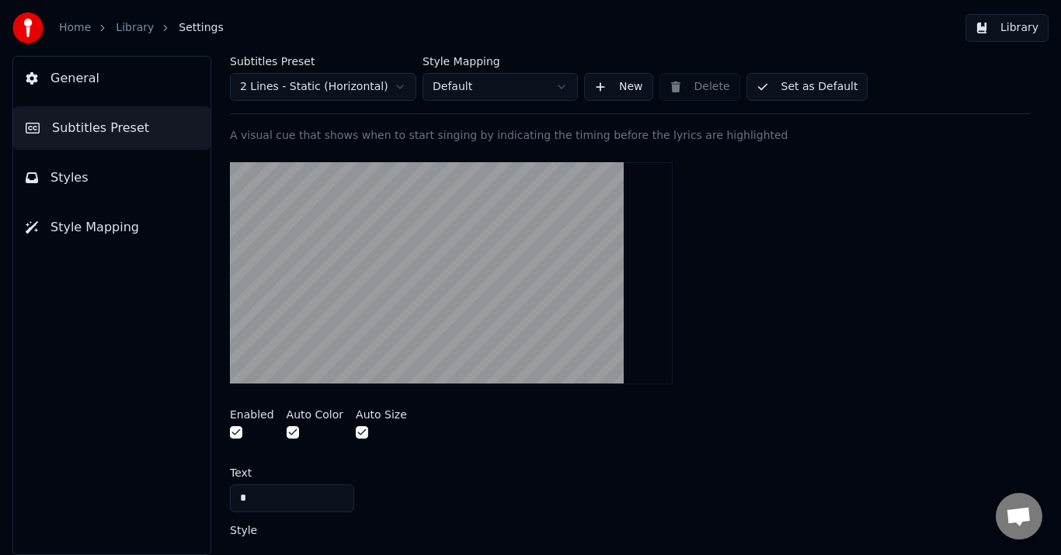
scroll to position [311, 0]
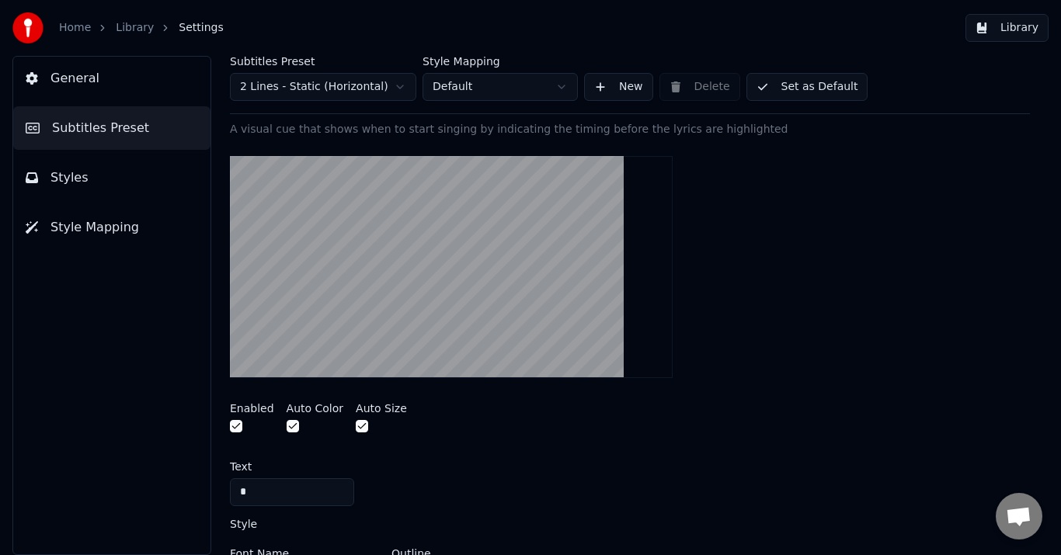
click at [239, 426] on button "button" at bounding box center [236, 426] width 12 height 12
click at [816, 91] on button "Set as Default" at bounding box center [808, 87] width 122 height 28
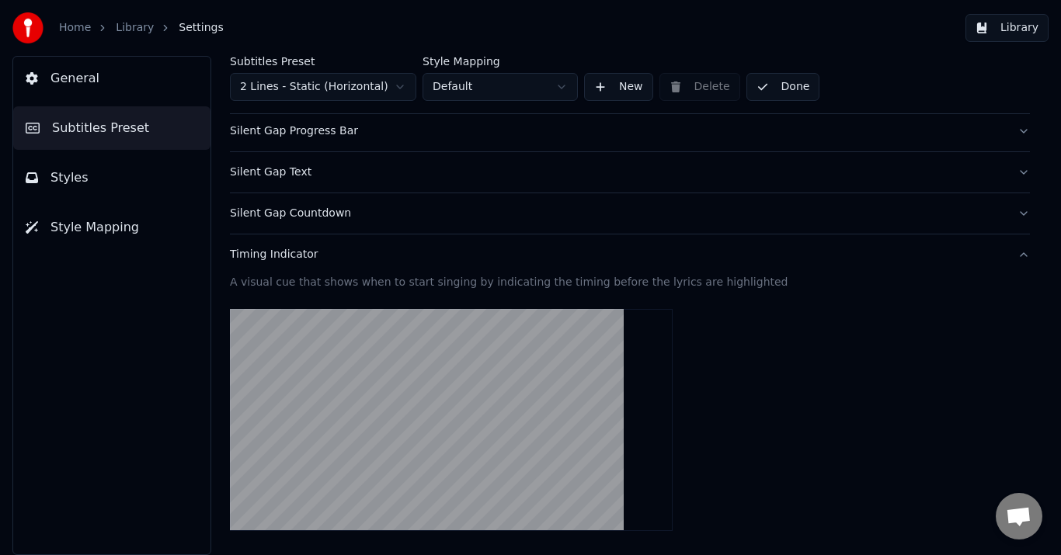
scroll to position [155, 0]
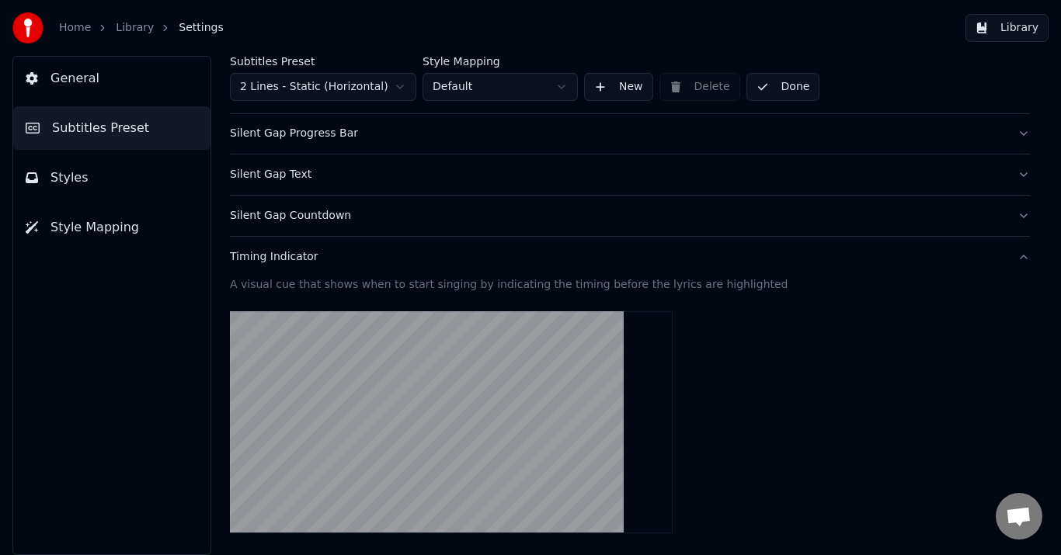
click at [781, 90] on button "Done" at bounding box center [784, 87] width 74 height 28
click at [288, 248] on button "Timing Indicator" at bounding box center [630, 257] width 800 height 40
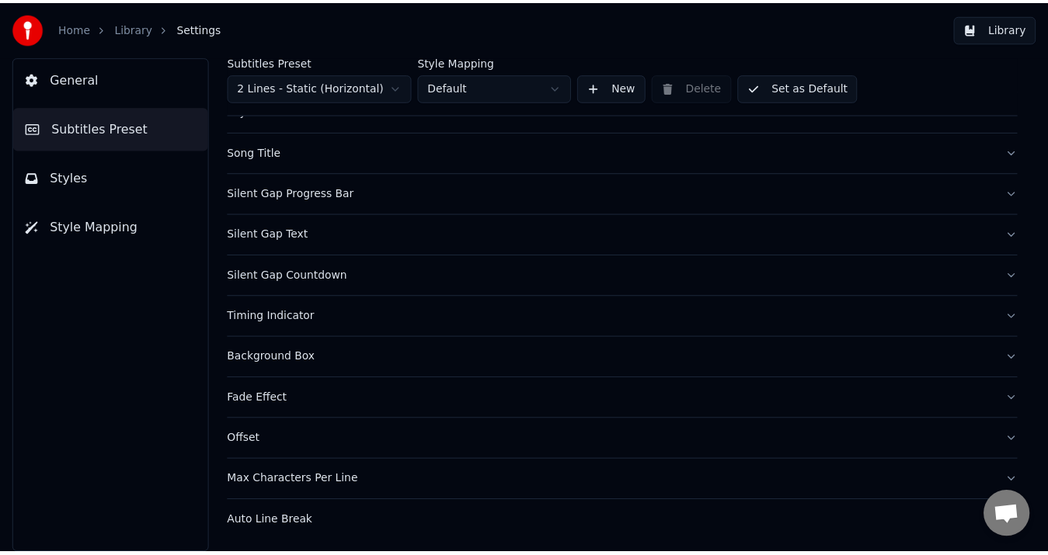
scroll to position [96, 0]
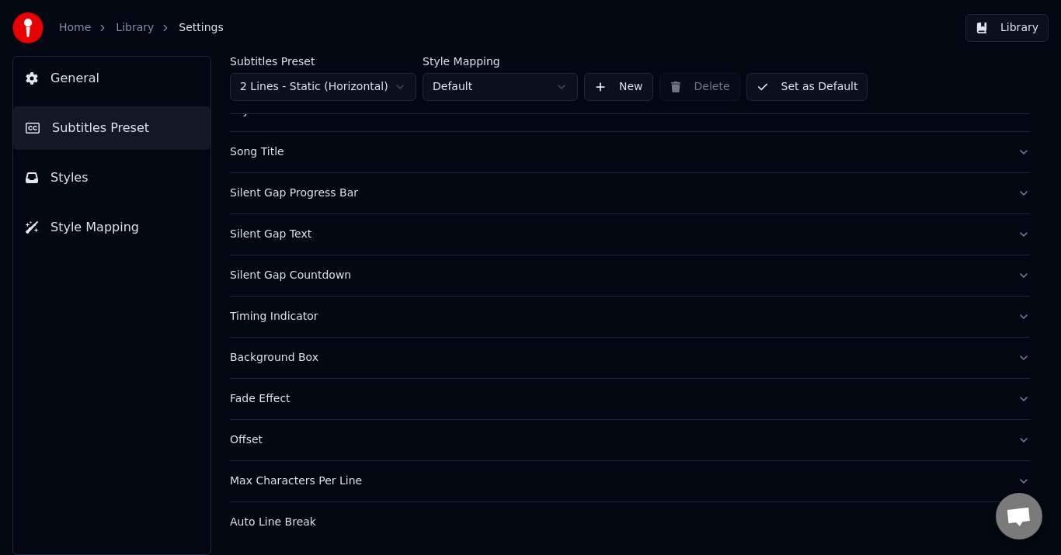
click at [1024, 28] on button "Library" at bounding box center [1007, 28] width 83 height 28
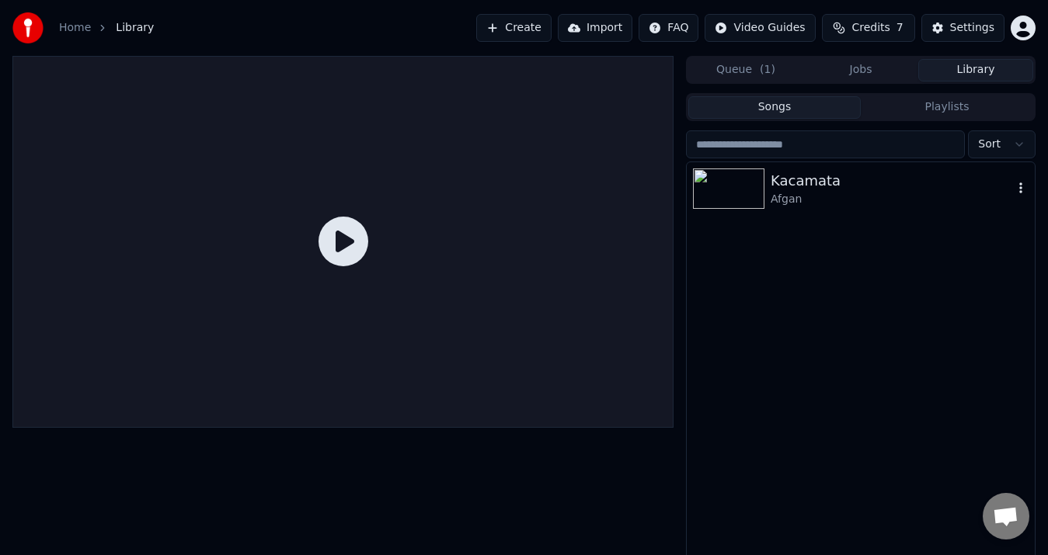
click at [797, 193] on div "Afgan" at bounding box center [892, 200] width 242 height 16
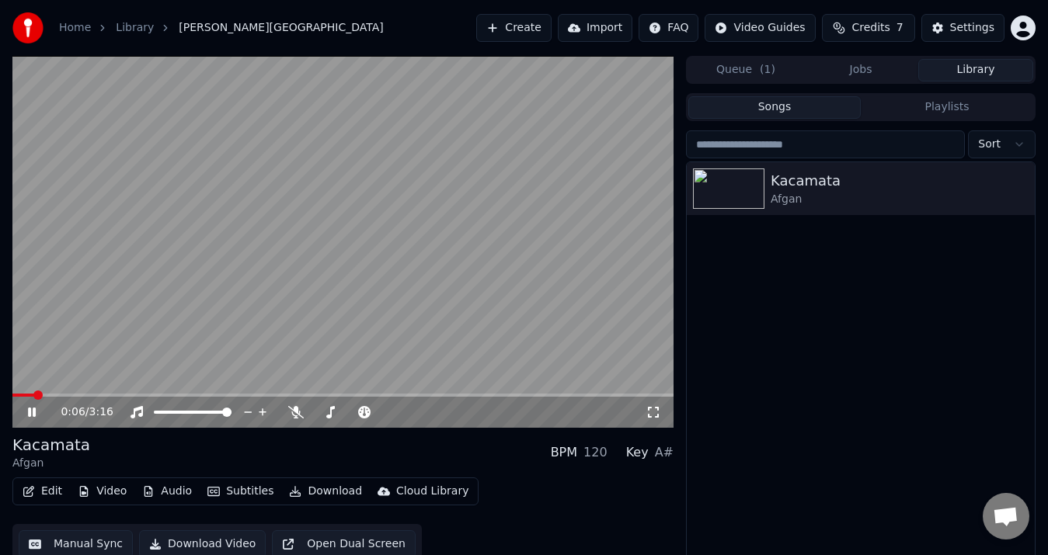
click at [656, 415] on icon at bounding box center [654, 412] width 16 height 12
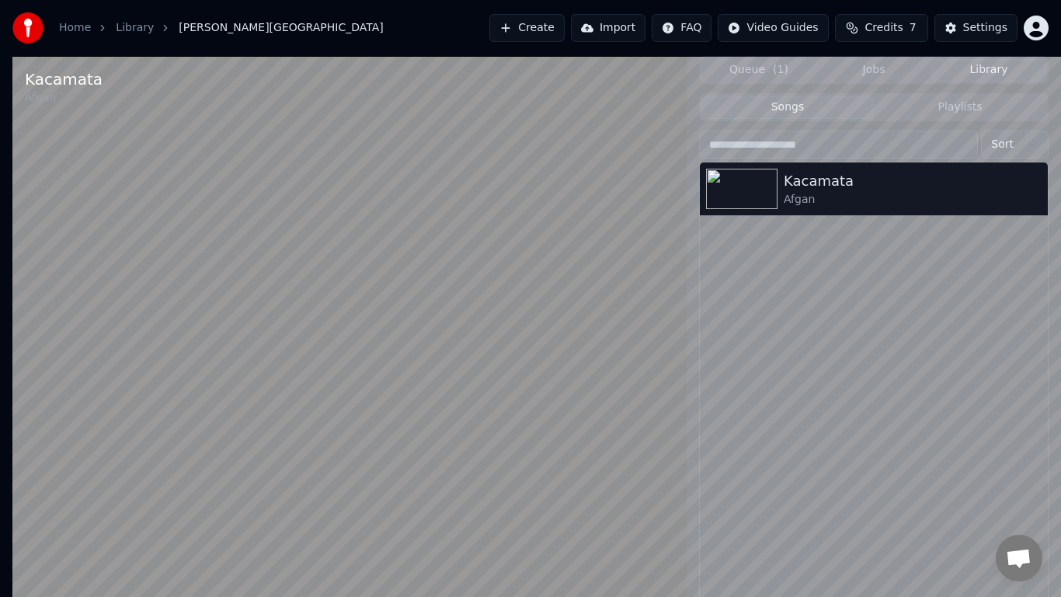
click at [687, 406] on video at bounding box center [349, 354] width 674 height 597
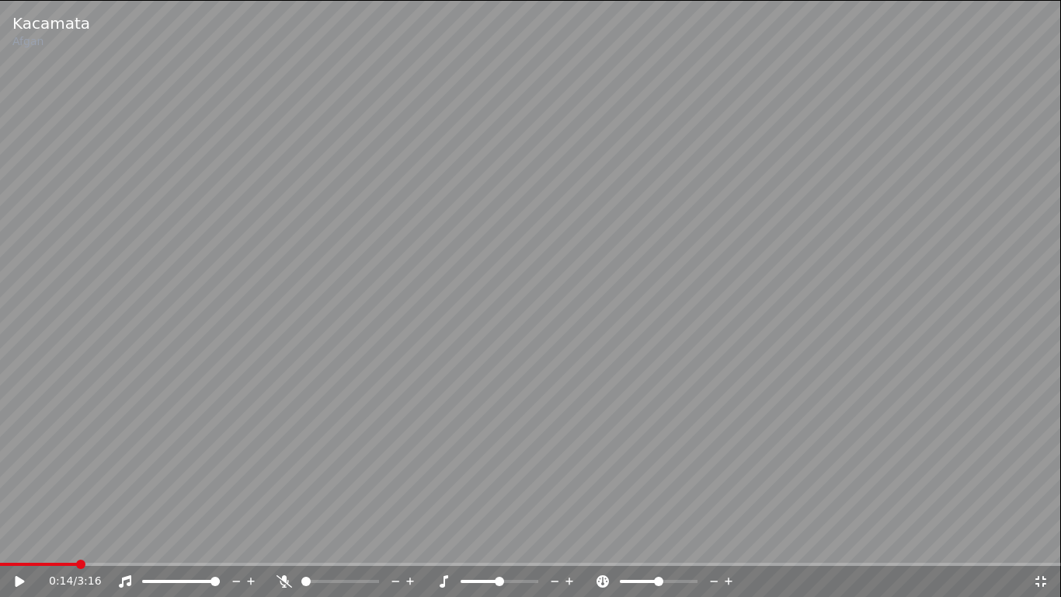
click at [855, 406] on video at bounding box center [530, 298] width 1061 height 597
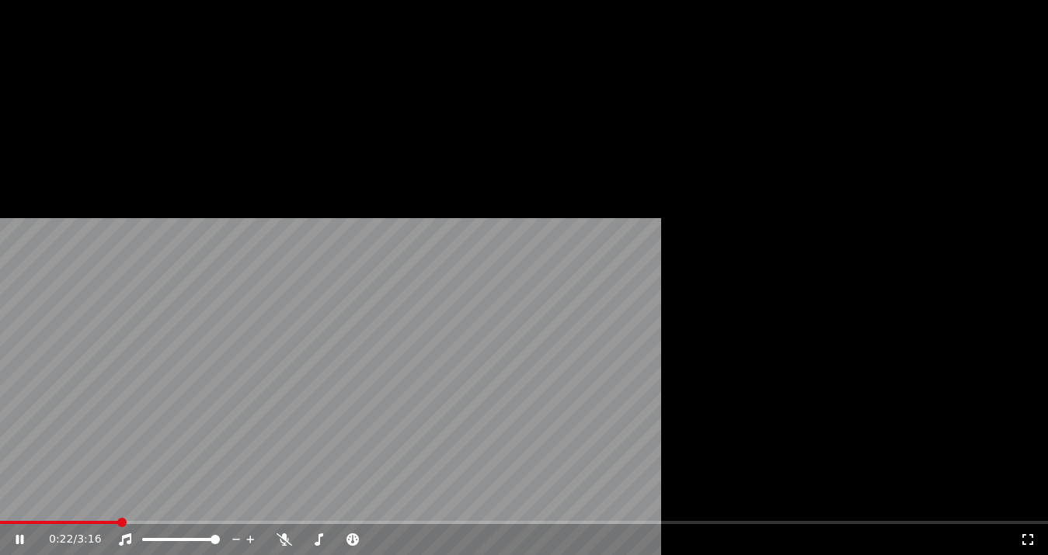
click at [23, 535] on icon at bounding box center [20, 539] width 8 height 9
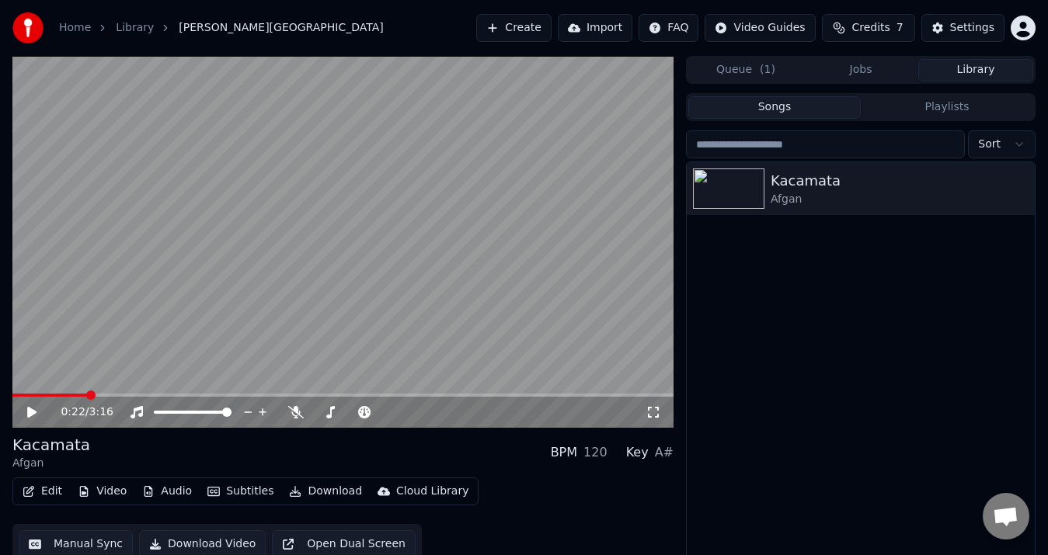
click at [49, 497] on button "Edit" at bounding box center [42, 492] width 52 height 22
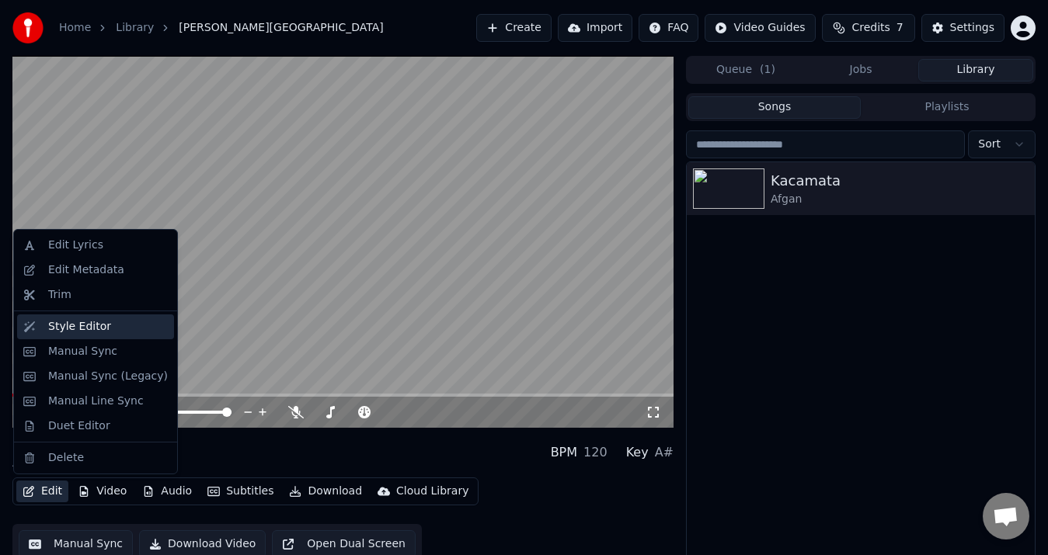
click at [95, 328] on div "Style Editor" at bounding box center [79, 327] width 63 height 16
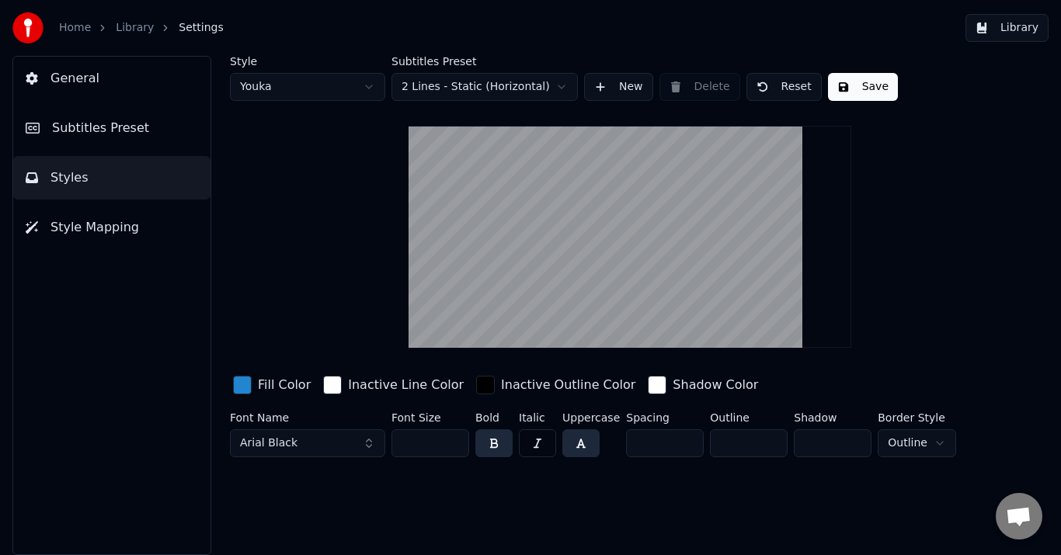
click at [574, 447] on button "button" at bounding box center [580, 444] width 37 height 28
click at [588, 442] on button "button" at bounding box center [580, 444] width 37 height 28
click at [588, 433] on button "button" at bounding box center [580, 444] width 37 height 28
click at [538, 443] on button "button" at bounding box center [537, 444] width 37 height 28
click at [587, 444] on button "button" at bounding box center [580, 444] width 37 height 28
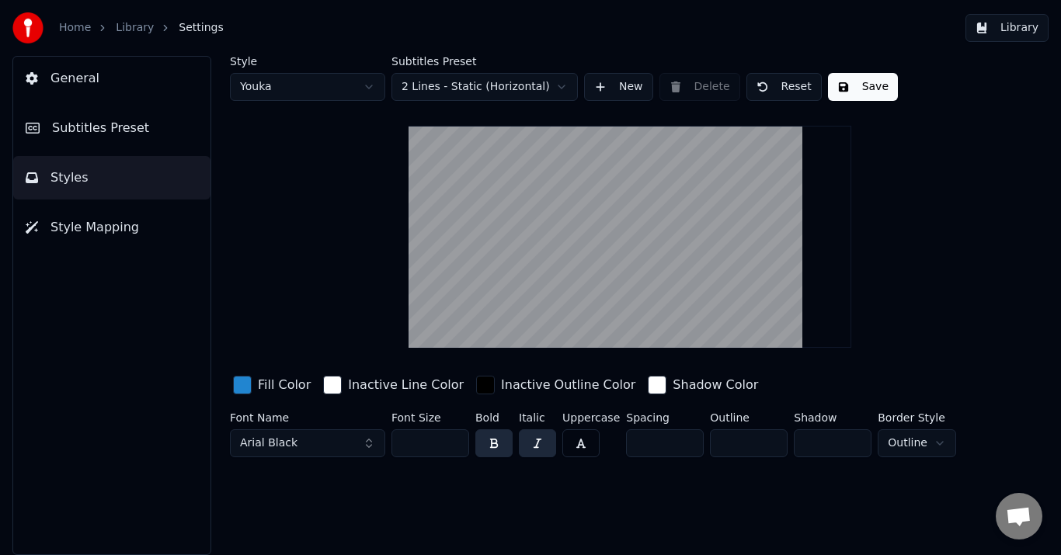
click at [587, 444] on button "button" at bounding box center [580, 444] width 37 height 28
click at [538, 441] on button "button" at bounding box center [537, 444] width 37 height 28
click at [587, 444] on button "button" at bounding box center [580, 444] width 37 height 28
click at [854, 88] on button "Save" at bounding box center [863, 87] width 70 height 28
click at [590, 444] on button "button" at bounding box center [580, 444] width 37 height 28
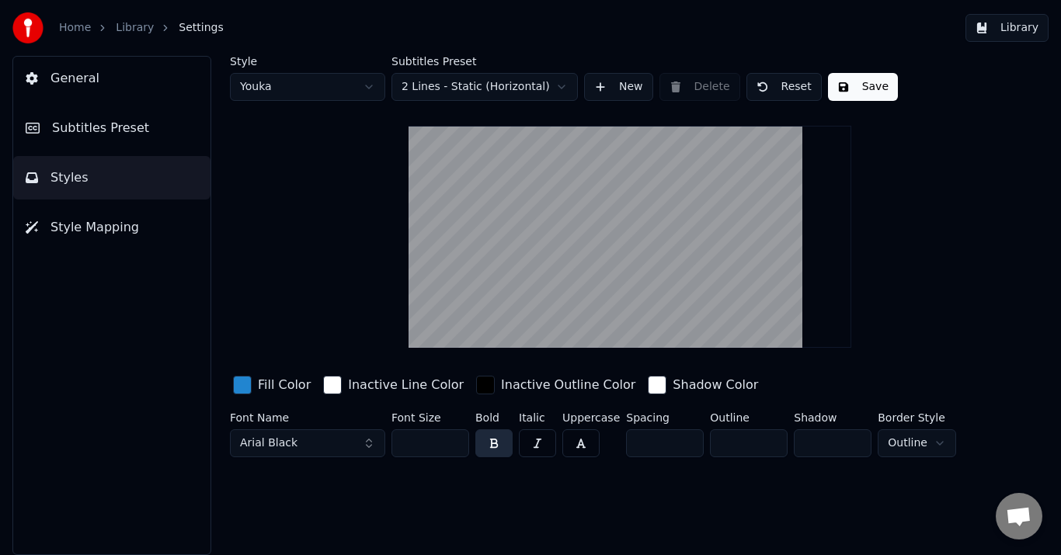
click at [590, 444] on button "button" at bounding box center [580, 444] width 37 height 28
click at [579, 443] on button "button" at bounding box center [580, 444] width 37 height 28
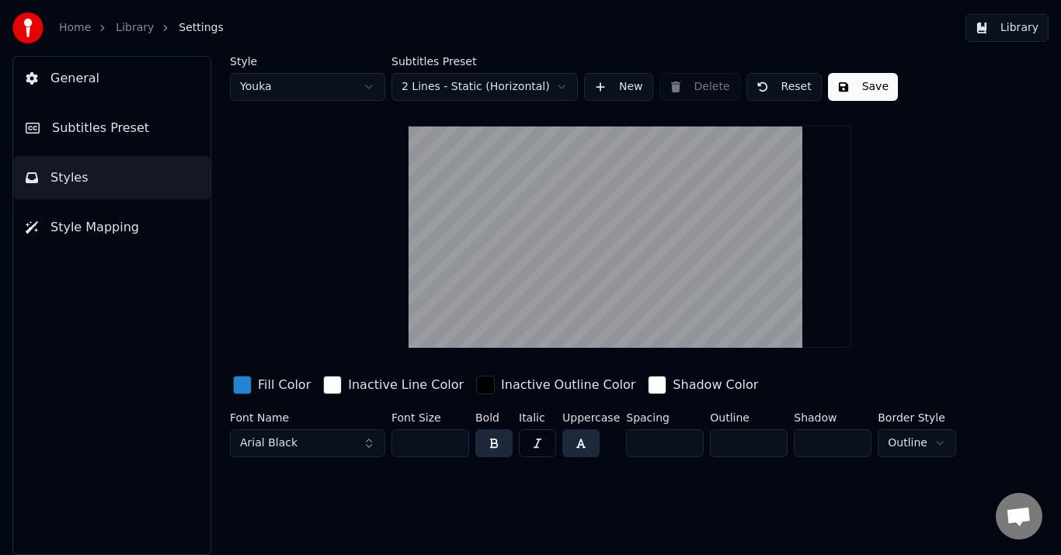
click at [579, 443] on button "button" at bounding box center [580, 444] width 37 height 28
click at [550, 493] on div "Style Youka Subtitles Preset 2 Lines - Static (Horizontal) New Delete Reset Sav…" at bounding box center [630, 306] width 862 height 500
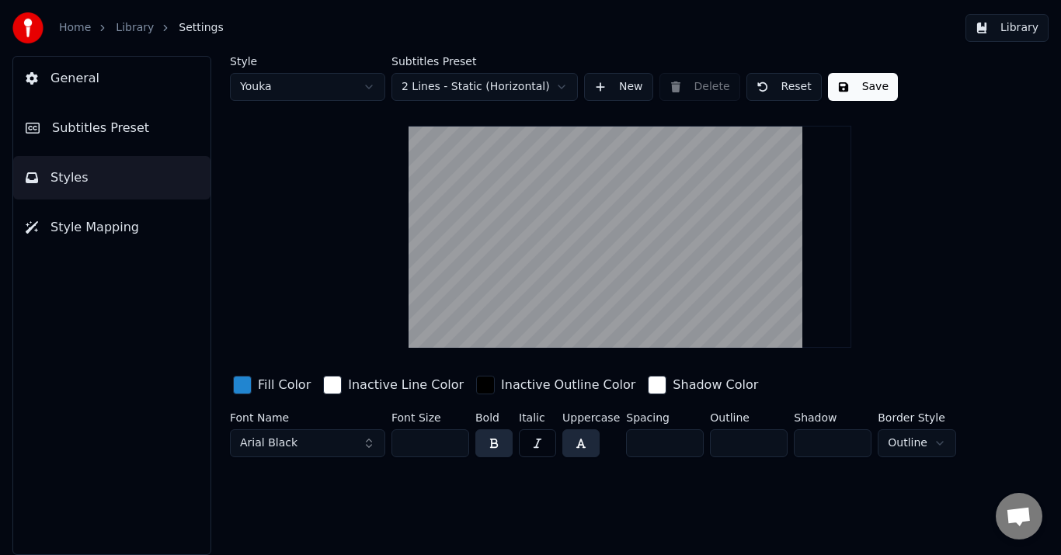
click at [590, 436] on button "button" at bounding box center [580, 444] width 37 height 28
click at [866, 79] on button "Save" at bounding box center [863, 87] width 70 height 28
click at [787, 86] on button "Reset" at bounding box center [784, 87] width 75 height 28
click at [787, 86] on button "Done" at bounding box center [784, 87] width 74 height 28
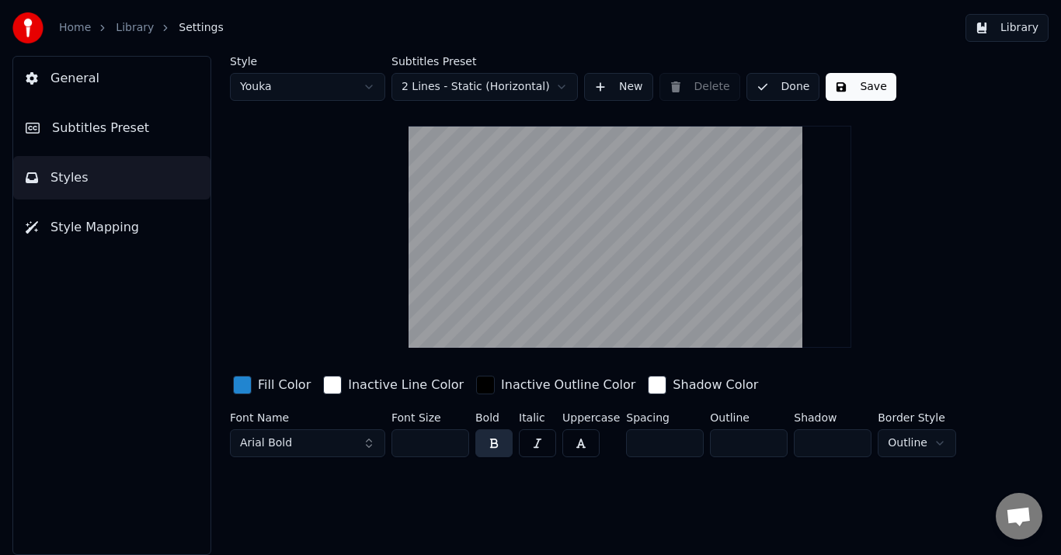
click at [787, 86] on button "Done" at bounding box center [784, 87] width 74 height 28
click at [328, 431] on button "Arial Bold" at bounding box center [307, 444] width 155 height 28
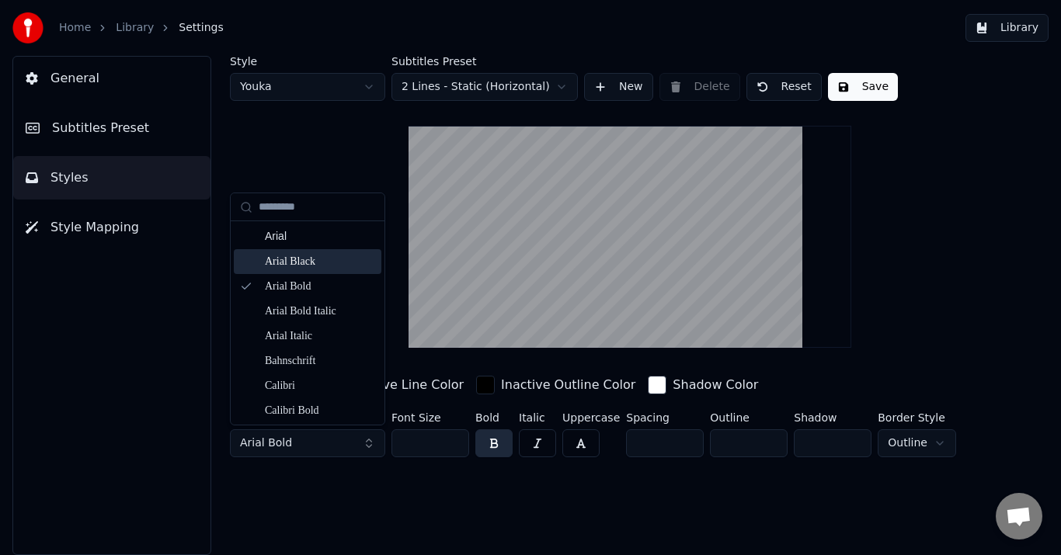
click at [324, 263] on div "Arial Black" at bounding box center [320, 262] width 110 height 16
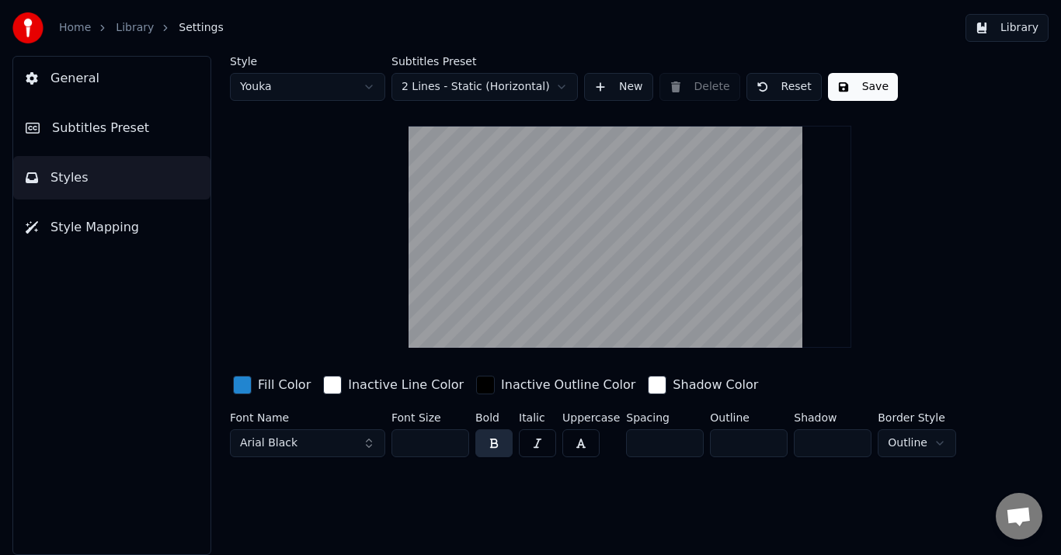
click at [581, 446] on button "button" at bounding box center [580, 444] width 37 height 28
click at [870, 93] on button "Save" at bounding box center [863, 87] width 70 height 28
click at [1015, 29] on button "Library" at bounding box center [1007, 28] width 83 height 28
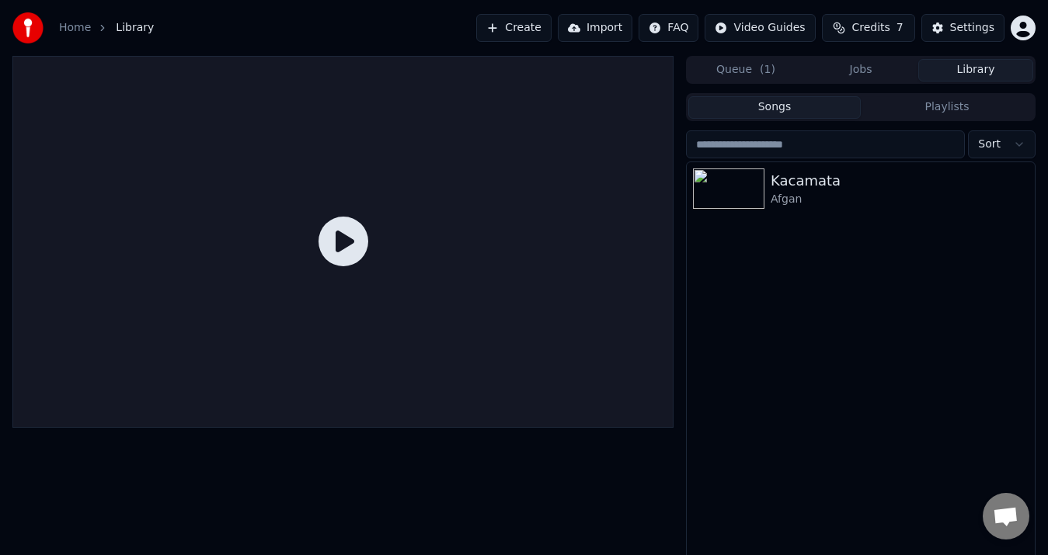
click at [357, 247] on icon at bounding box center [344, 242] width 50 height 50
click at [353, 247] on icon at bounding box center [344, 242] width 50 height 50
click at [892, 200] on div "Afgan" at bounding box center [892, 200] width 242 height 16
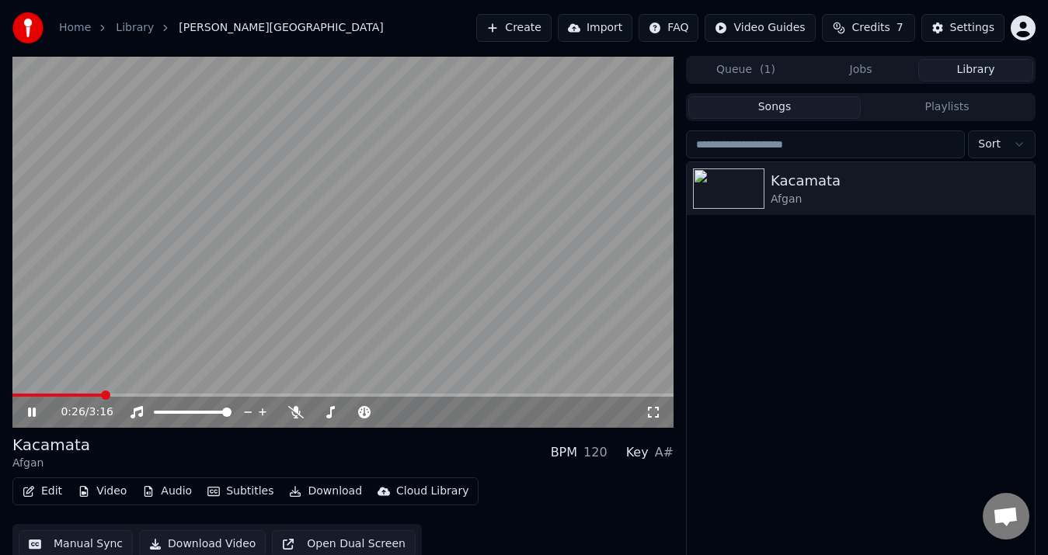
click at [26, 413] on icon at bounding box center [43, 412] width 36 height 12
click at [493, 414] on icon at bounding box center [490, 413] width 15 height 16
click at [440, 414] on icon at bounding box center [441, 413] width 15 height 16
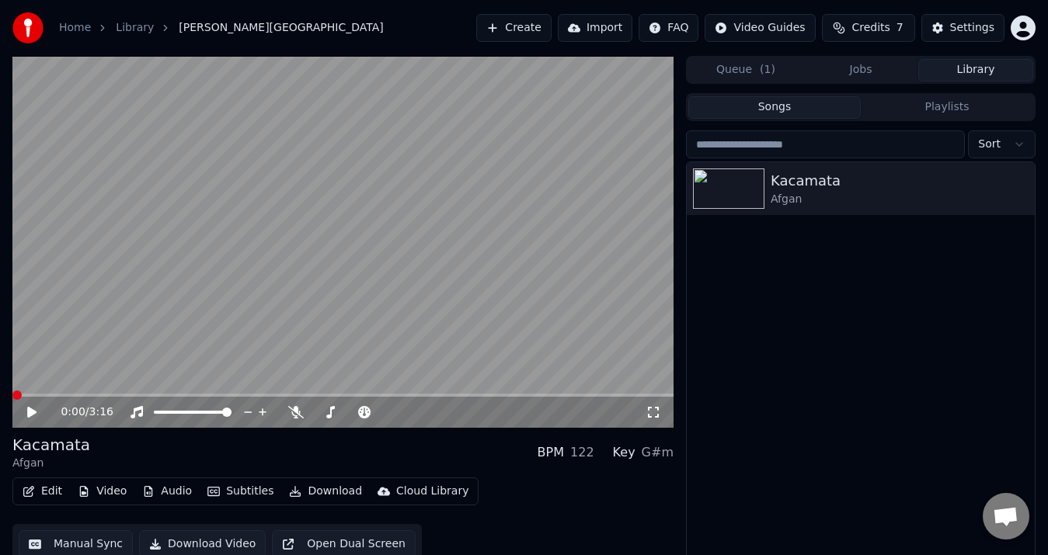
click at [12, 391] on span at bounding box center [16, 395] width 9 height 9
click at [29, 411] on icon at bounding box center [31, 412] width 9 height 11
click at [654, 413] on icon at bounding box center [654, 412] width 16 height 12
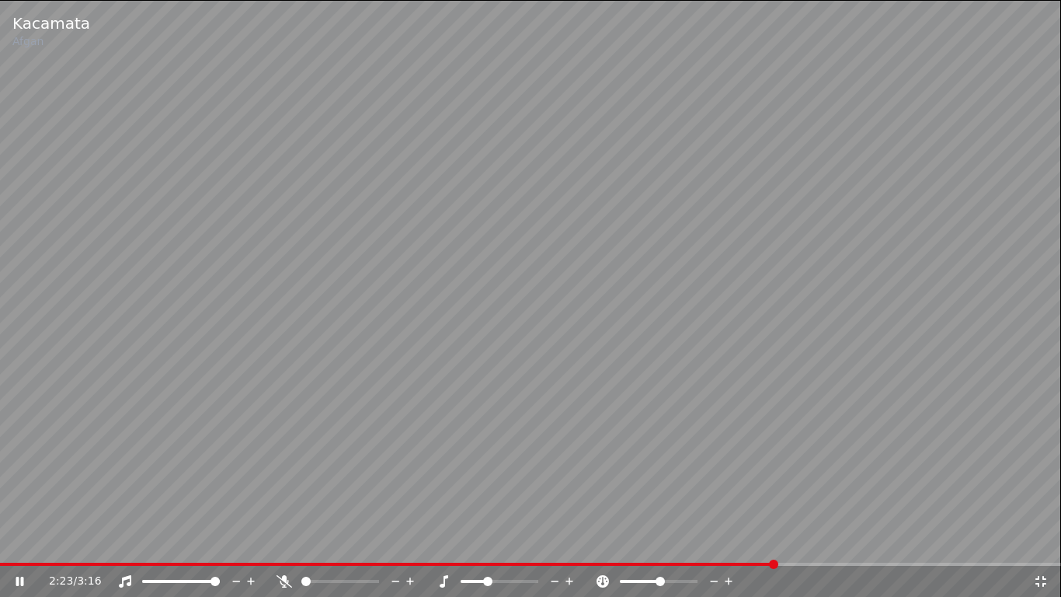
click at [1047, 555] on icon at bounding box center [1041, 581] width 16 height 12
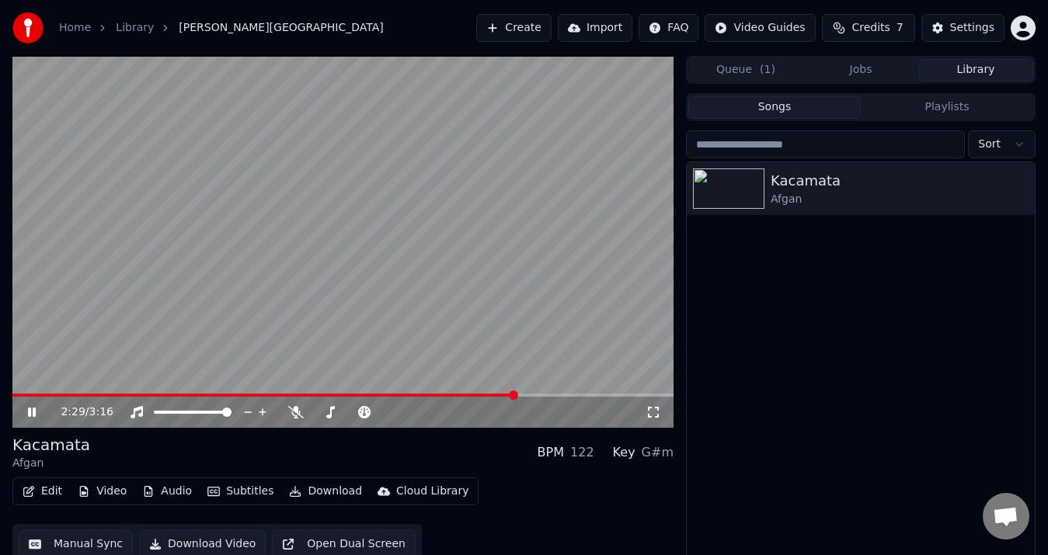
click at [33, 413] on icon at bounding box center [43, 412] width 36 height 12
click at [40, 493] on button "Edit" at bounding box center [42, 492] width 52 height 22
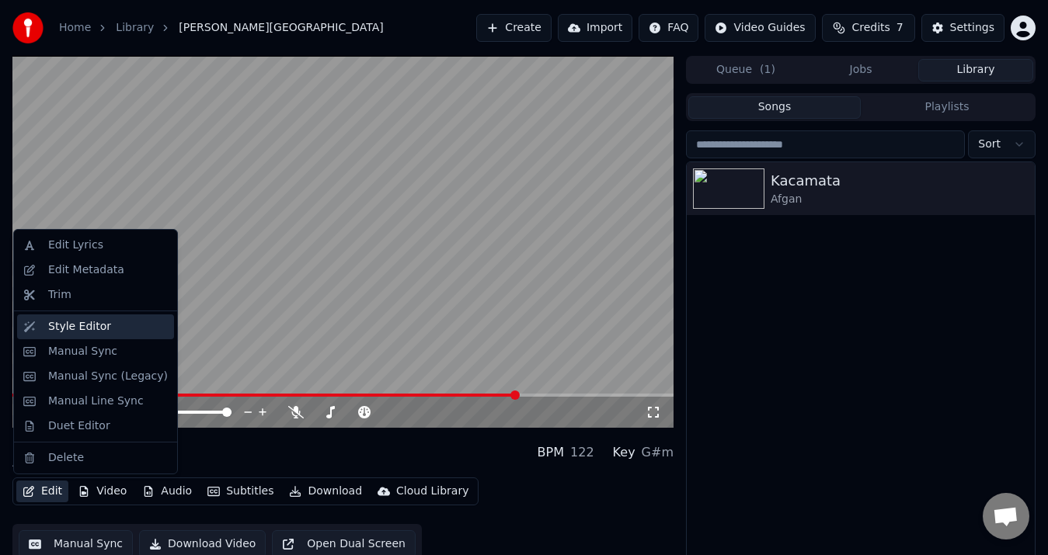
click at [116, 334] on div "Style Editor" at bounding box center [108, 327] width 120 height 16
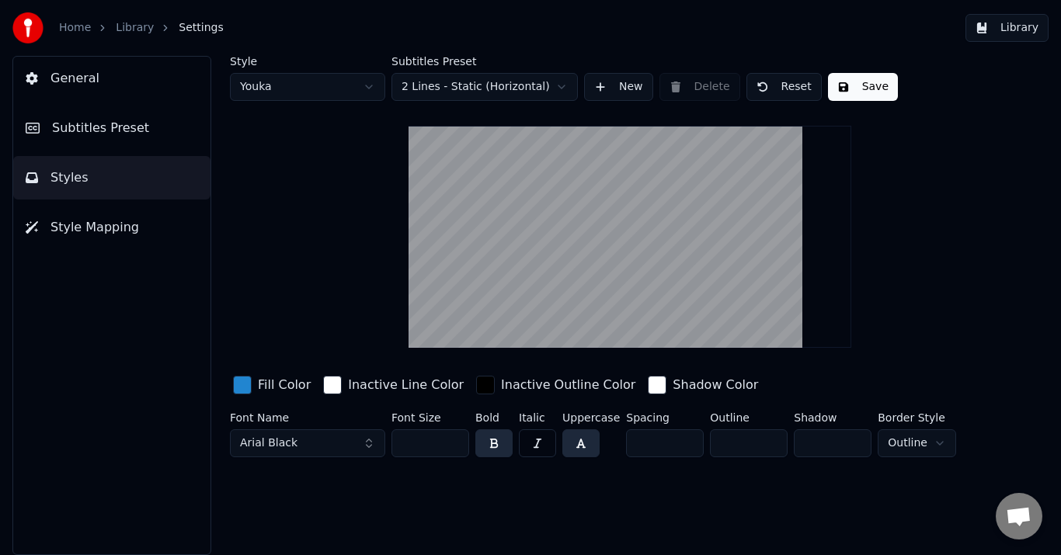
click at [585, 445] on button "button" at bounding box center [580, 444] width 37 height 28
click at [584, 444] on button "button" at bounding box center [580, 444] width 37 height 28
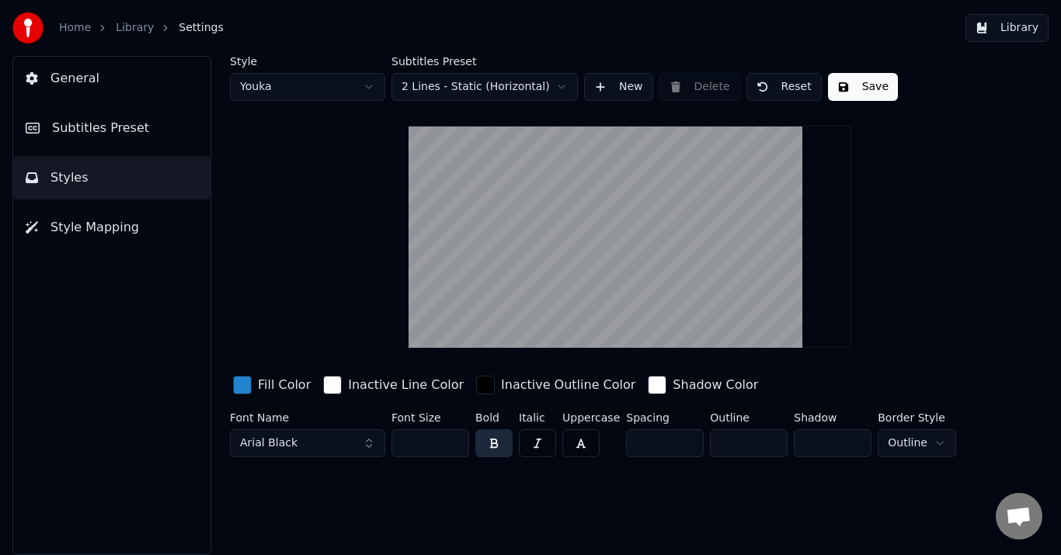
click at [584, 444] on button "button" at bounding box center [580, 444] width 37 height 28
click at [584, 443] on button "button" at bounding box center [580, 444] width 37 height 28
click at [336, 447] on button "Arial Black" at bounding box center [307, 444] width 155 height 28
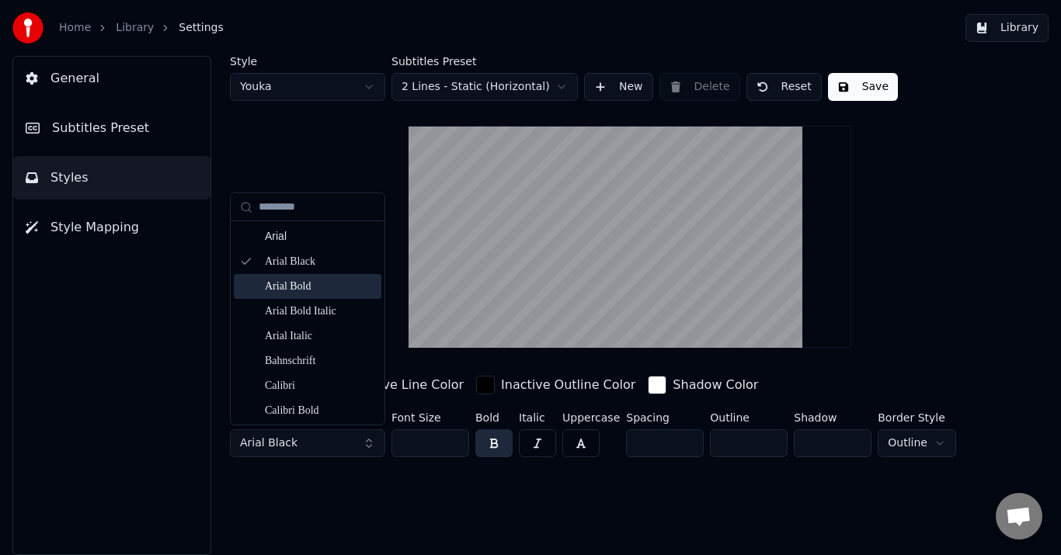
click at [346, 287] on div "Arial Bold" at bounding box center [320, 287] width 110 height 16
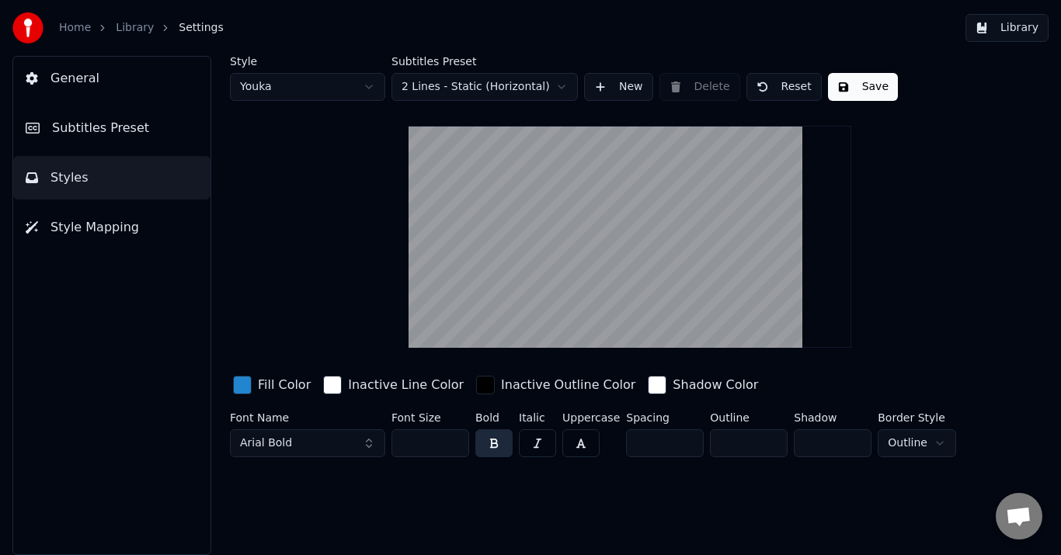
click at [343, 446] on button "Arial Bold" at bounding box center [307, 444] width 155 height 28
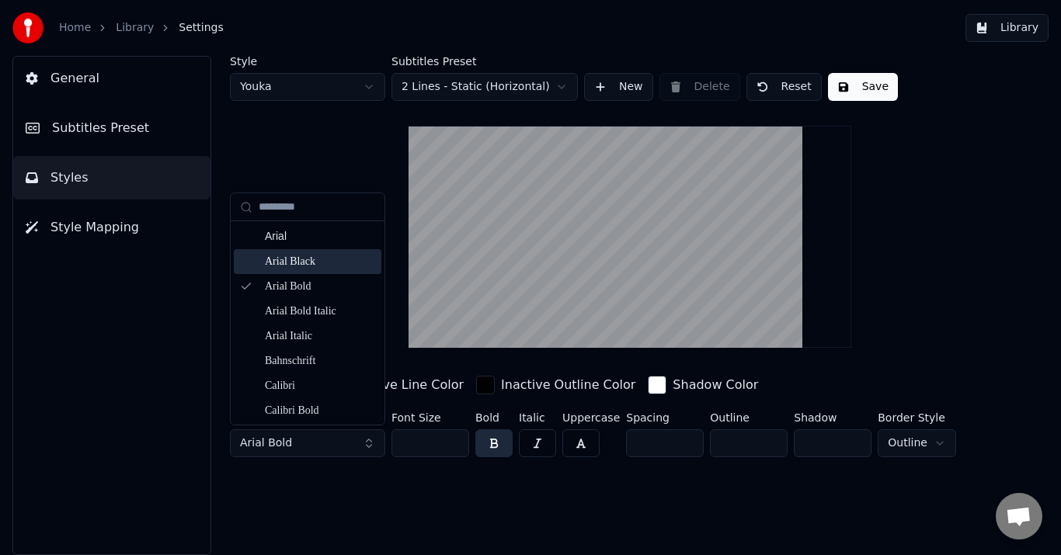
click at [351, 256] on div "Arial Black" at bounding box center [320, 262] width 110 height 16
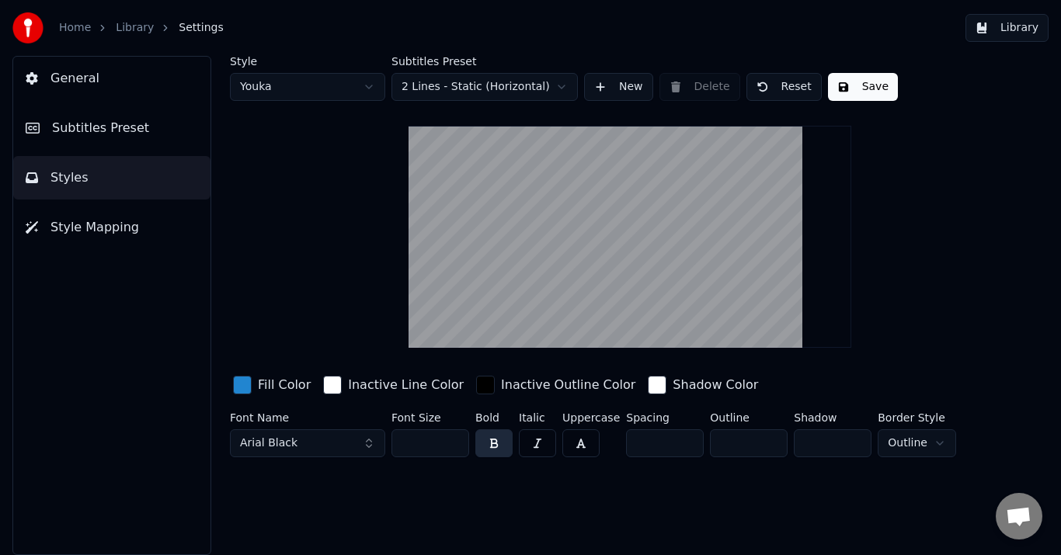
click at [578, 444] on button "button" at bounding box center [580, 444] width 37 height 28
click at [873, 90] on button "Save" at bounding box center [863, 87] width 70 height 28
click at [858, 91] on button "Save" at bounding box center [863, 87] width 70 height 28
click at [1001, 33] on button "Library" at bounding box center [1007, 28] width 83 height 28
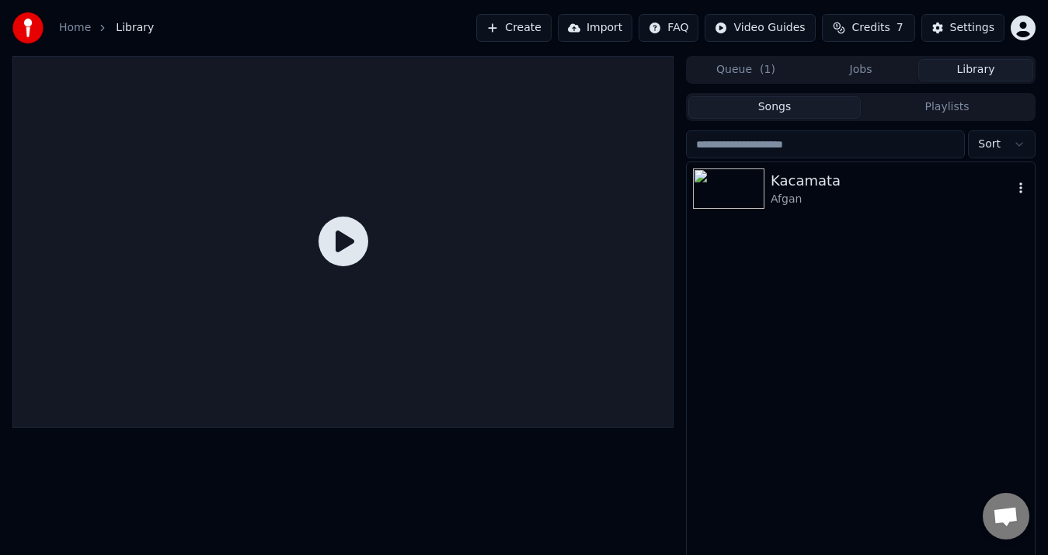
click at [805, 210] on div "Kacamata Afgan" at bounding box center [861, 188] width 348 height 53
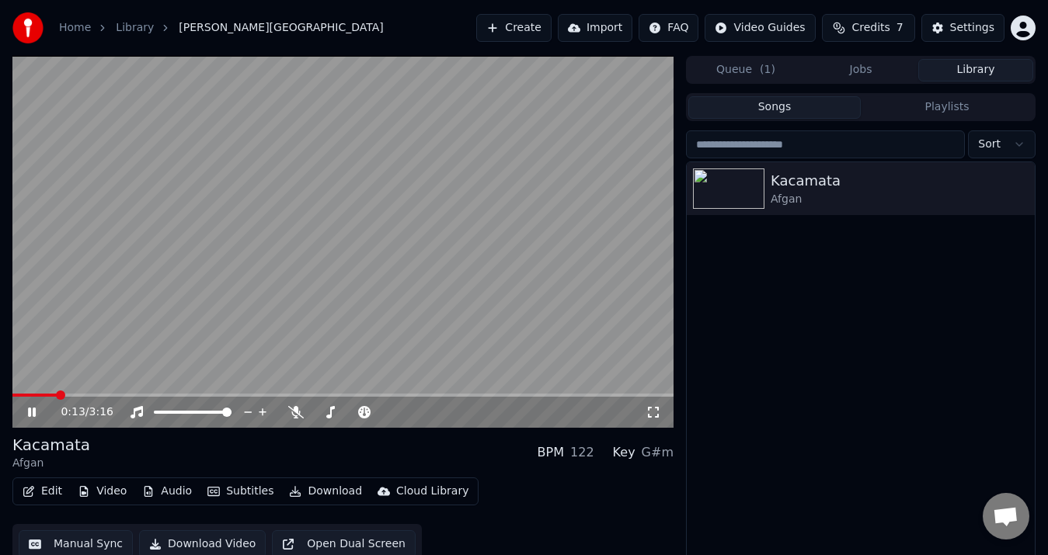
click at [28, 414] on icon at bounding box center [43, 412] width 36 height 12
click at [322, 495] on button "Download" at bounding box center [325, 492] width 85 height 22
click at [853, 388] on div "Kacamata Afgan" at bounding box center [861, 369] width 348 height 415
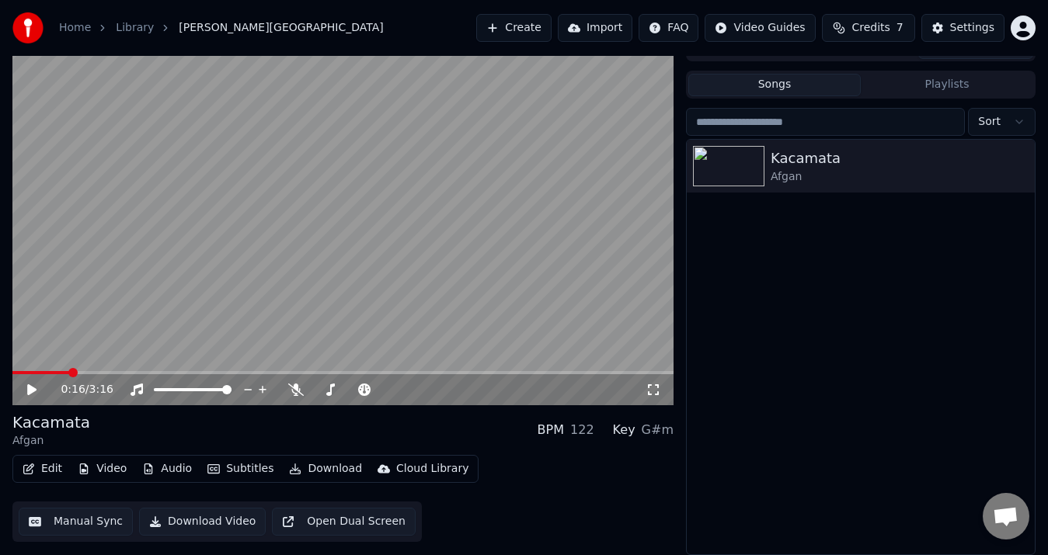
click at [229, 521] on button "Download Video" at bounding box center [202, 522] width 127 height 28
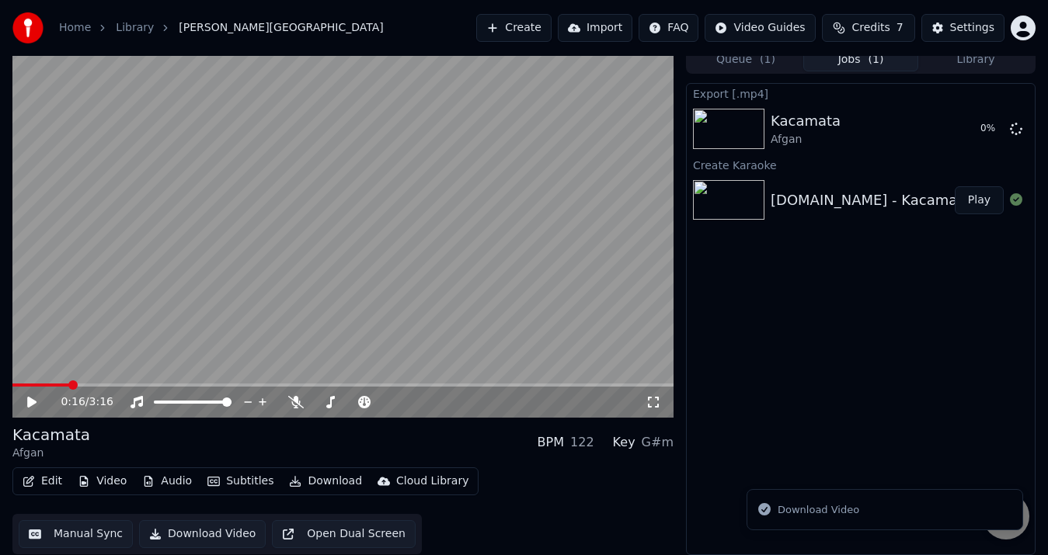
scroll to position [10, 0]
click at [890, 124] on div "Kacamata Afgan" at bounding box center [859, 128] width 177 height 37
click at [983, 125] on button "Show" at bounding box center [976, 129] width 56 height 28
click at [757, 69] on button "Queue ( 1 )" at bounding box center [745, 60] width 115 height 23
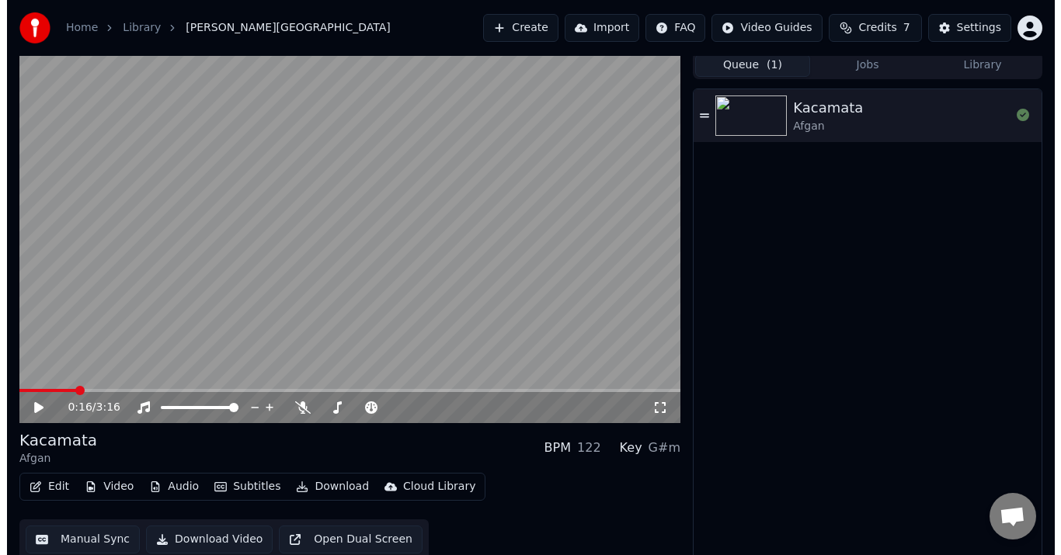
scroll to position [0, 0]
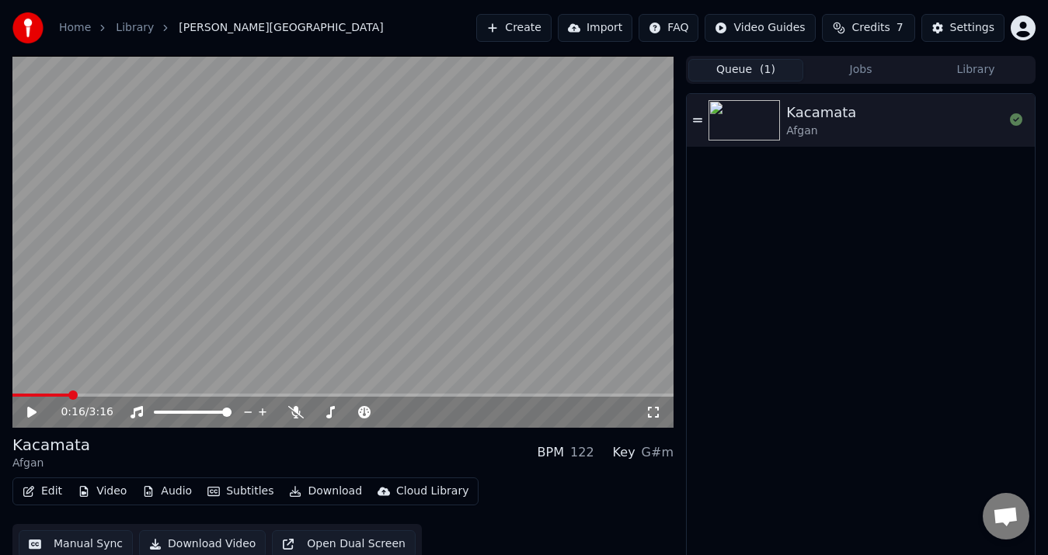
click at [30, 410] on icon at bounding box center [31, 412] width 9 height 11
click at [31, 412] on icon at bounding box center [32, 412] width 8 height 9
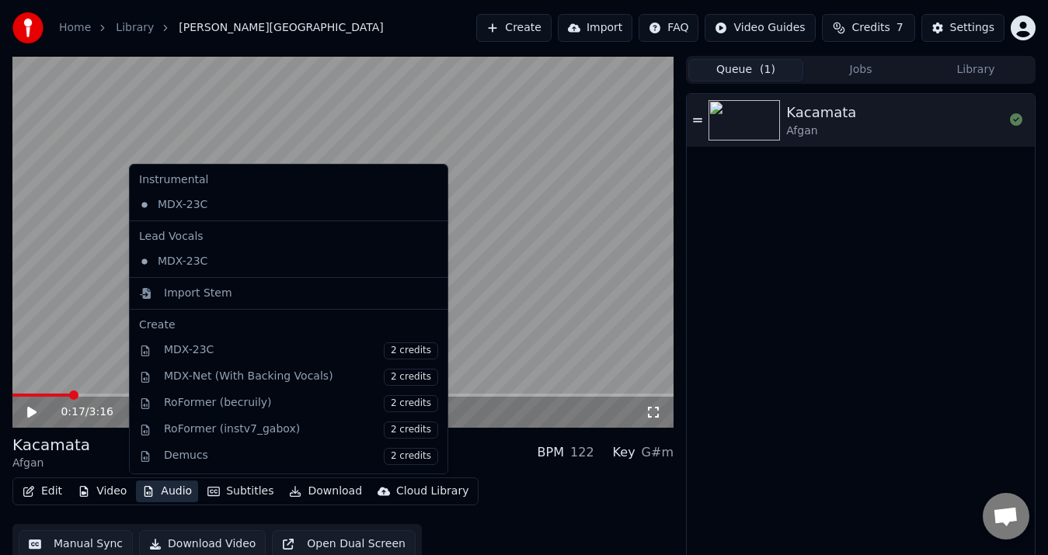
click at [171, 493] on button "Audio" at bounding box center [167, 492] width 62 height 22
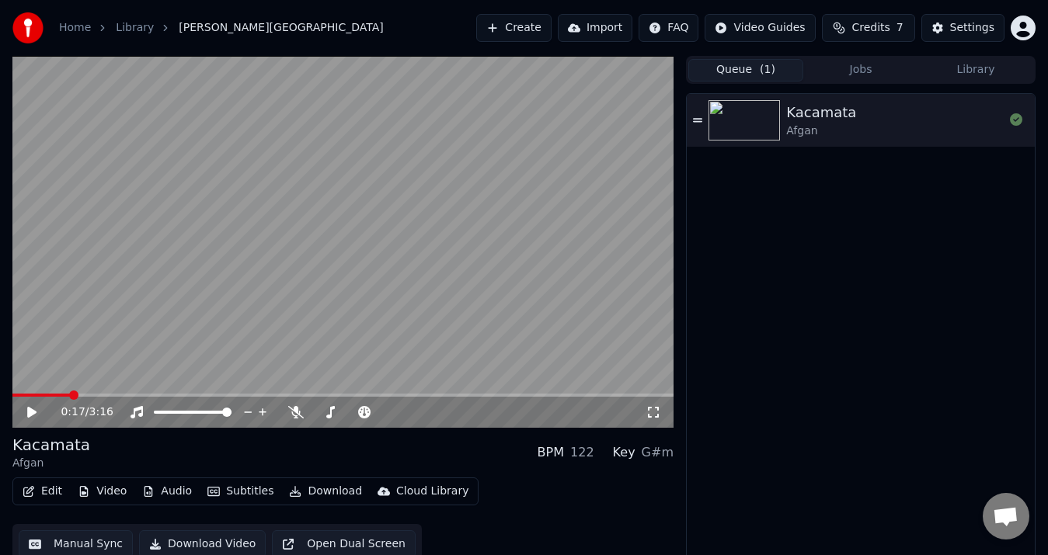
click at [233, 494] on button "Subtitles" at bounding box center [240, 492] width 78 height 22
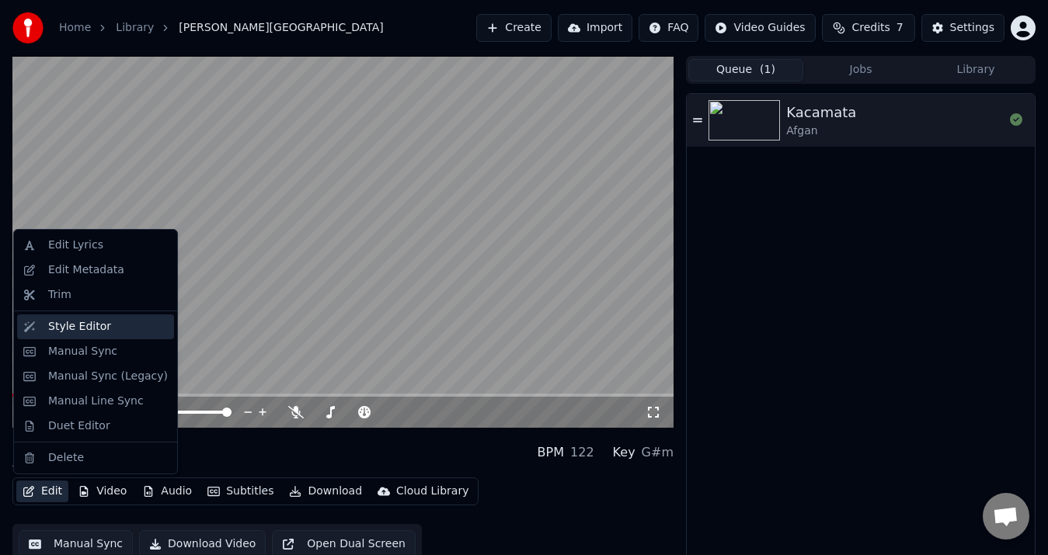
click at [103, 318] on div "Style Editor" at bounding box center [95, 327] width 157 height 25
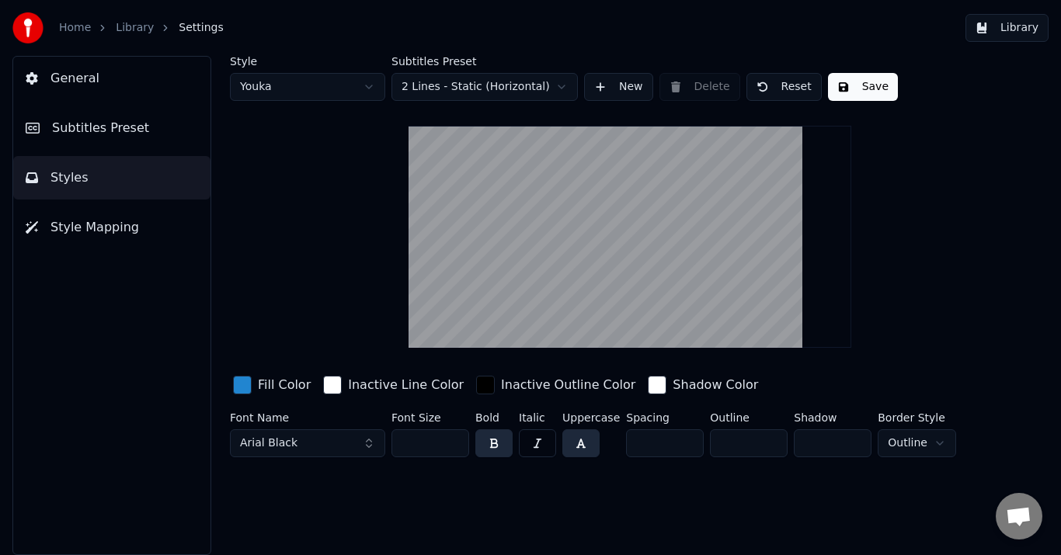
click at [857, 86] on button "Save" at bounding box center [863, 87] width 70 height 28
click at [857, 86] on button "Done" at bounding box center [864, 87] width 72 height 28
click at [785, 86] on button "Reset" at bounding box center [784, 87] width 75 height 28
click at [580, 444] on button "button" at bounding box center [580, 444] width 37 height 28
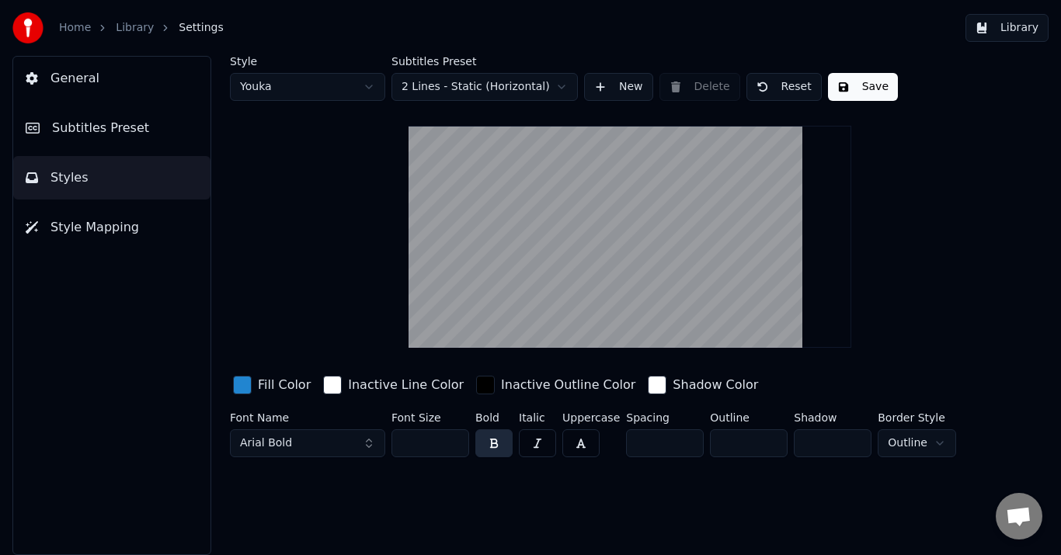
click at [863, 92] on button "Save" at bounding box center [863, 87] width 70 height 28
click at [584, 440] on button "button" at bounding box center [580, 444] width 37 height 28
click at [866, 89] on button "Save" at bounding box center [863, 87] width 70 height 28
click at [337, 449] on button "Arial Bold" at bounding box center [307, 444] width 155 height 28
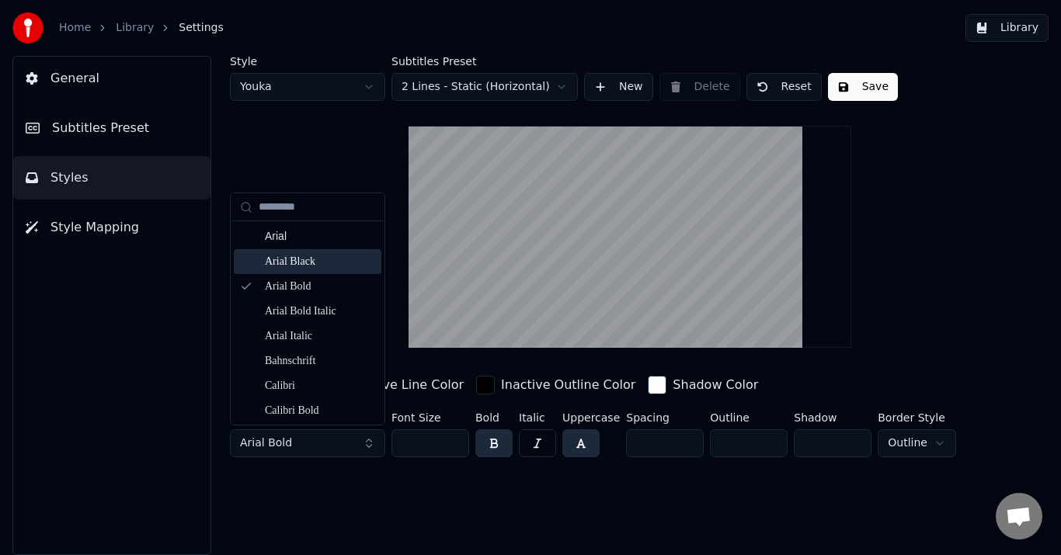
click at [314, 256] on div "Arial Black" at bounding box center [320, 262] width 110 height 16
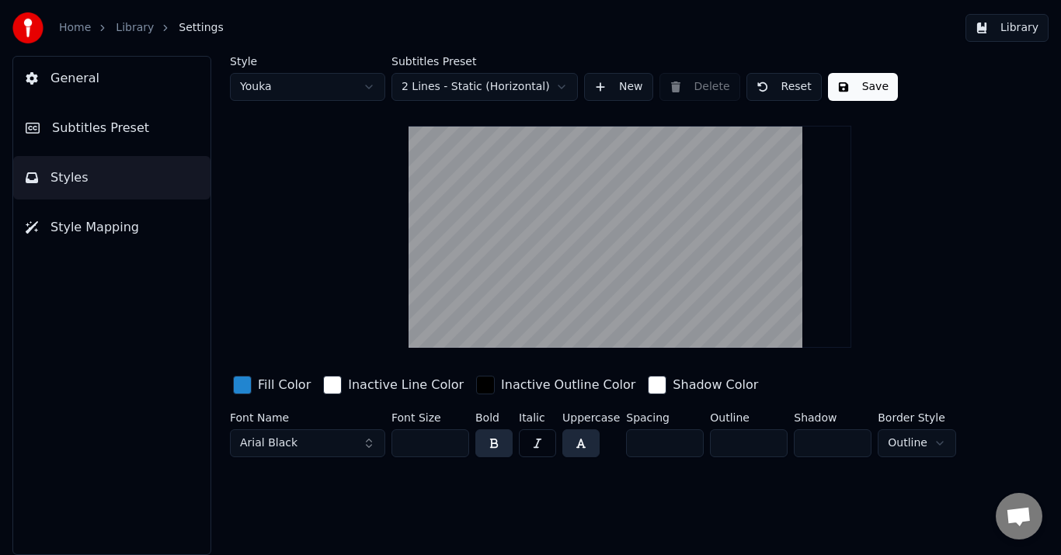
click at [547, 435] on button "button" at bounding box center [537, 444] width 37 height 28
click at [864, 95] on button "Save" at bounding box center [863, 87] width 70 height 28
click at [570, 441] on button "button" at bounding box center [580, 444] width 37 height 28
click at [589, 440] on button "button" at bounding box center [580, 444] width 37 height 28
click at [545, 447] on button "button" at bounding box center [537, 444] width 37 height 28
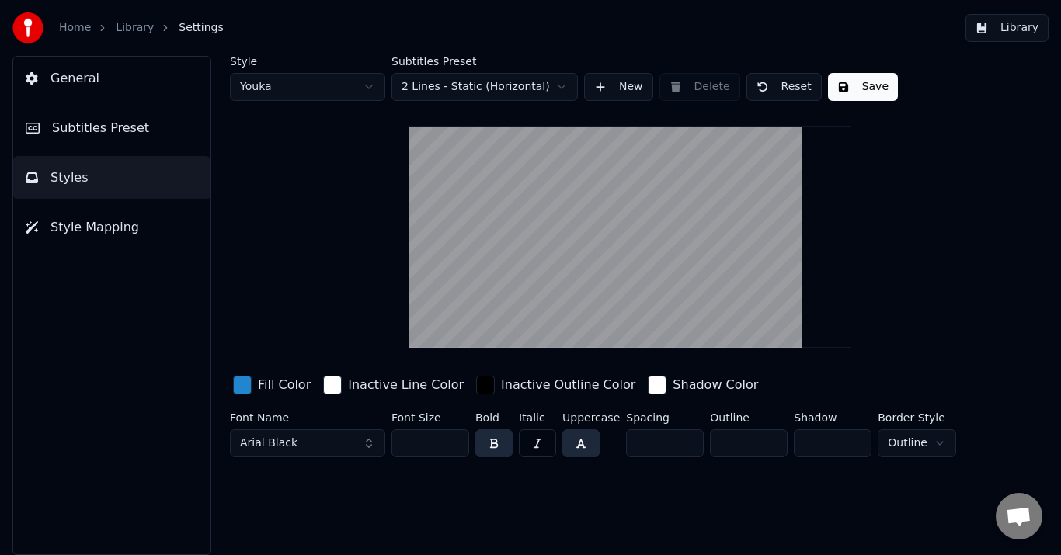
click at [499, 446] on button "button" at bounding box center [493, 444] width 37 height 28
click at [494, 442] on button "button" at bounding box center [493, 444] width 37 height 28
click at [847, 88] on button "Save" at bounding box center [863, 87] width 70 height 28
click at [577, 447] on button "button" at bounding box center [580, 444] width 37 height 28
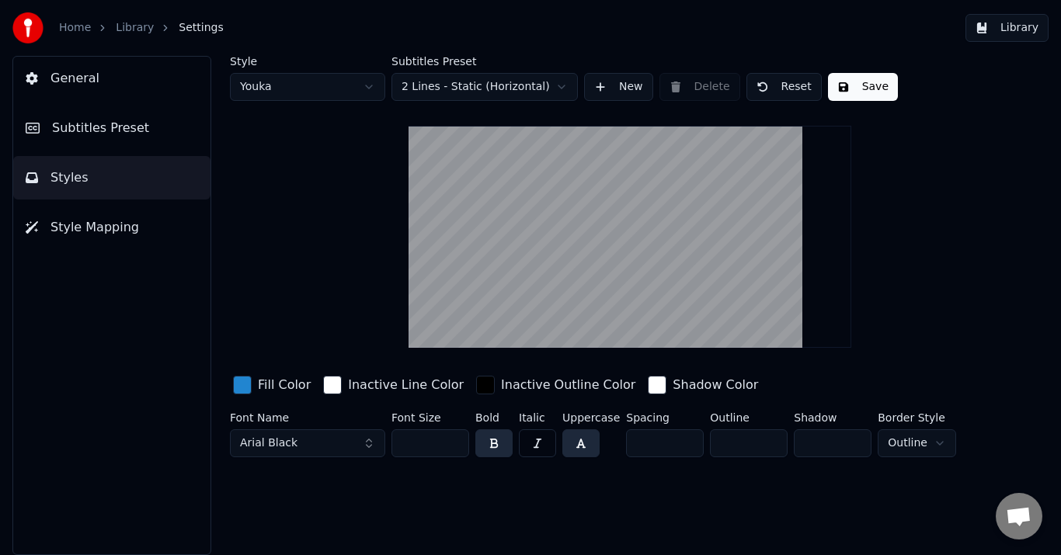
click at [586, 443] on button "button" at bounding box center [580, 444] width 37 height 28
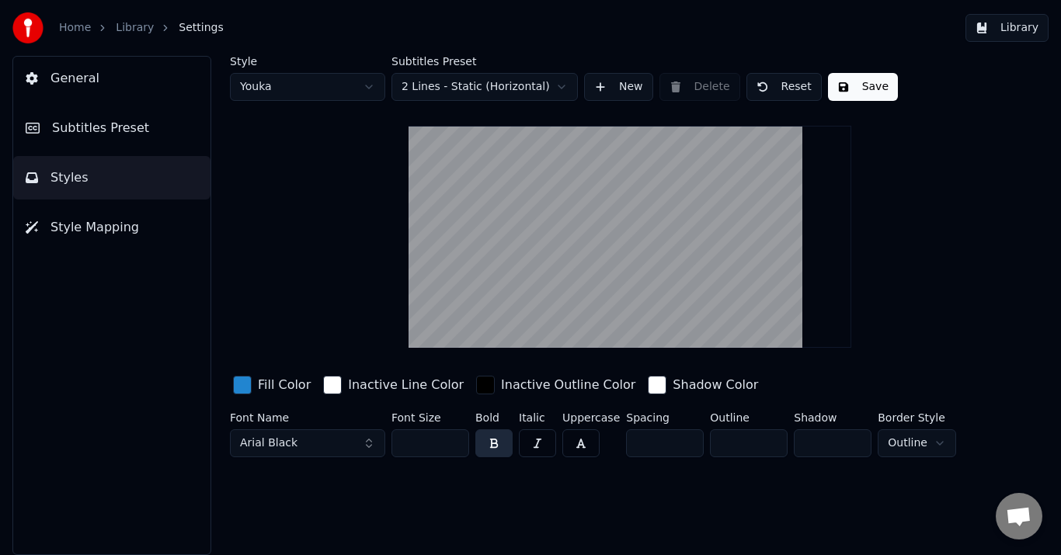
click at [586, 443] on button "button" at bounding box center [580, 444] width 37 height 28
click at [583, 443] on button "button" at bounding box center [580, 444] width 37 height 28
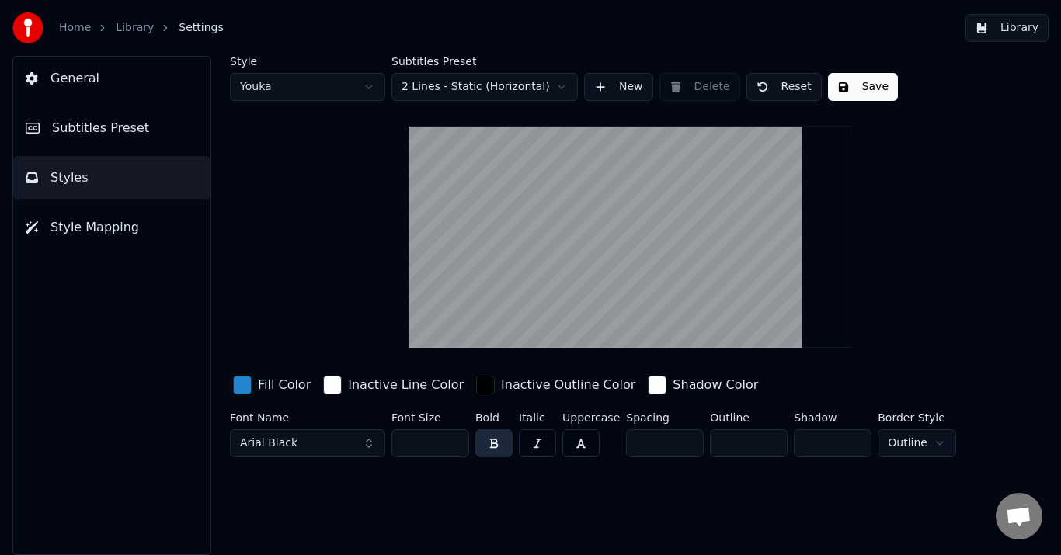
click at [579, 443] on button "button" at bounding box center [580, 444] width 37 height 28
click at [124, 229] on span "Style Mapping" at bounding box center [94, 227] width 89 height 19
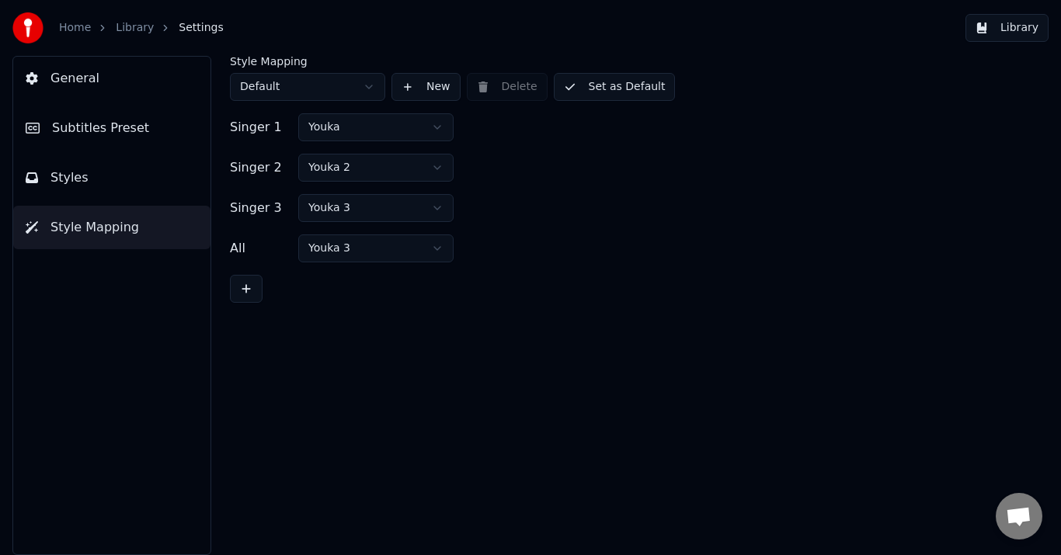
click at [127, 183] on button "Styles" at bounding box center [111, 178] width 197 height 44
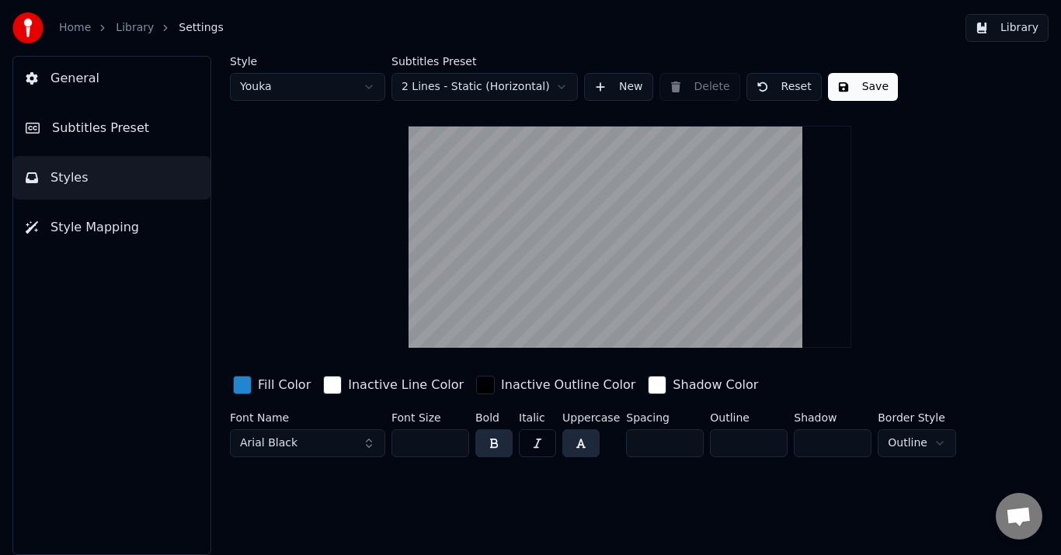
click at [311, 447] on button "Arial Black" at bounding box center [307, 444] width 155 height 28
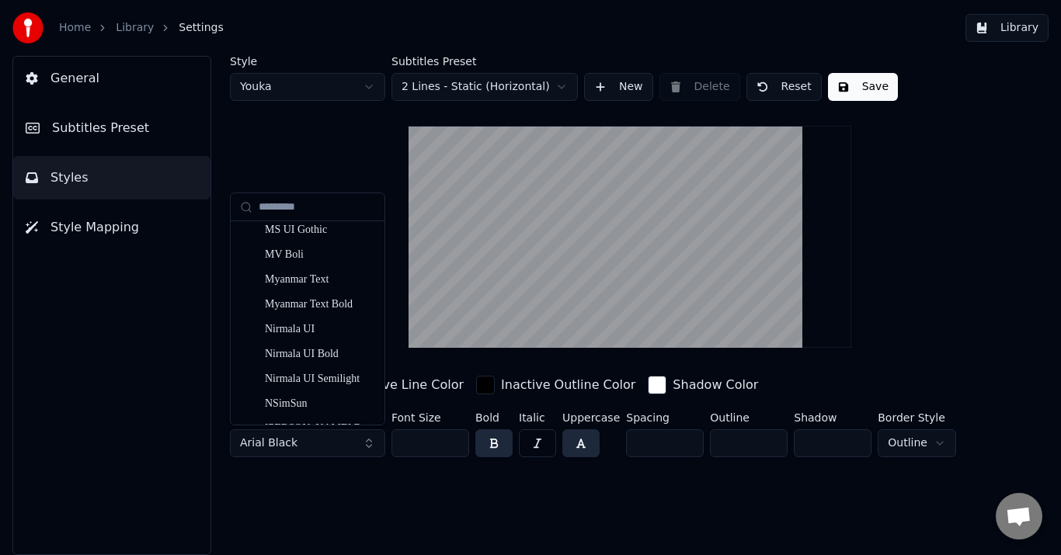
scroll to position [2952, 0]
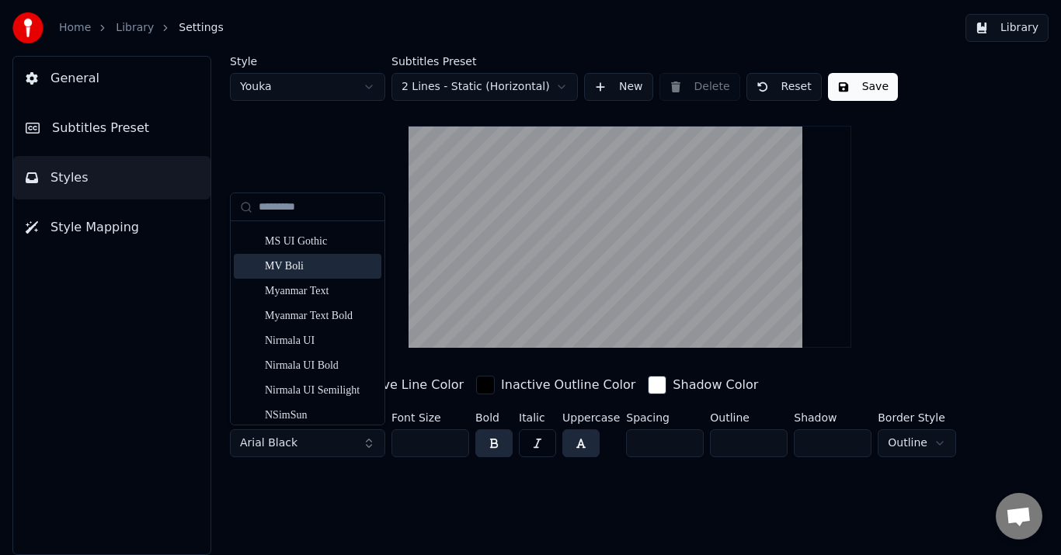
click at [313, 263] on div "MV Boli" at bounding box center [320, 267] width 110 height 16
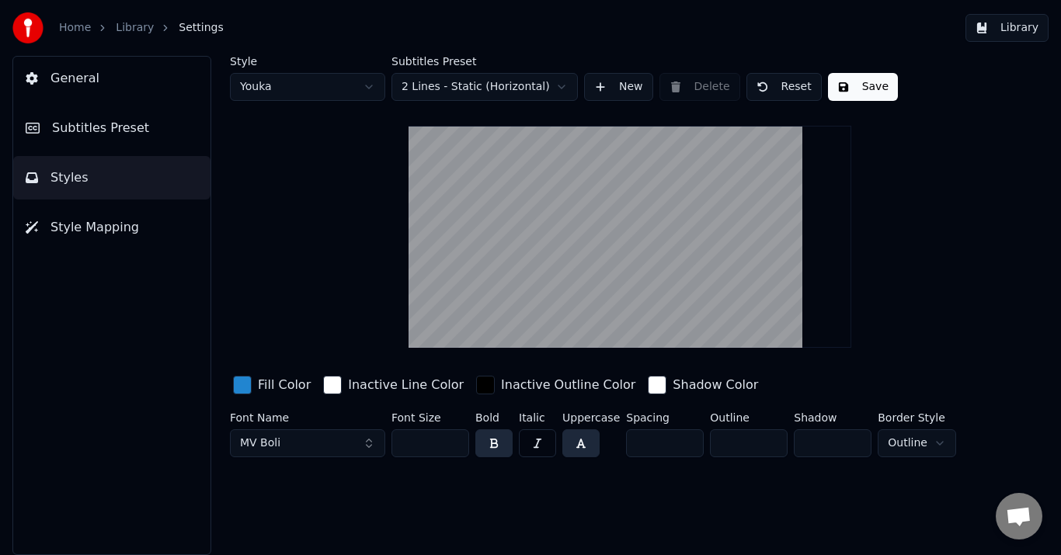
click at [336, 447] on button "MV Boli" at bounding box center [307, 444] width 155 height 28
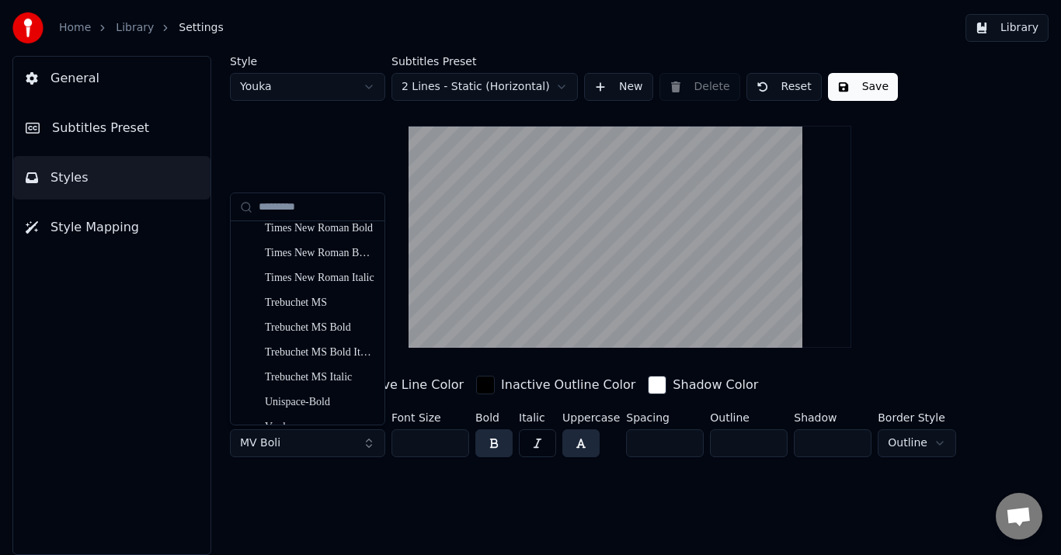
scroll to position [5145, 0]
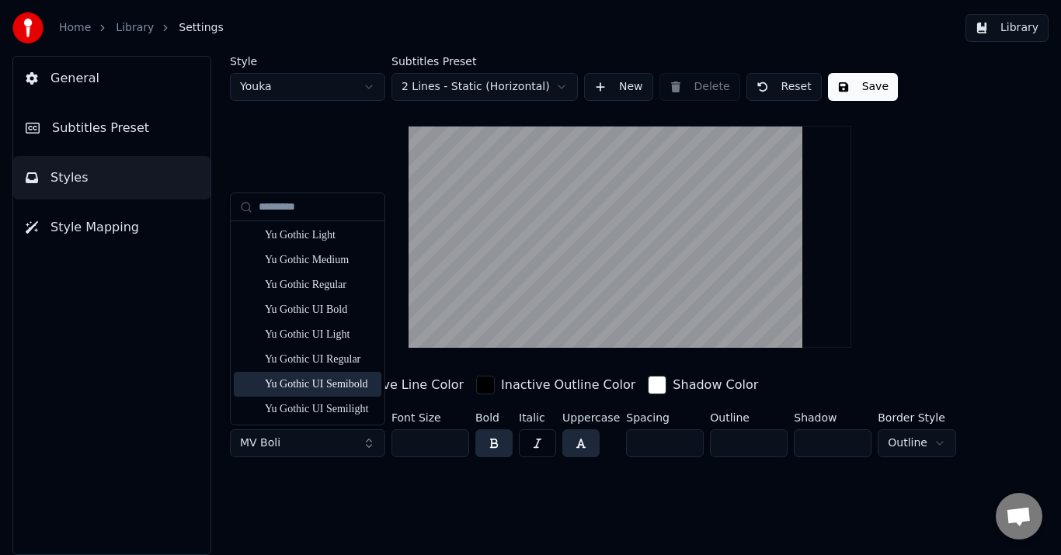
click at [334, 384] on div "Yu Gothic UI Semibold" at bounding box center [320, 385] width 110 height 16
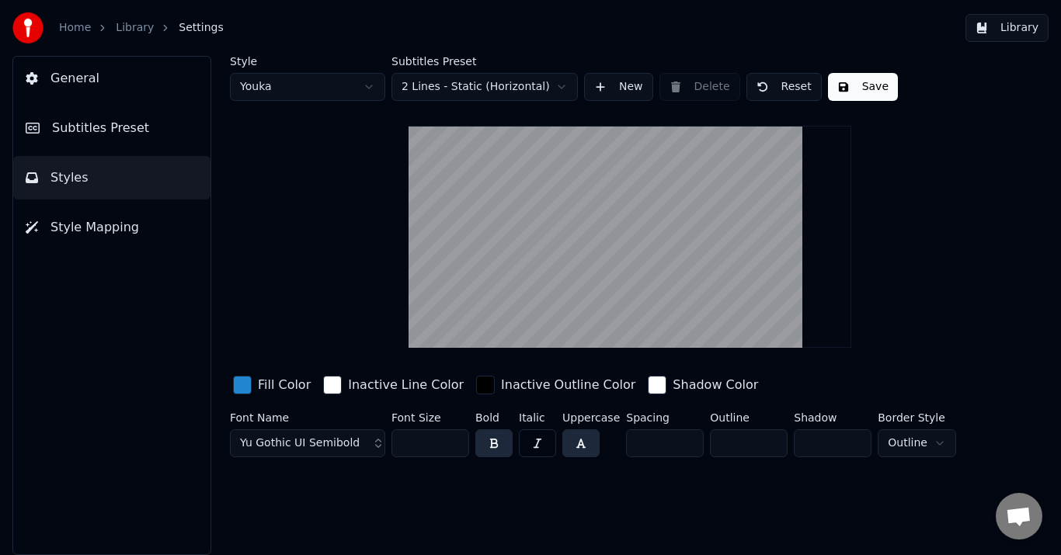
click at [328, 444] on span "Yu Gothic UI Semibold" at bounding box center [300, 444] width 120 height 16
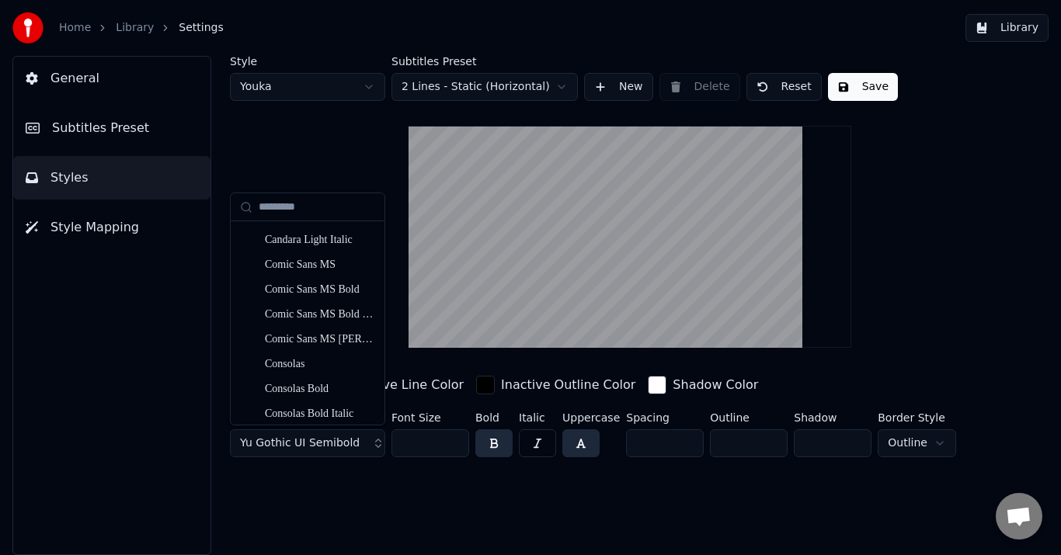
scroll to position [466, 0]
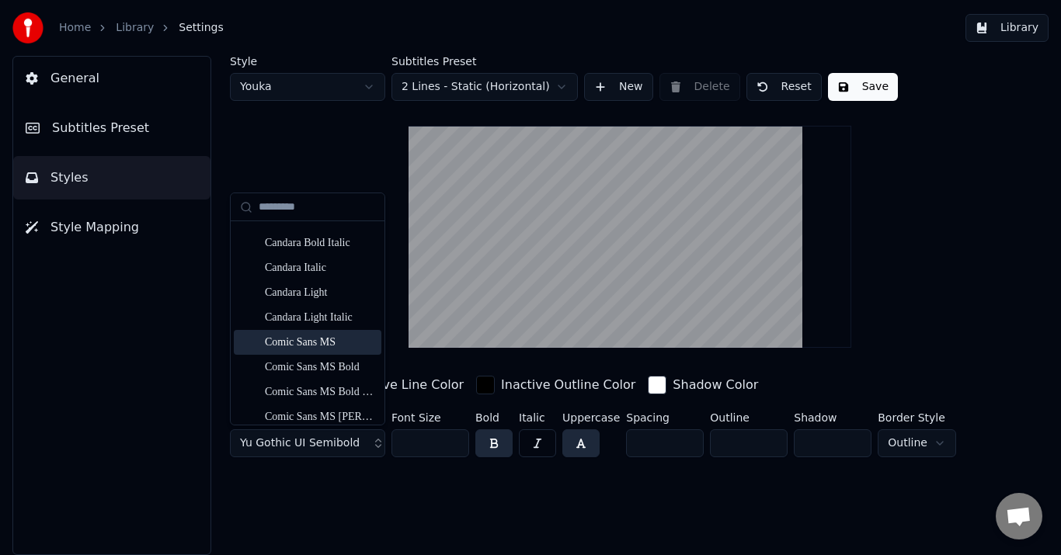
click at [337, 340] on div "Comic Sans MS" at bounding box center [320, 343] width 110 height 16
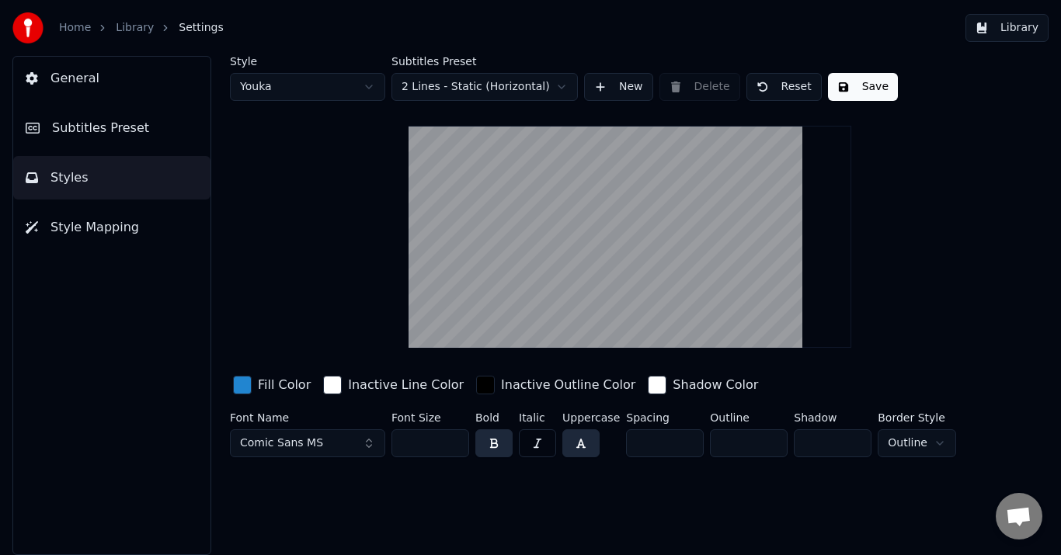
click at [346, 443] on button "Comic Sans MS" at bounding box center [307, 444] width 155 height 28
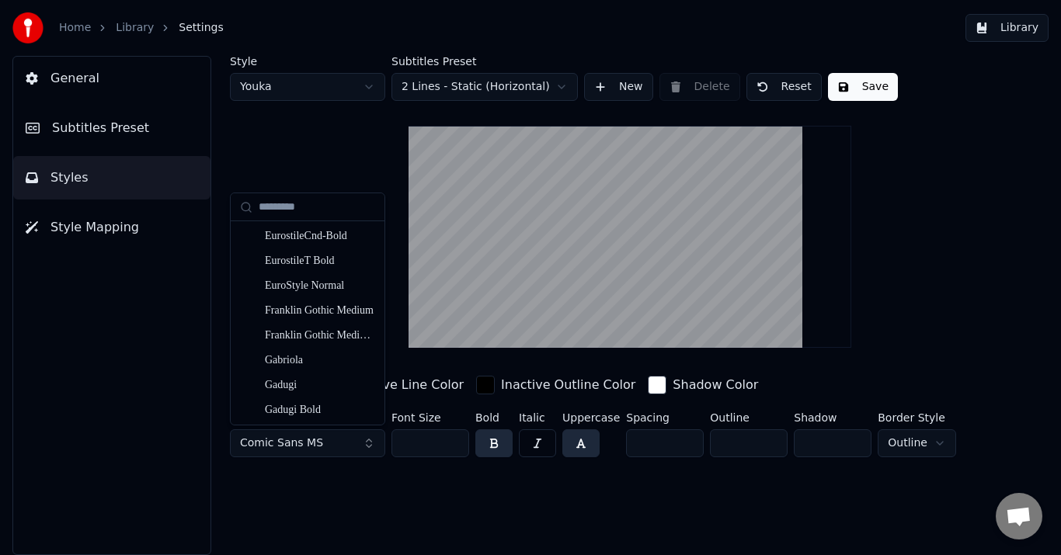
scroll to position [1321, 0]
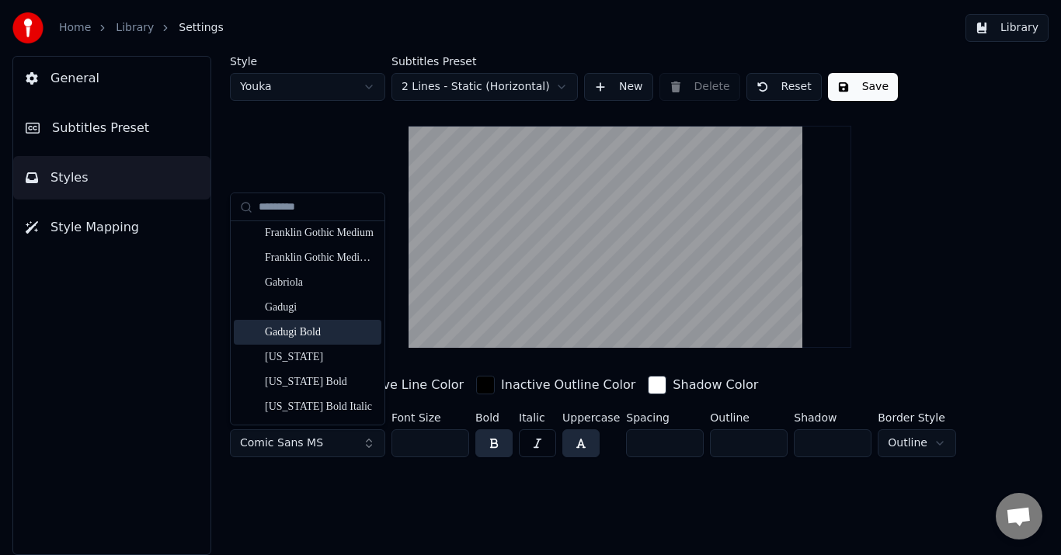
click at [328, 330] on div "Gadugi Bold" at bounding box center [320, 333] width 110 height 16
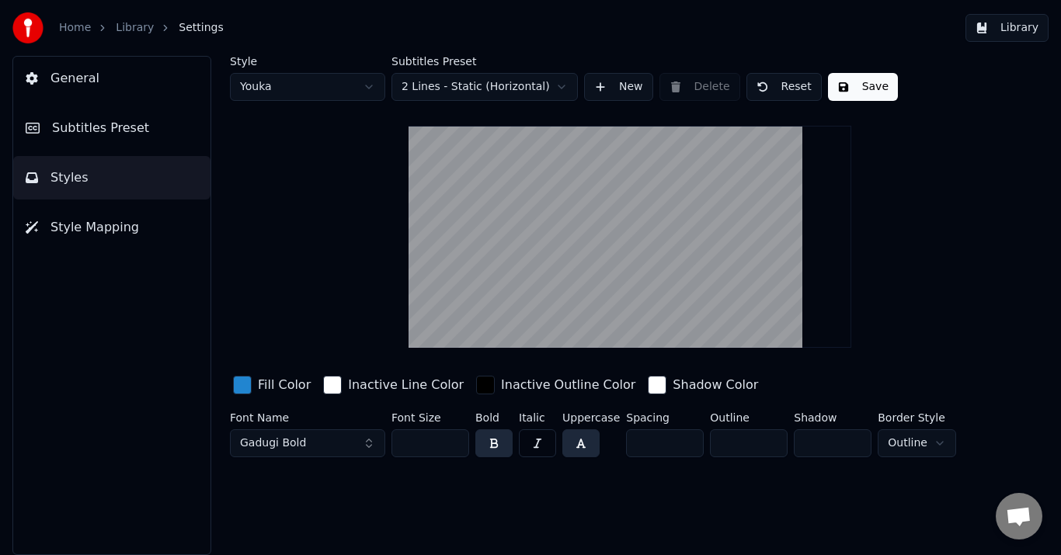
click at [327, 446] on button "Gadugi Bold" at bounding box center [307, 444] width 155 height 28
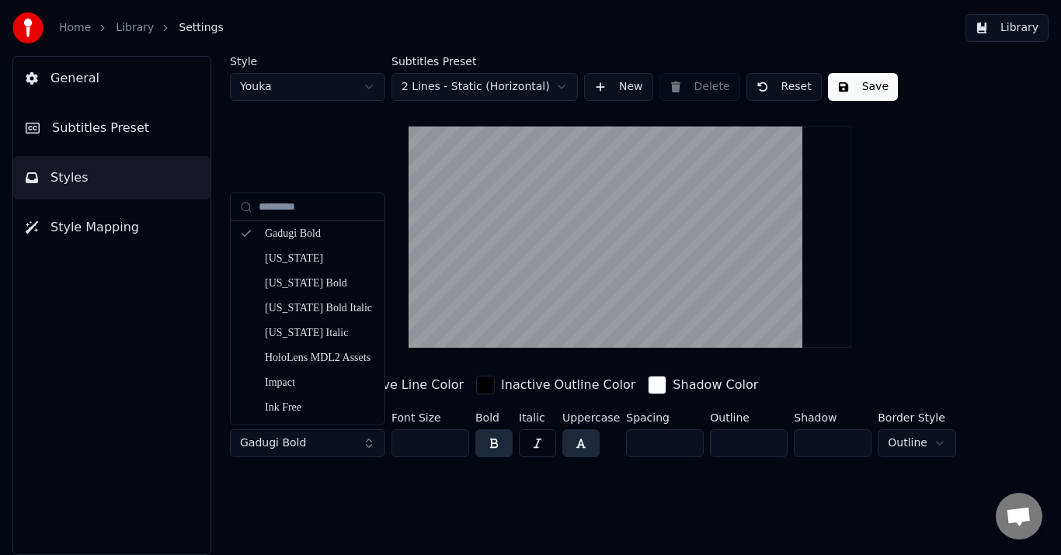
scroll to position [1476, 0]
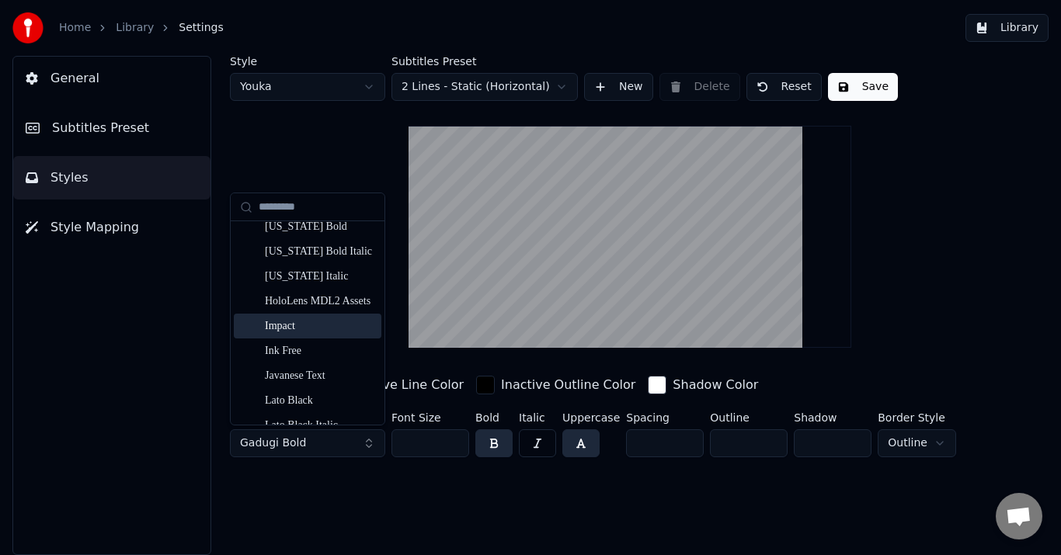
click at [312, 336] on div "Impact" at bounding box center [308, 326] width 148 height 25
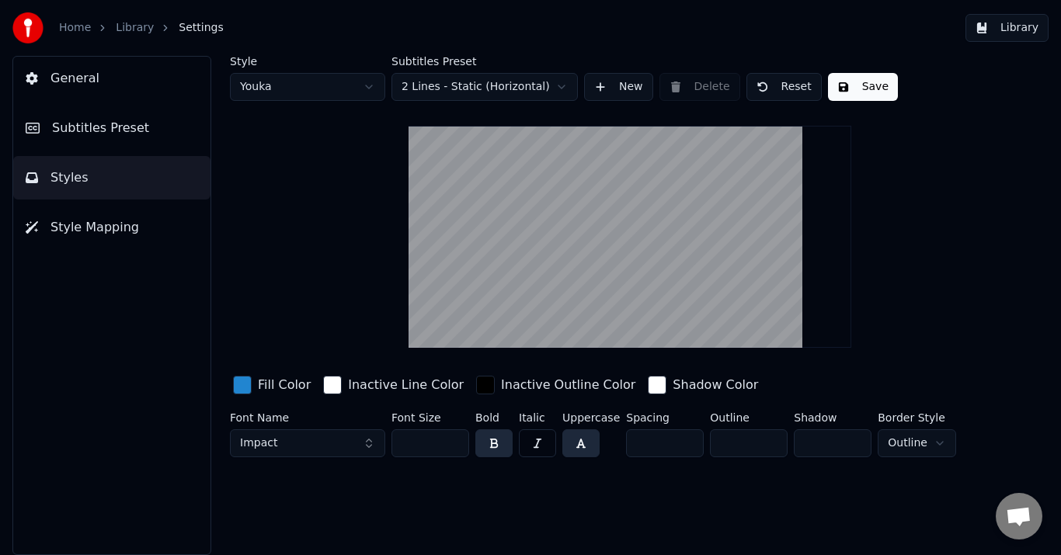
click at [332, 433] on button "Impact" at bounding box center [307, 444] width 155 height 28
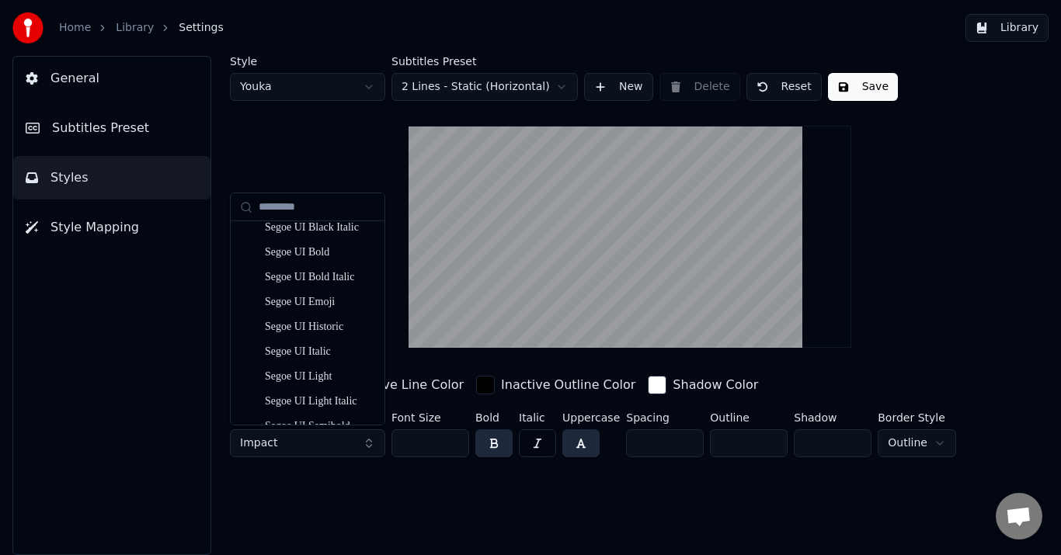
scroll to position [3591, 0]
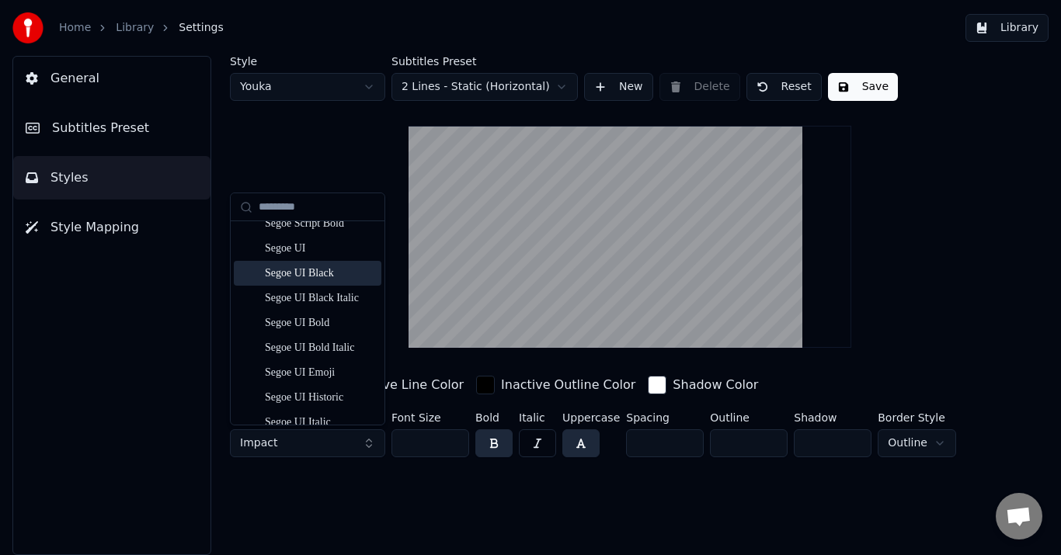
click at [329, 270] on div "Segoe UI Black" at bounding box center [320, 274] width 110 height 16
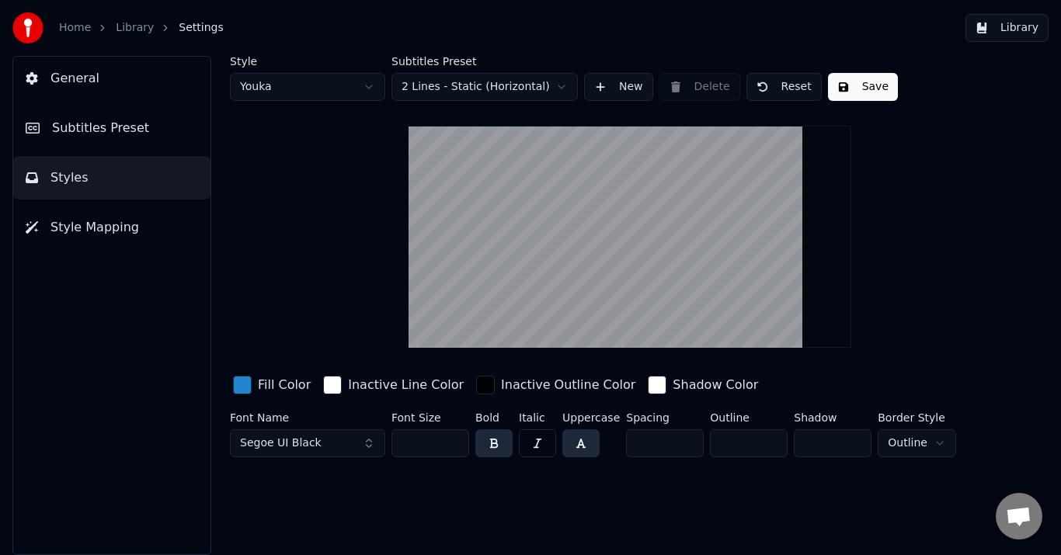
click at [574, 443] on button "button" at bounding box center [580, 444] width 37 height 28
click at [590, 447] on button "button" at bounding box center [580, 444] width 37 height 28
click at [583, 435] on button "button" at bounding box center [580, 444] width 37 height 28
click at [588, 447] on button "button" at bounding box center [580, 444] width 37 height 28
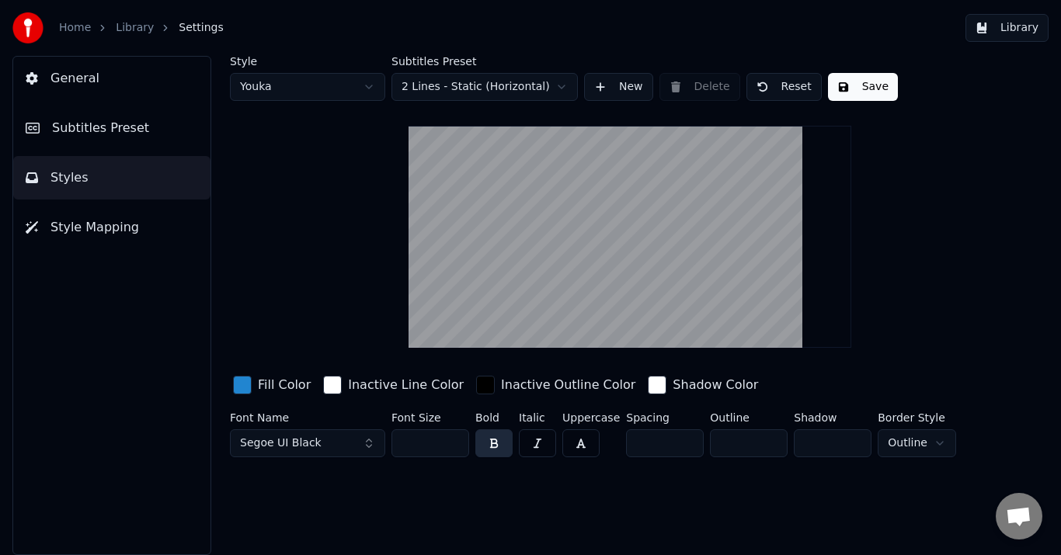
click at [594, 443] on button "button" at bounding box center [580, 444] width 37 height 28
click at [538, 441] on button "button" at bounding box center [537, 444] width 37 height 28
click at [581, 441] on button "button" at bounding box center [580, 444] width 37 height 28
click at [862, 87] on button "Save" at bounding box center [863, 87] width 70 height 28
click at [851, 87] on button "Save" at bounding box center [863, 87] width 70 height 28
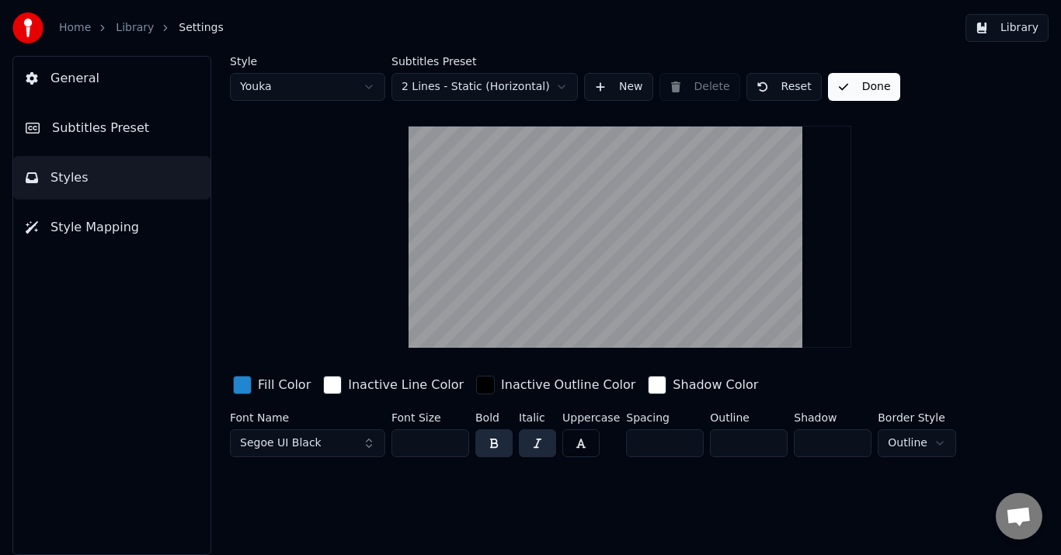
click at [1005, 30] on button "Library" at bounding box center [1007, 28] width 83 height 28
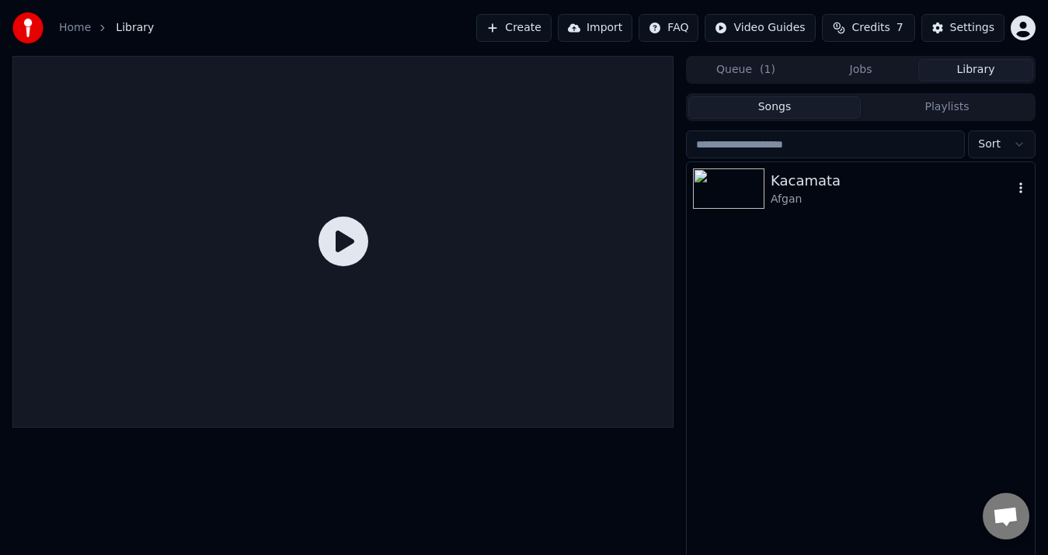
click at [802, 203] on div "Afgan" at bounding box center [892, 200] width 242 height 16
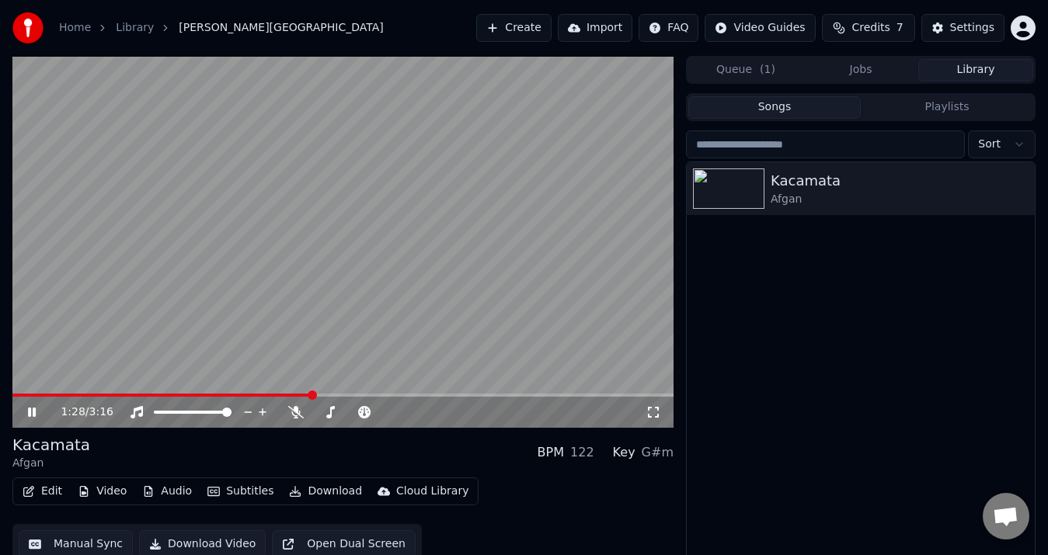
click at [35, 413] on icon at bounding box center [32, 412] width 8 height 9
click at [99, 490] on button "Video" at bounding box center [101, 492] width 61 height 22
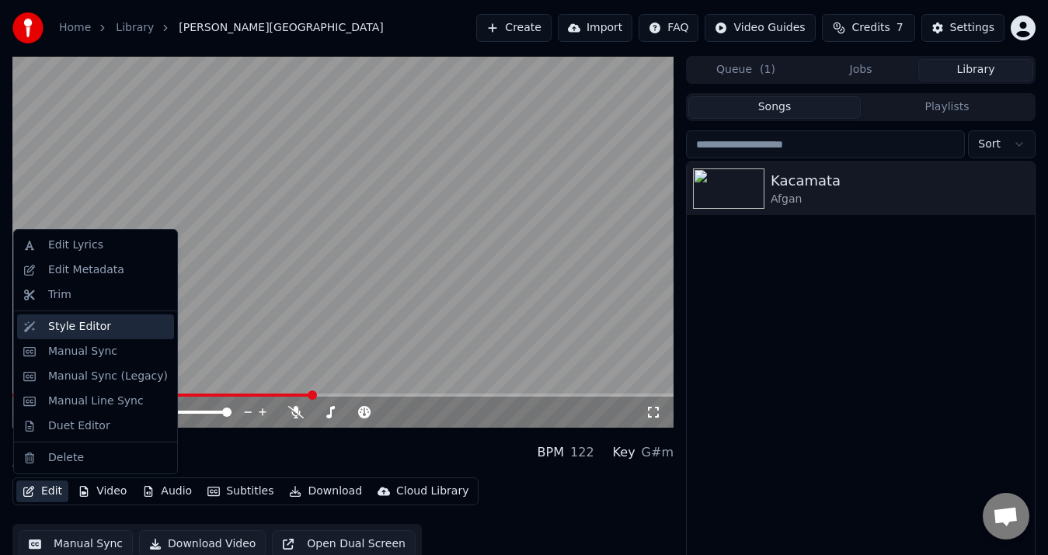
click at [82, 329] on div "Style Editor" at bounding box center [79, 327] width 63 height 16
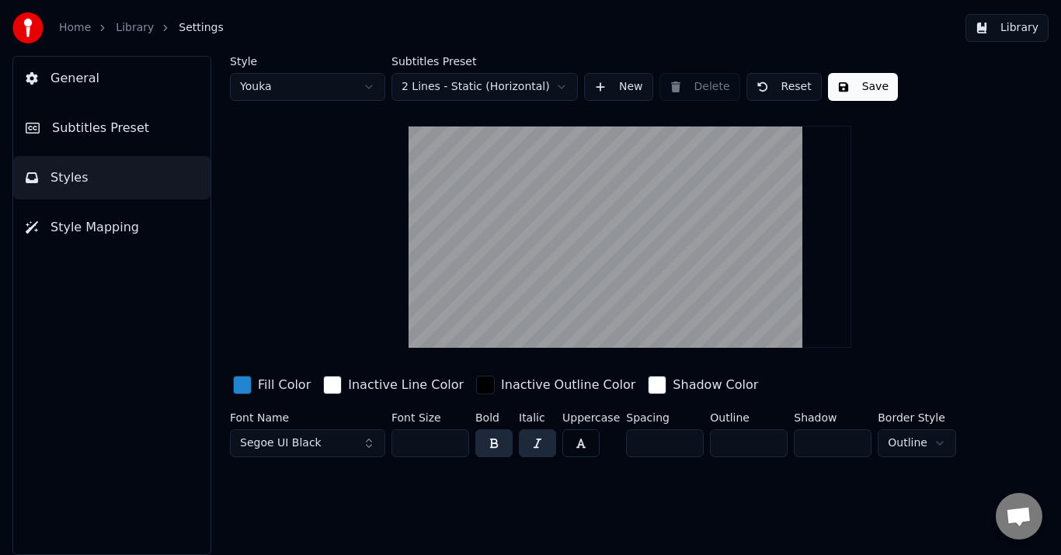
click at [325, 446] on button "Segoe UI Black" at bounding box center [307, 444] width 155 height 28
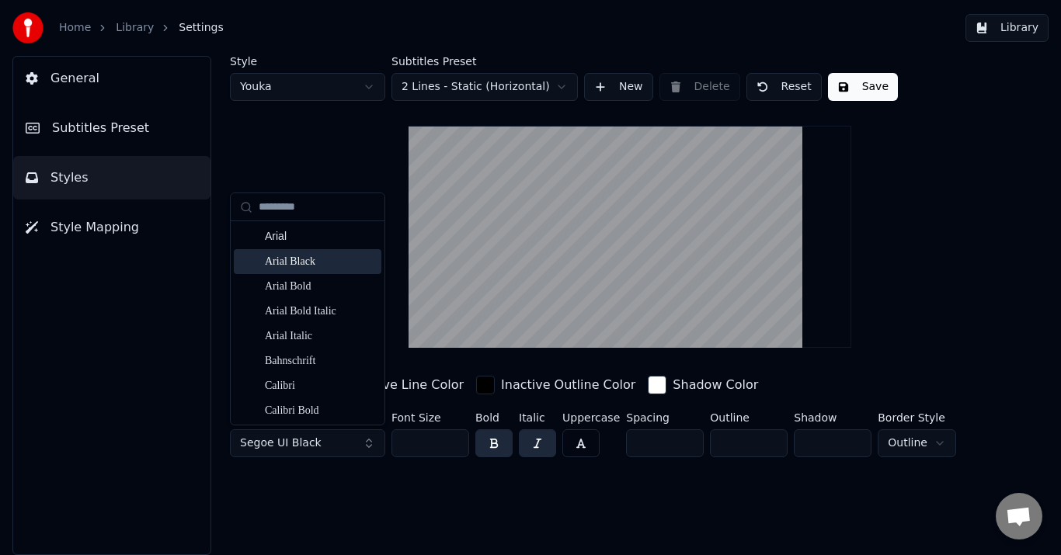
click at [358, 259] on div "Arial Black" at bounding box center [320, 262] width 110 height 16
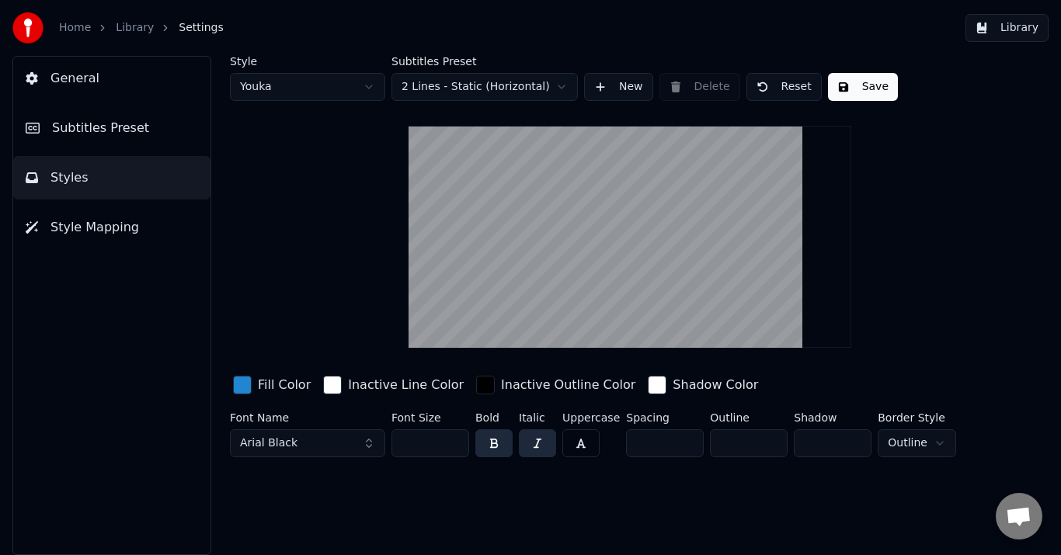
click at [580, 441] on button "button" at bounding box center [580, 444] width 37 height 28
click at [544, 451] on button "button" at bounding box center [537, 444] width 37 height 28
click at [874, 90] on button "Save" at bounding box center [863, 87] width 70 height 28
click at [870, 88] on button "Save" at bounding box center [863, 87] width 70 height 28
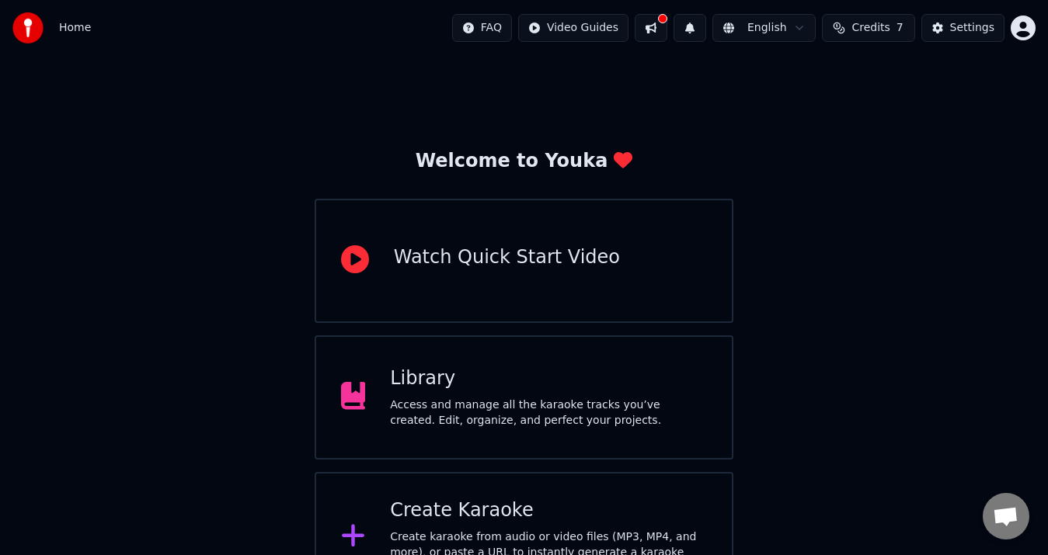
click at [588, 417] on div "Access and manage all the karaoke tracks you’ve created. Edit, organize, and pe…" at bounding box center [548, 413] width 317 height 31
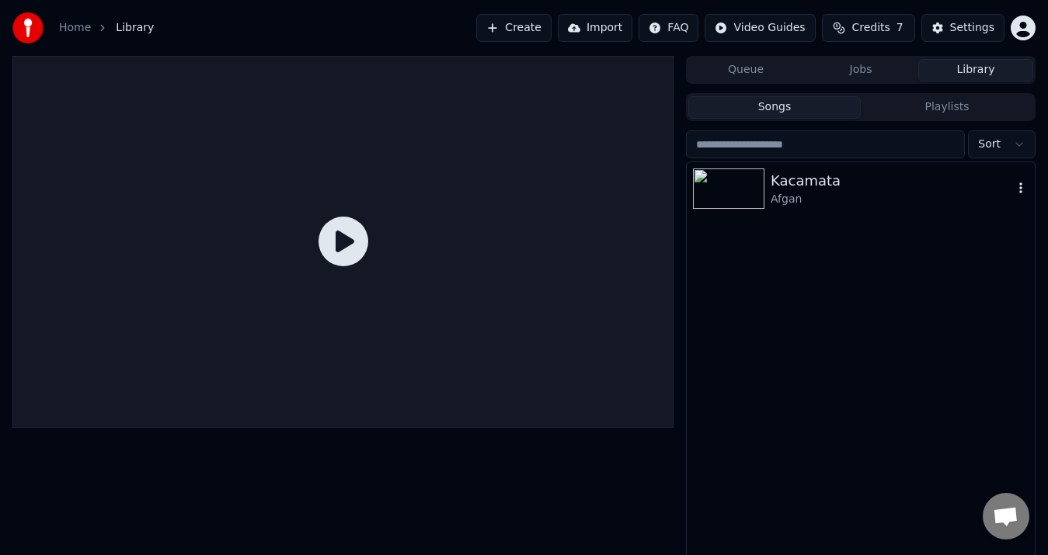
click at [811, 188] on div "Kacamata" at bounding box center [892, 181] width 242 height 22
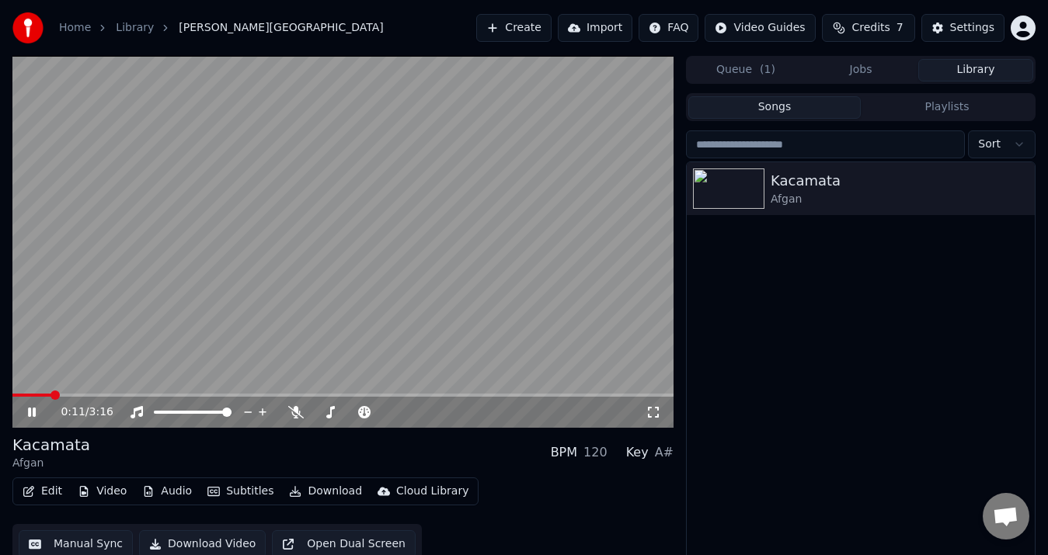
click at [45, 493] on button "Edit" at bounding box center [42, 492] width 52 height 22
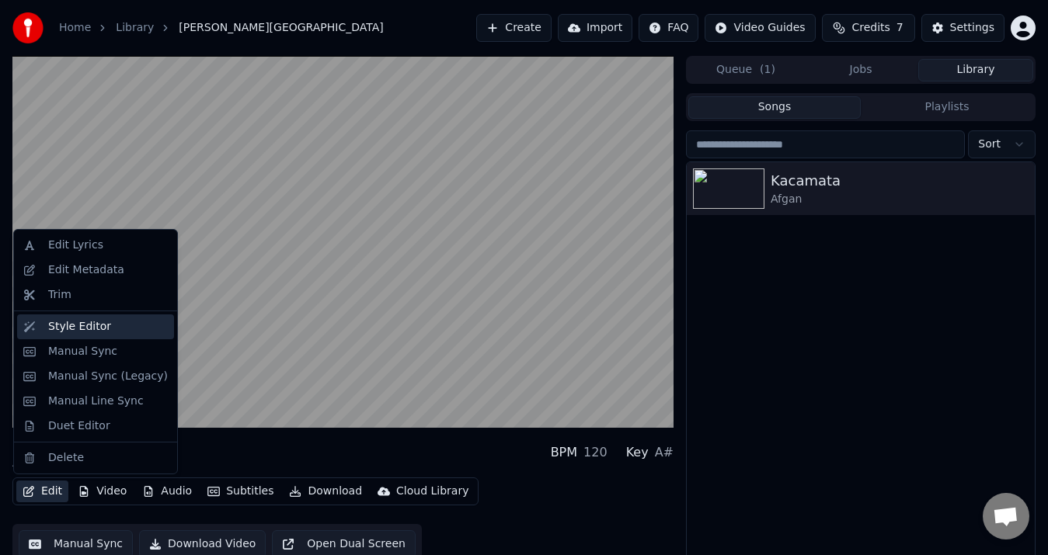
click at [87, 327] on div "Style Editor" at bounding box center [79, 327] width 63 height 16
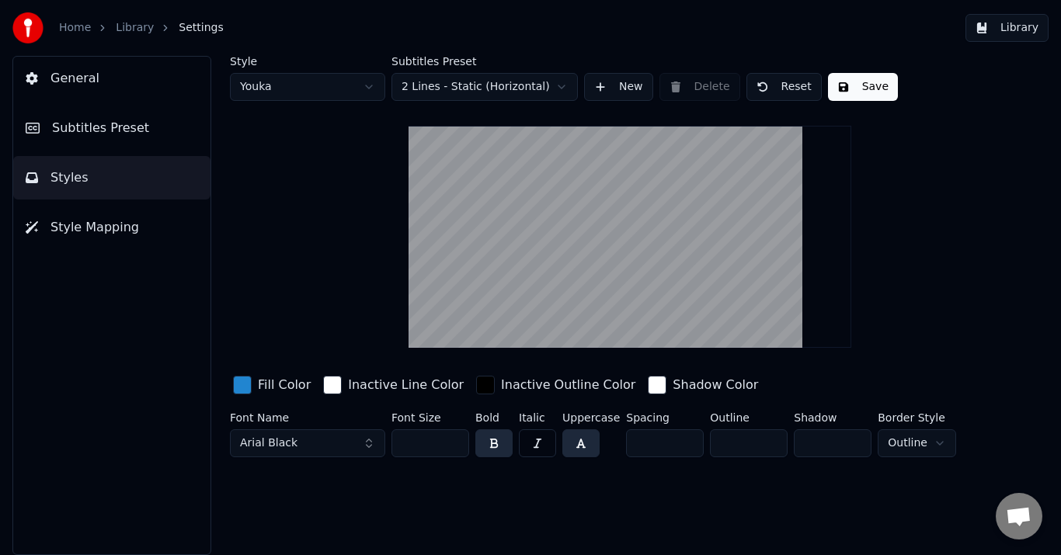
click at [577, 440] on button "button" at bounding box center [580, 444] width 37 height 28
click at [578, 444] on button "button" at bounding box center [580, 444] width 37 height 28
click at [577, 444] on button "button" at bounding box center [580, 444] width 37 height 28
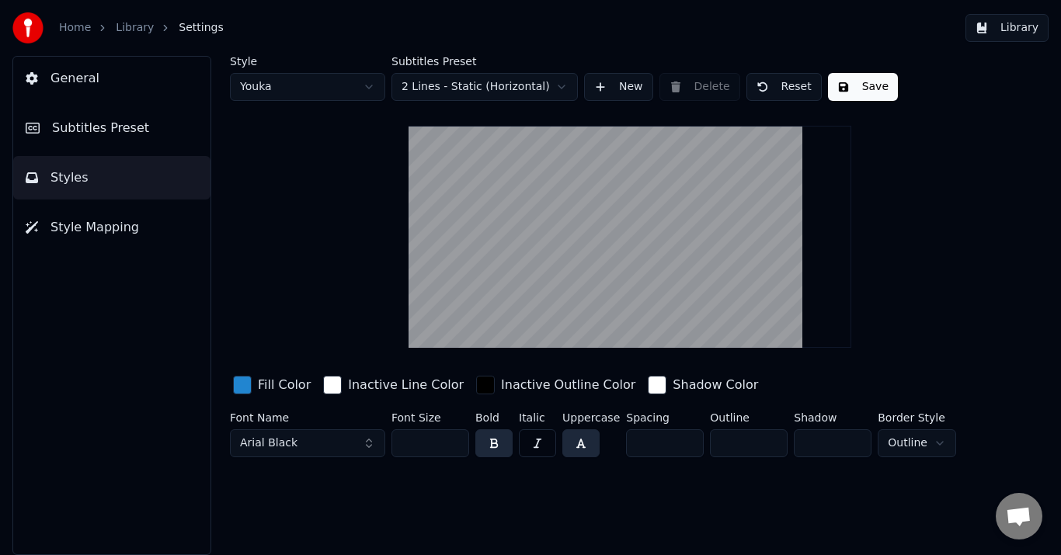
click at [577, 444] on button "button" at bounding box center [580, 444] width 37 height 28
click at [579, 444] on button "button" at bounding box center [580, 444] width 37 height 28
